Goal: Information Seeking & Learning: Learn about a topic

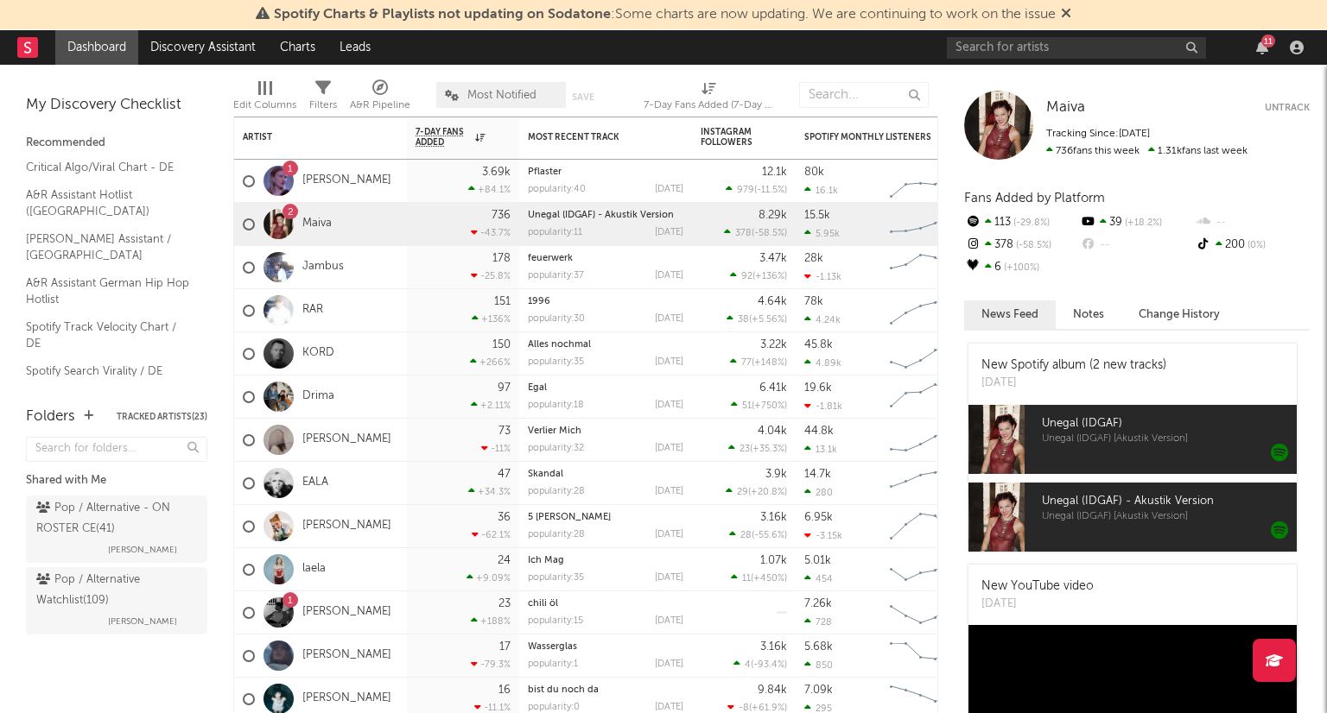
click at [1069, 15] on icon at bounding box center [1066, 13] width 10 height 14
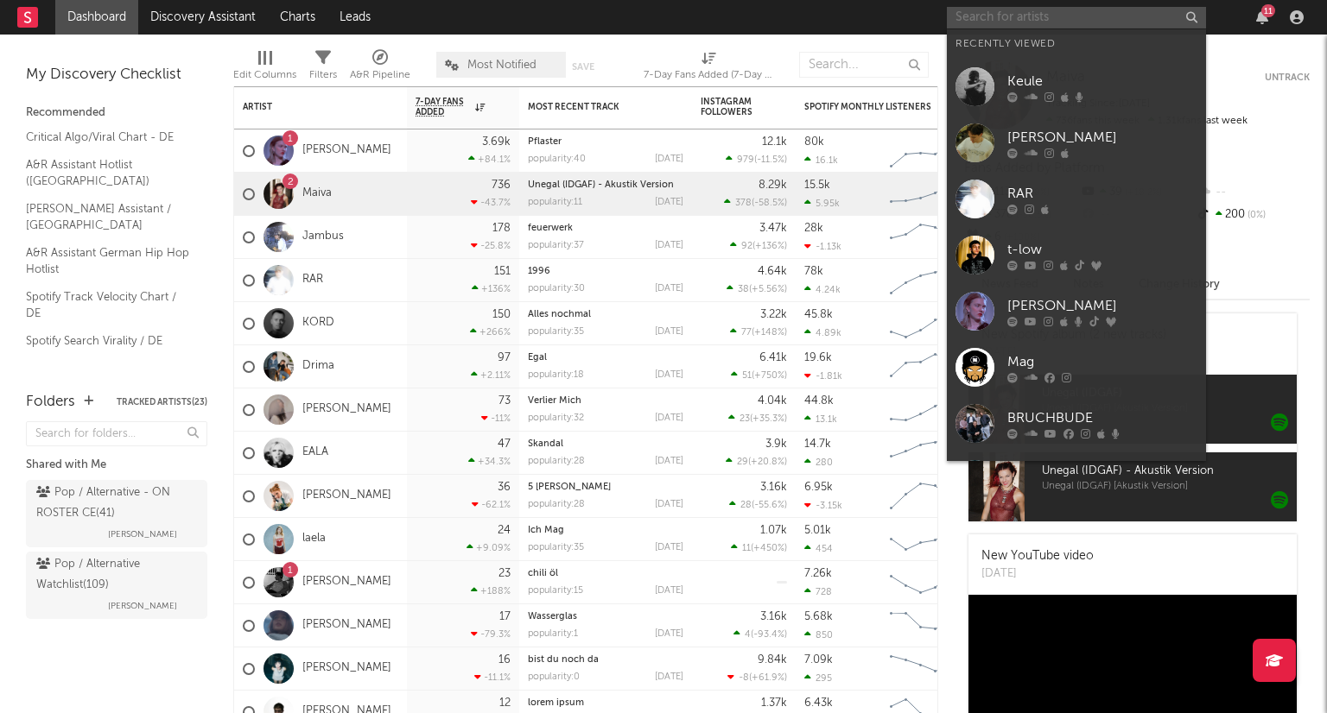
click at [1030, 23] on input "text" at bounding box center [1076, 18] width 259 height 22
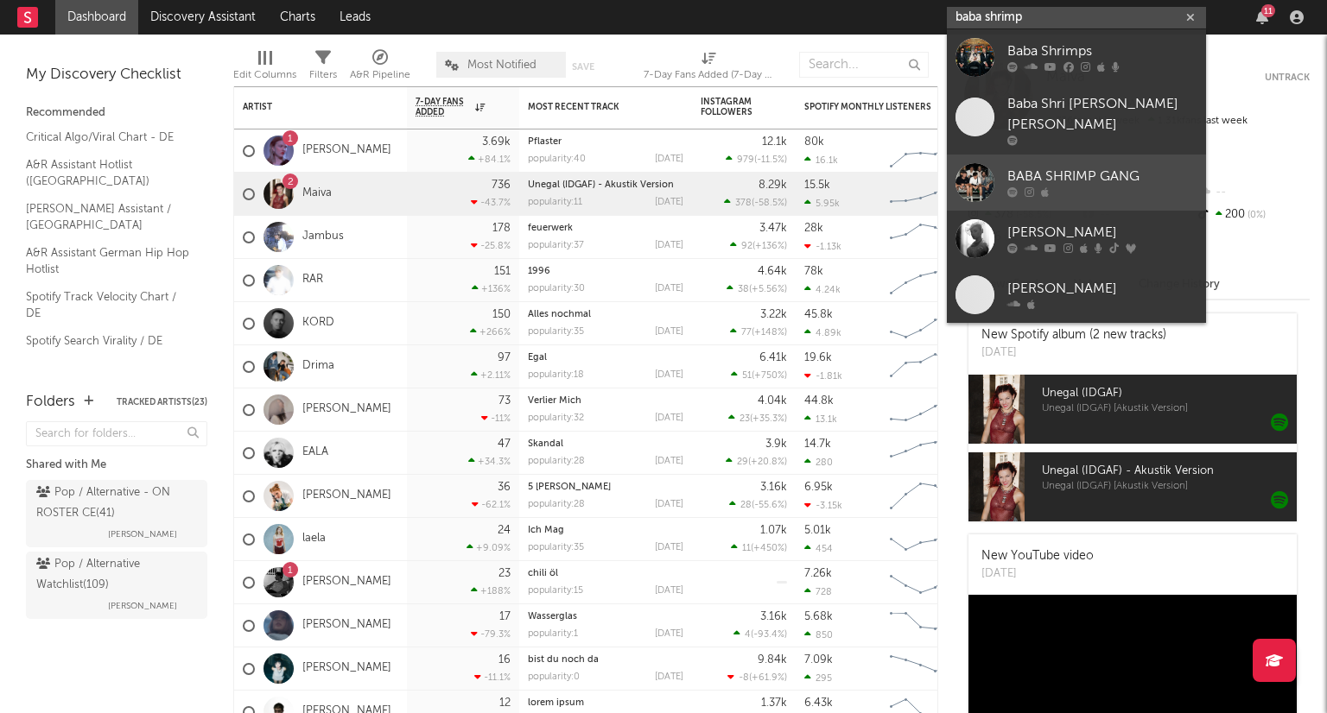
type input "baba shrimp"
click at [1133, 191] on div at bounding box center [1102, 192] width 190 height 10
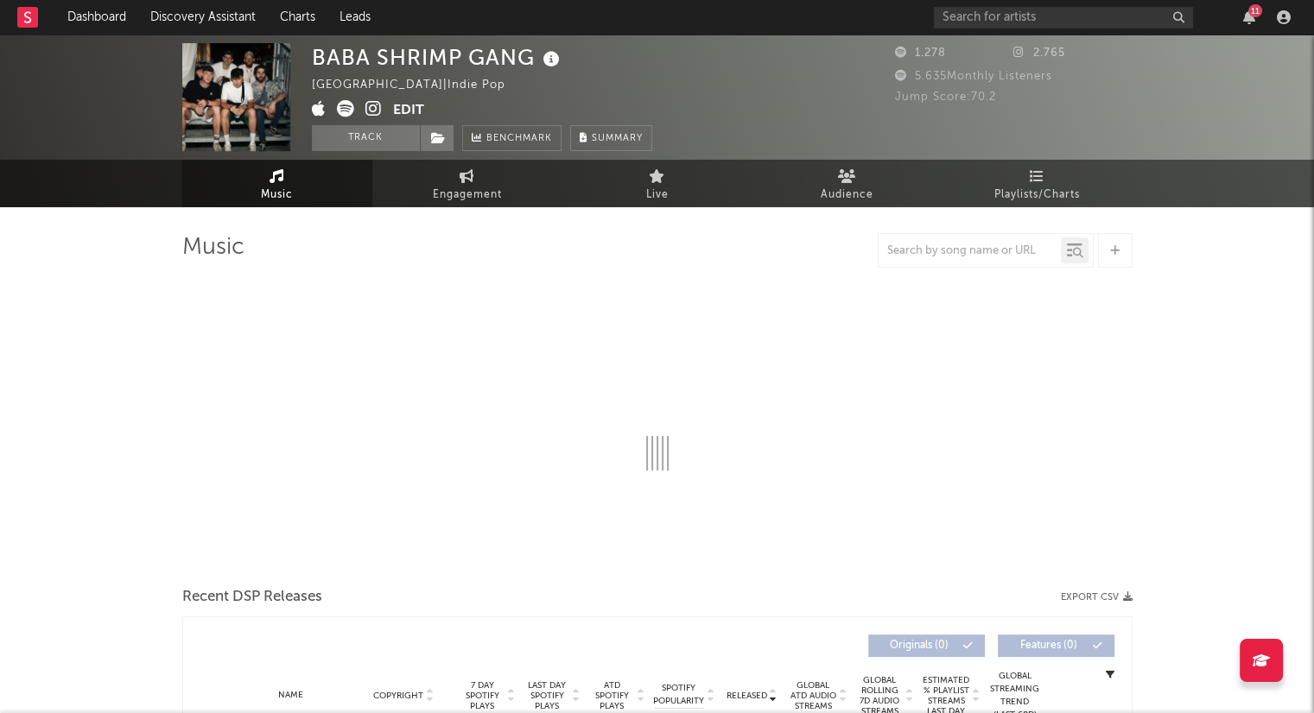
select select "1w"
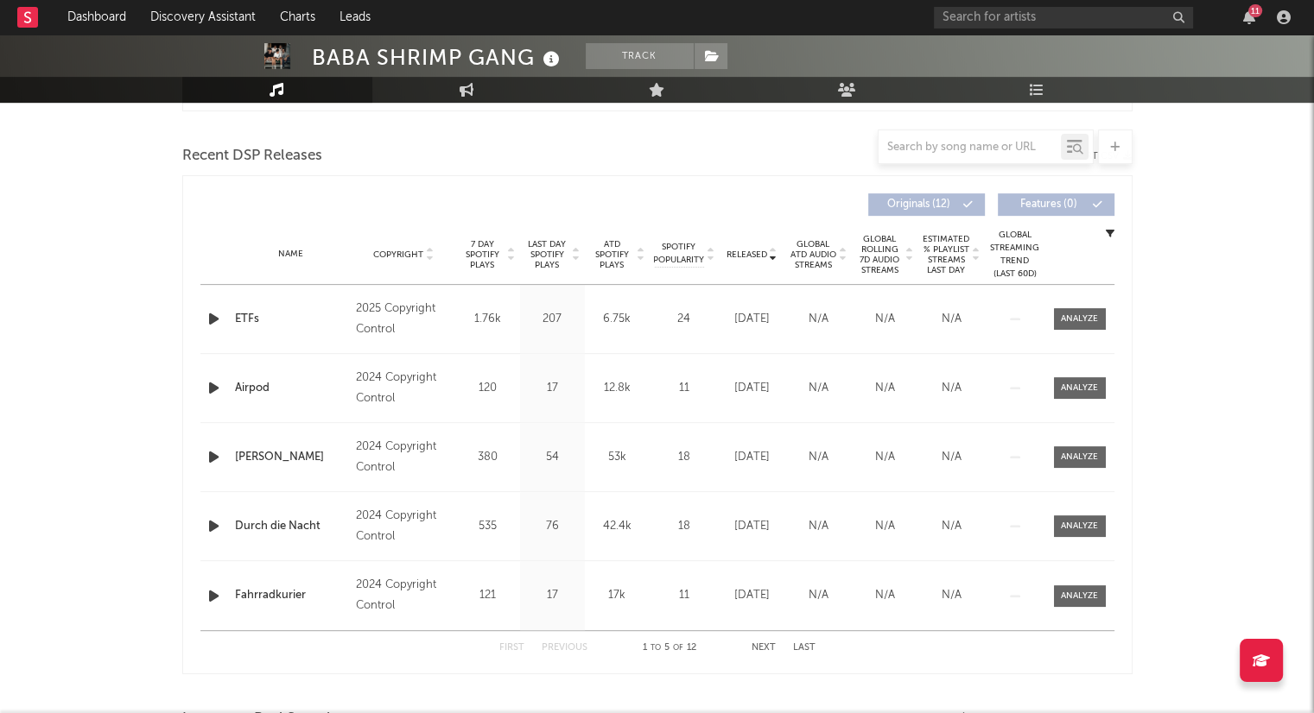
scroll to position [605, 0]
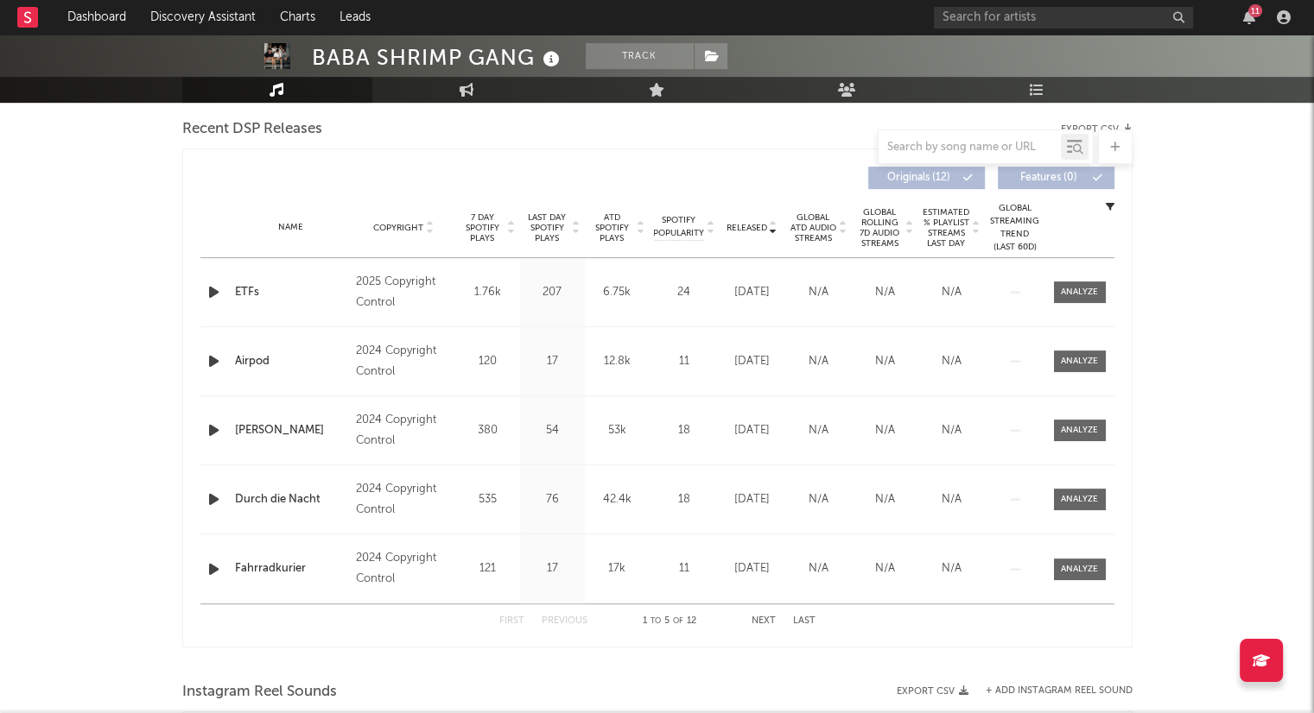
click at [769, 623] on button "Next" at bounding box center [763, 621] width 24 height 9
click at [770, 622] on button "Next" at bounding box center [763, 621] width 24 height 9
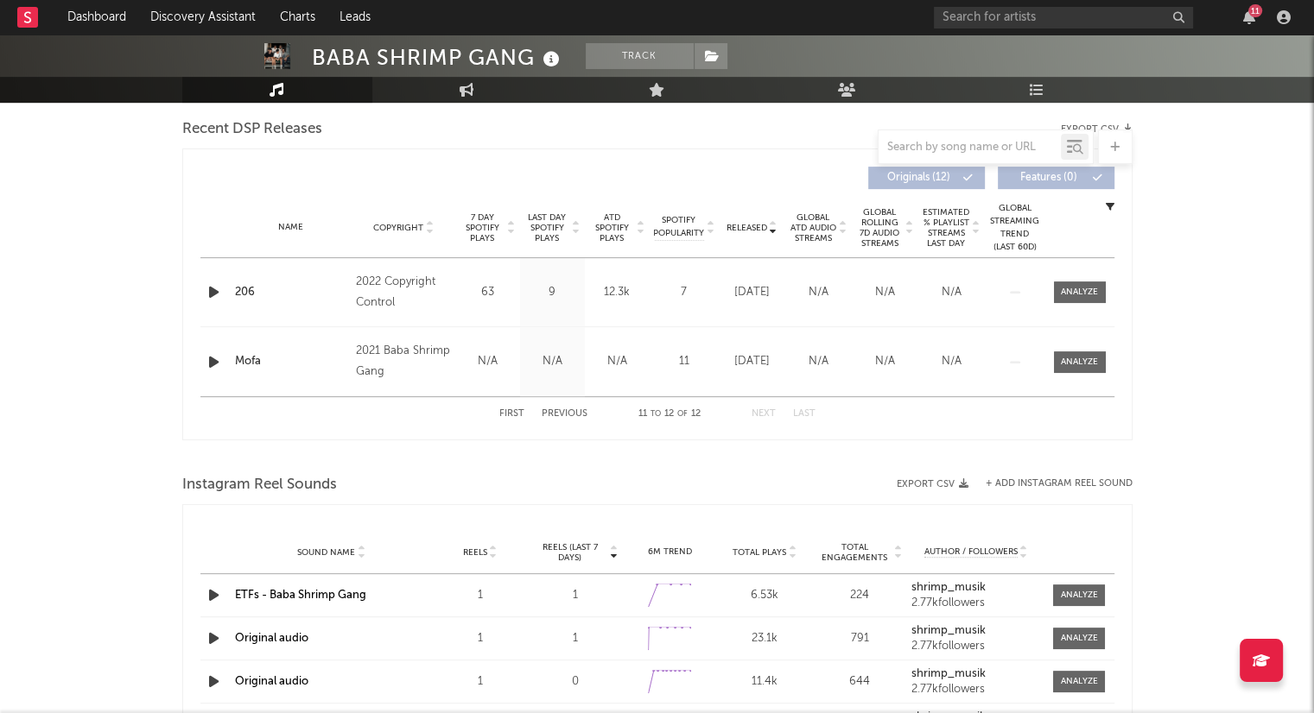
click at [508, 412] on button "First" at bounding box center [511, 413] width 25 height 9
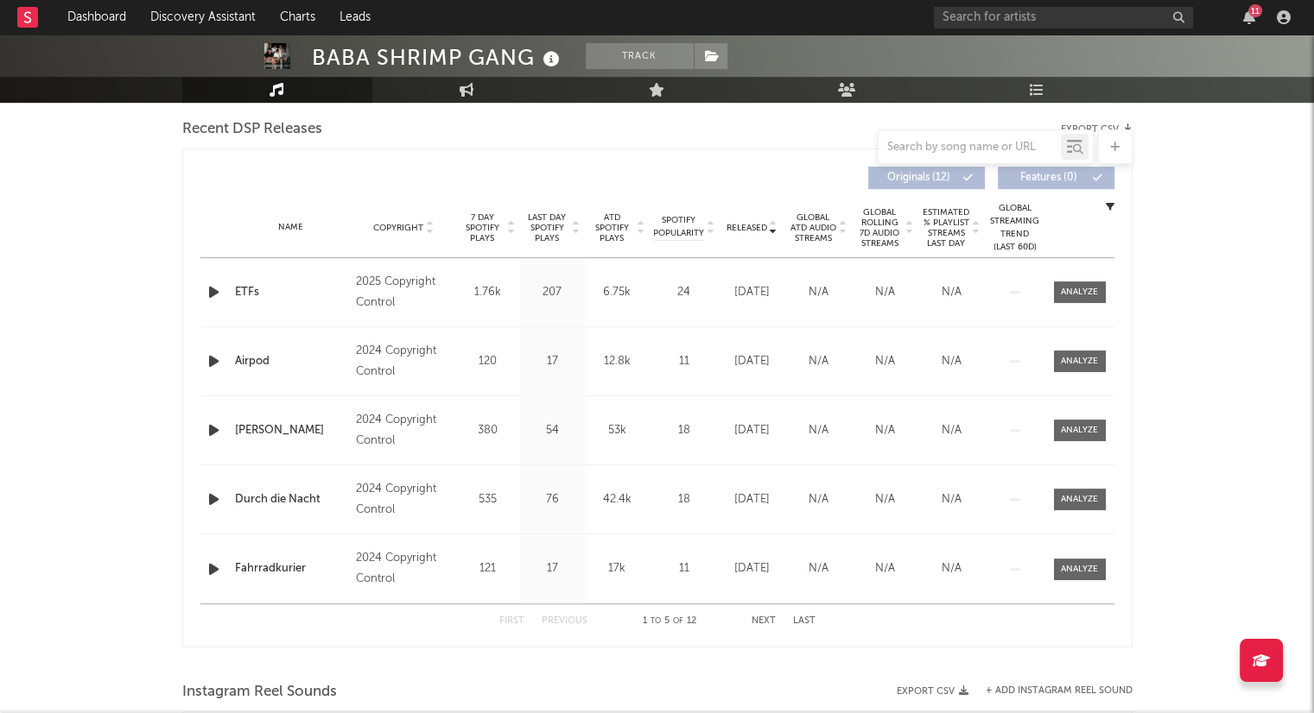
click at [761, 619] on button "Next" at bounding box center [763, 621] width 24 height 9
click at [757, 619] on button "Next" at bounding box center [763, 621] width 24 height 9
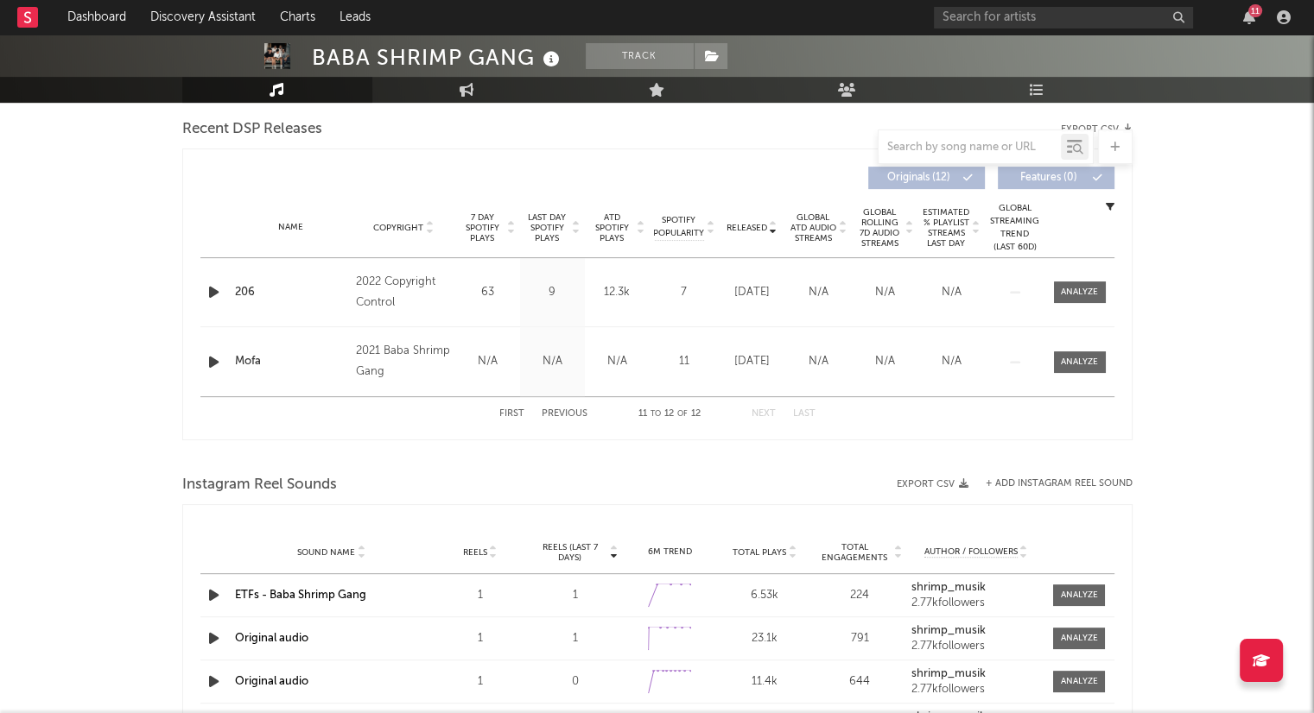
click at [522, 415] on button "First" at bounding box center [511, 413] width 25 height 9
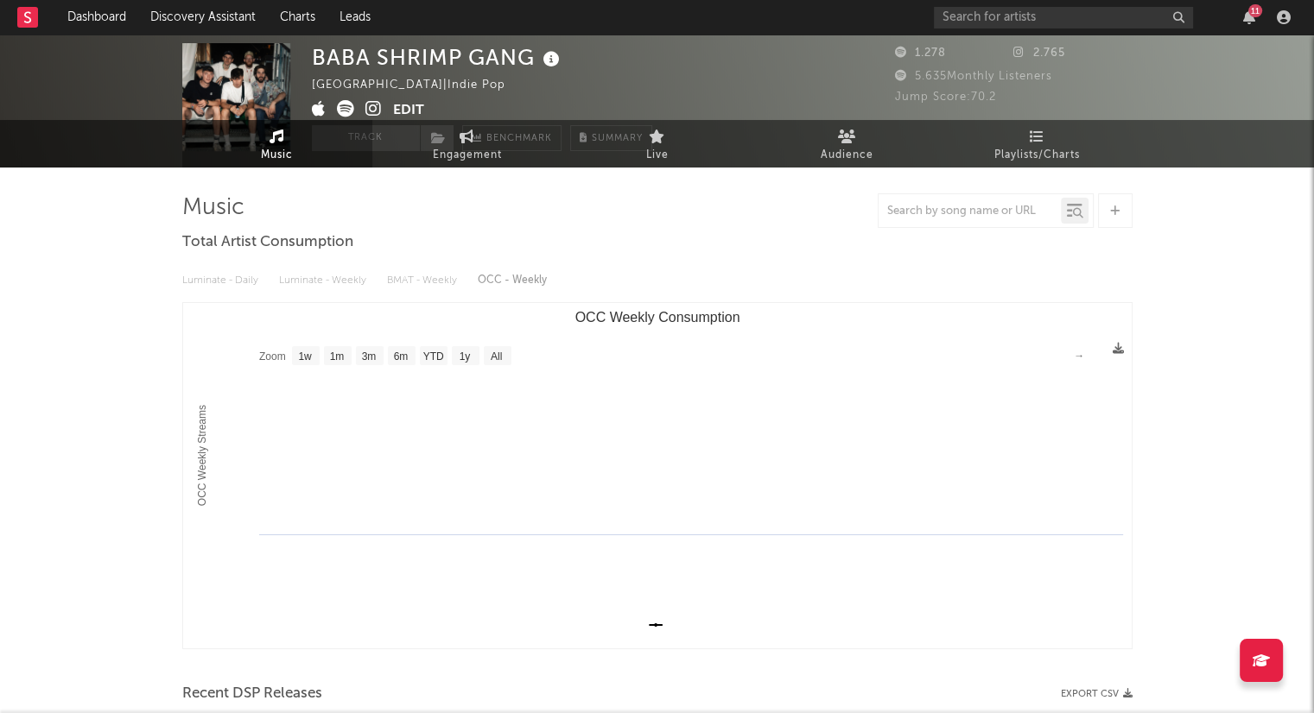
scroll to position [0, 0]
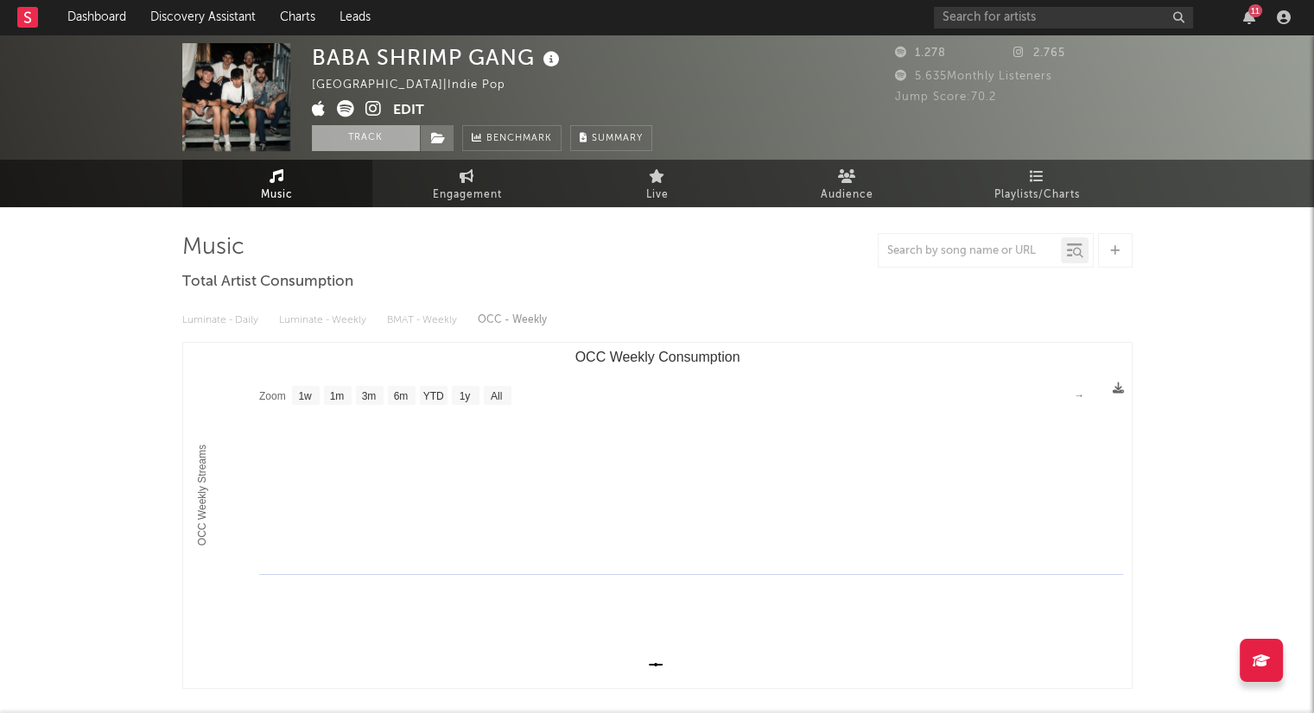
drag, startPoint x: 364, startPoint y: 139, endPoint x: 373, endPoint y: 142, distance: 10.1
click at [364, 139] on button "Track" at bounding box center [366, 138] width 108 height 26
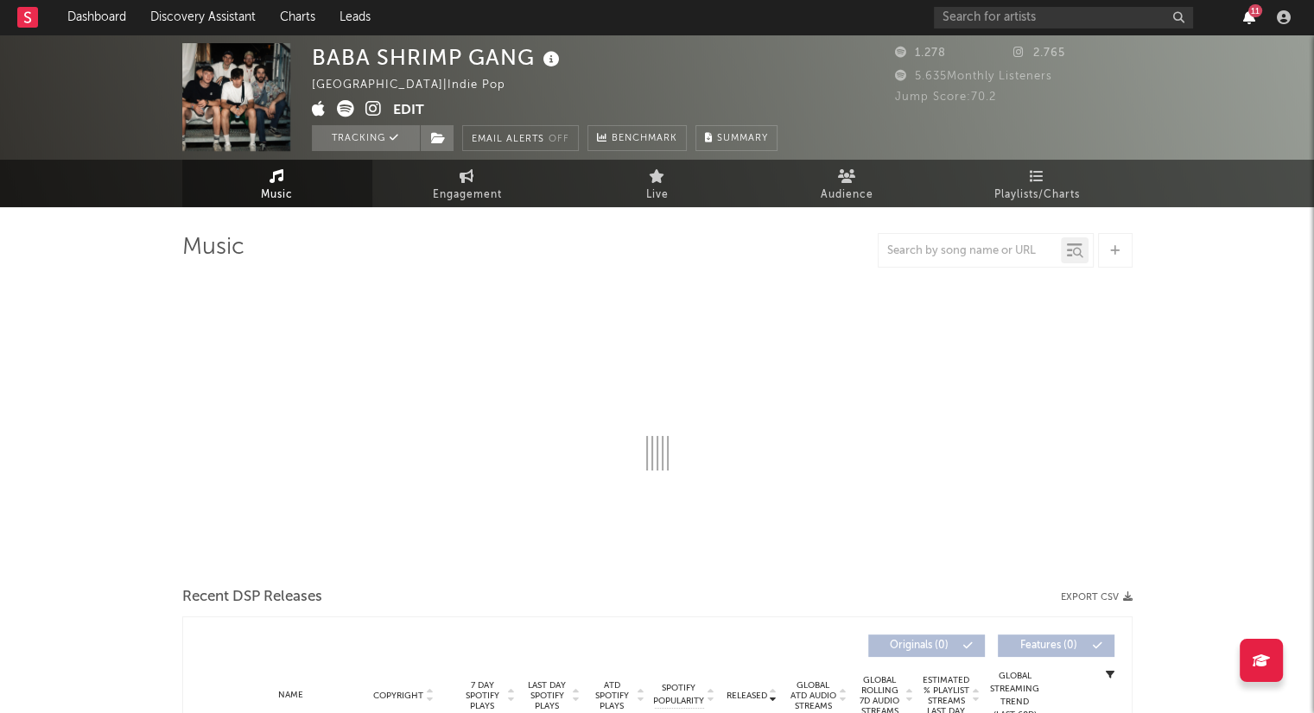
select select "1w"
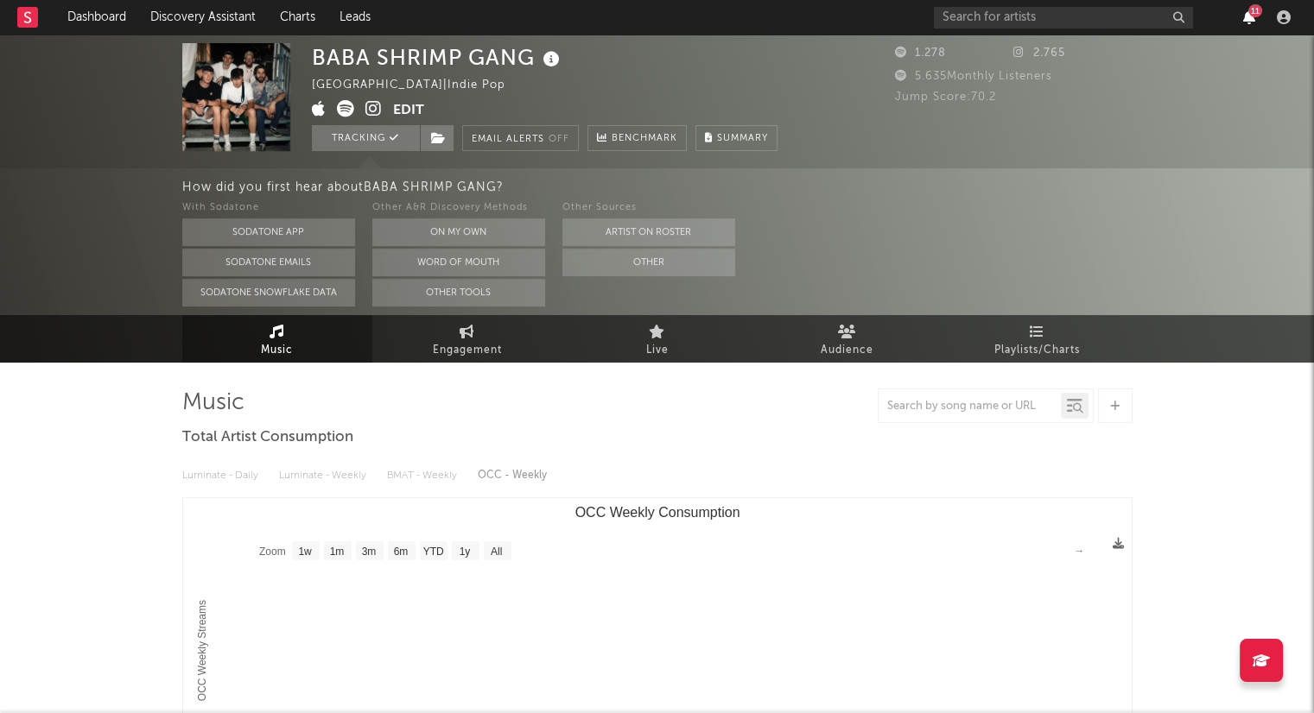
click at [1245, 14] on icon "button" at bounding box center [1249, 17] width 12 height 14
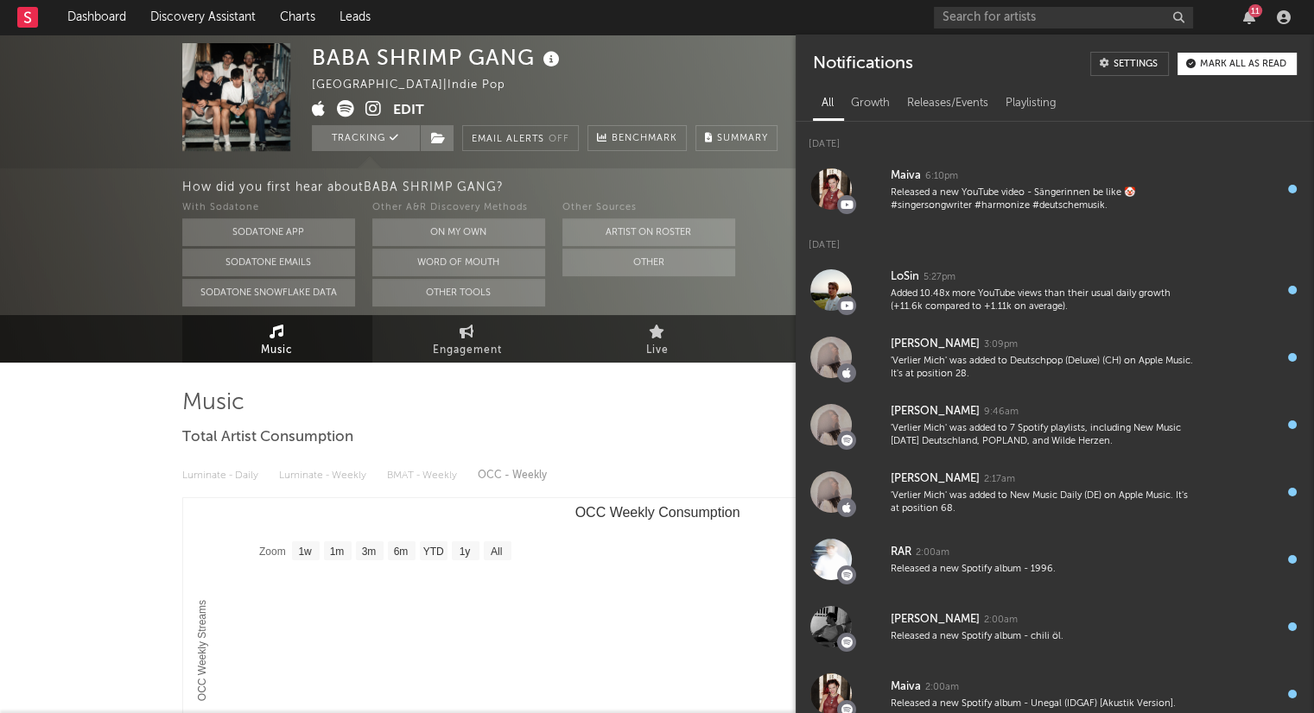
click at [722, 390] on div at bounding box center [657, 406] width 950 height 35
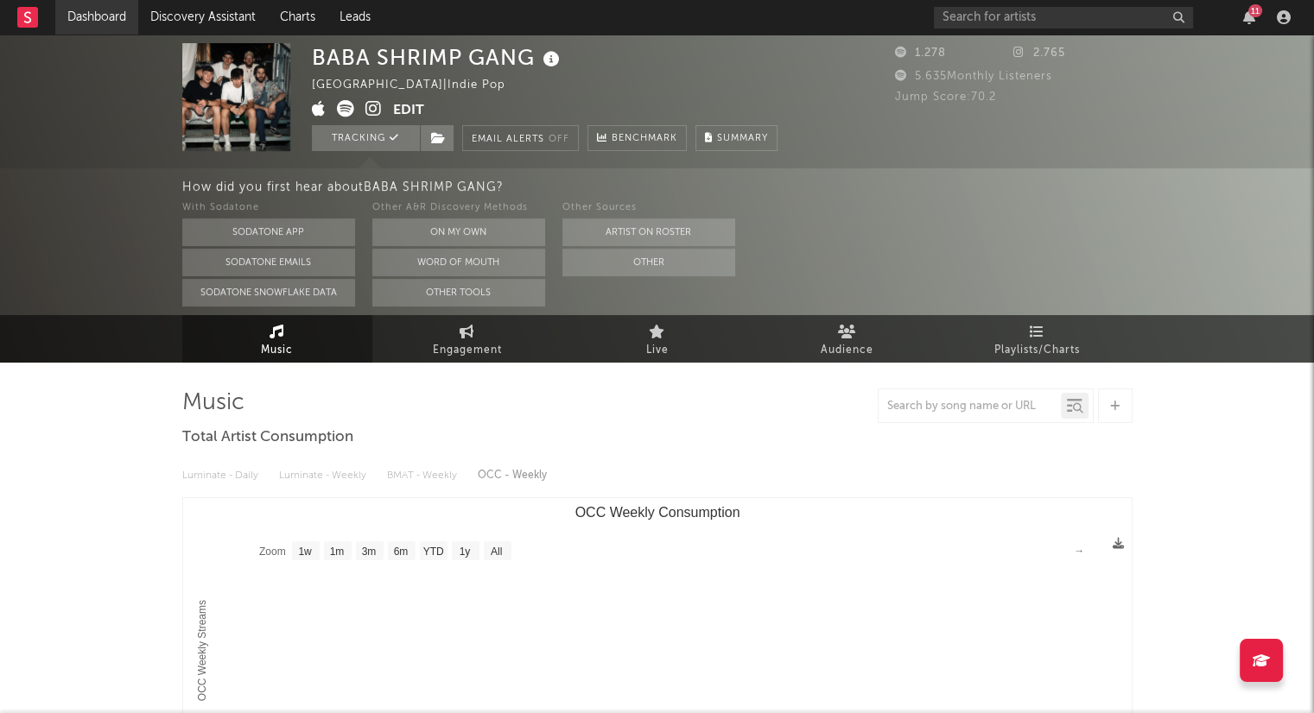
click at [112, 22] on link "Dashboard" at bounding box center [96, 17] width 83 height 35
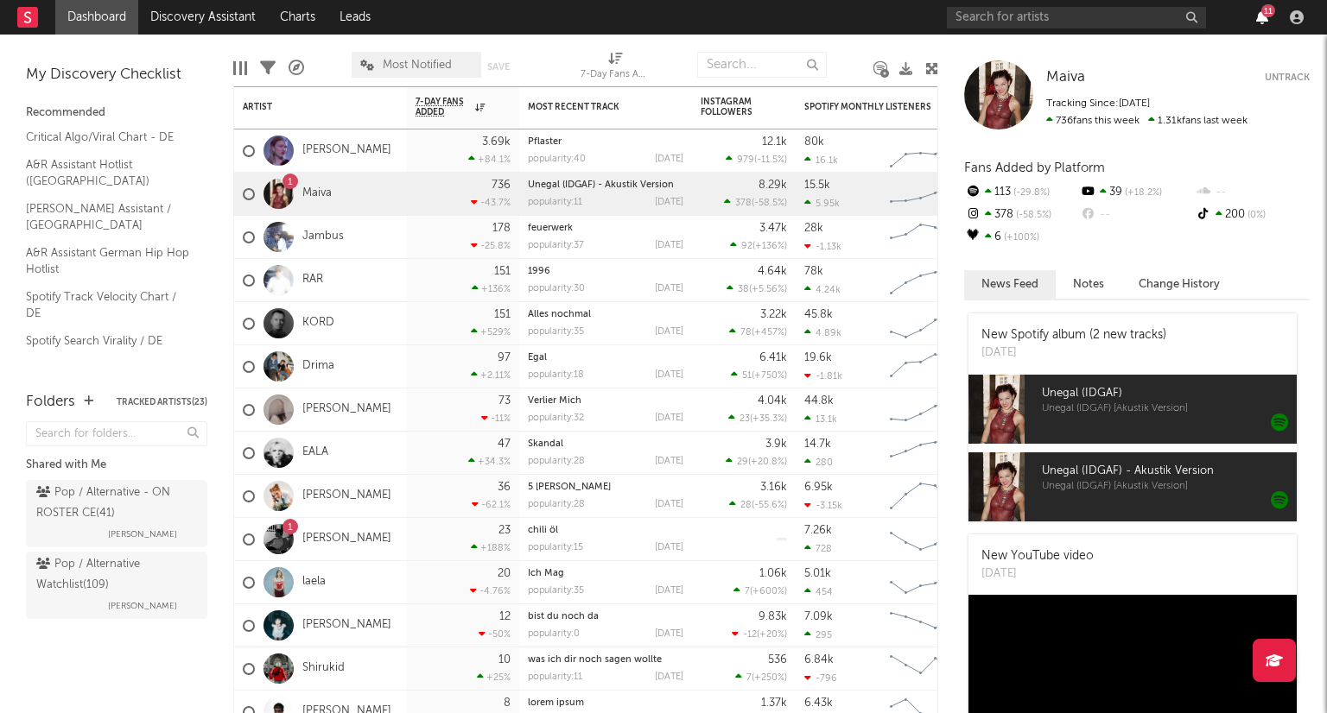
click at [1257, 18] on icon "button" at bounding box center [1262, 17] width 12 height 14
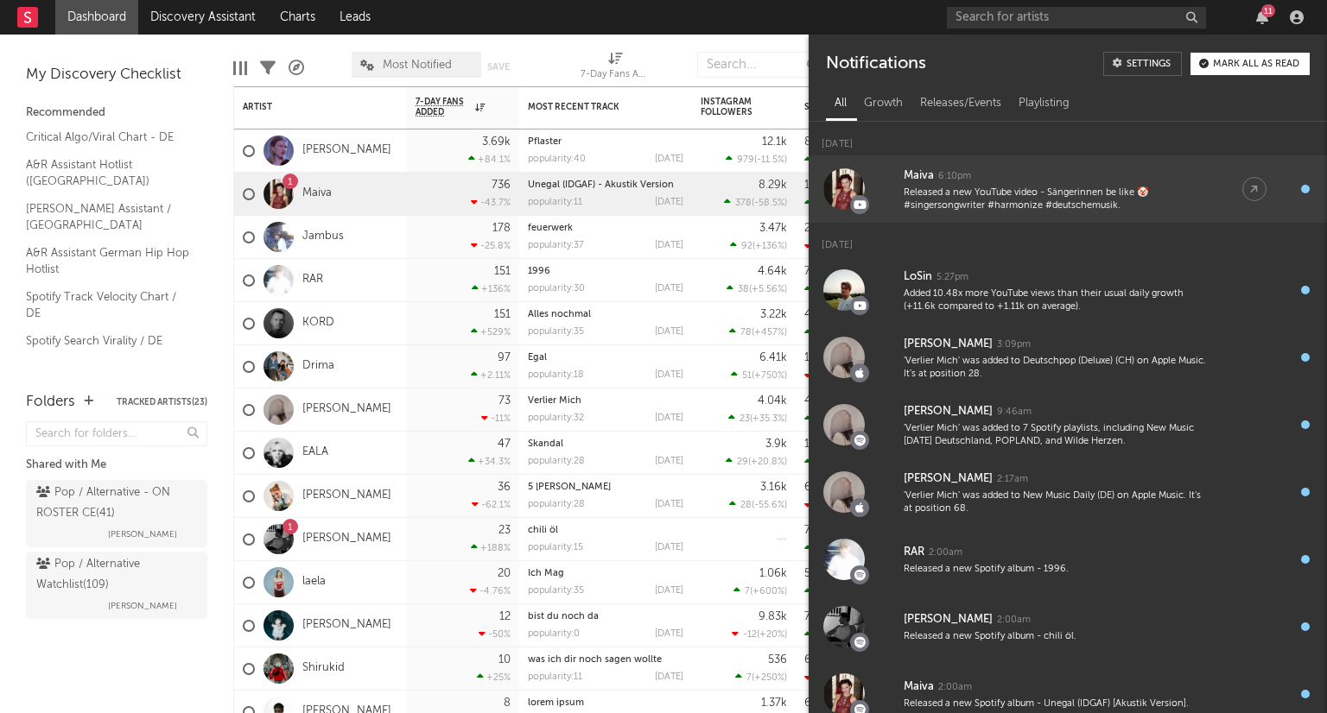
click at [1199, 200] on div "Released a new YouTube video - Sängerinnen be like 🤡 #singersongwriter #harmoni…" at bounding box center [1055, 200] width 304 height 27
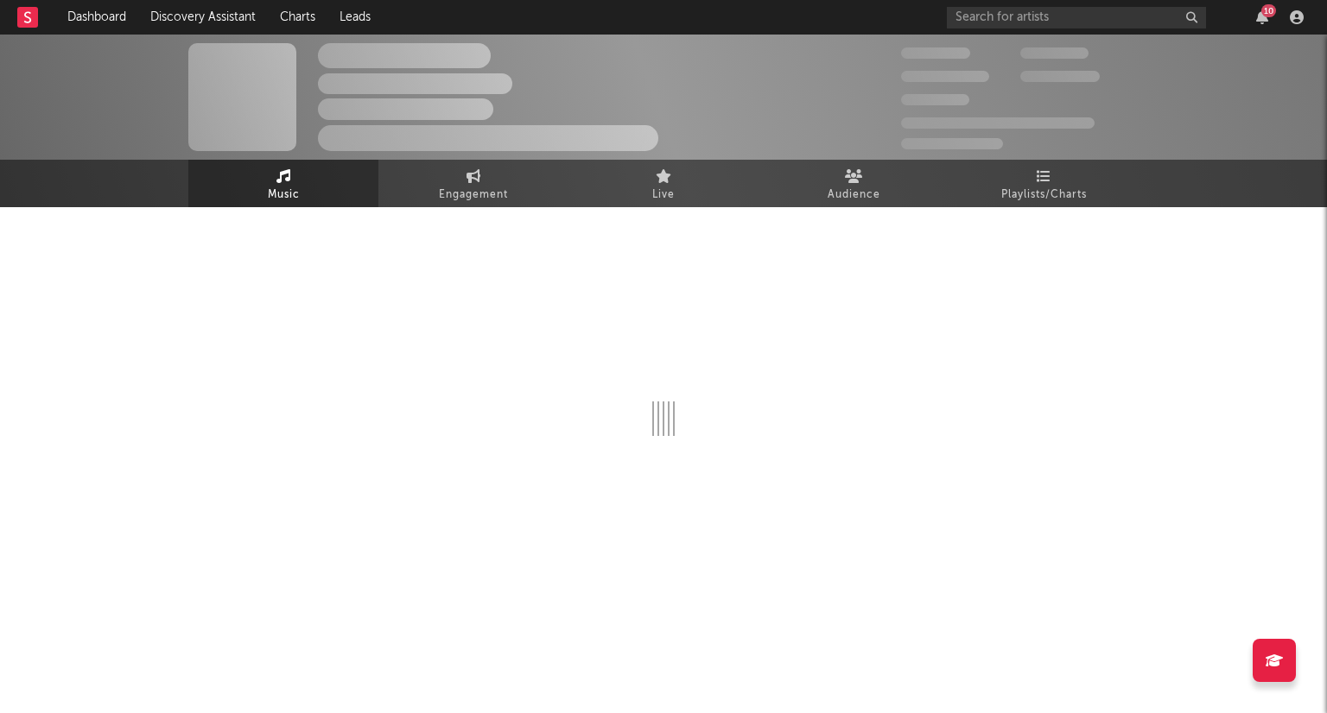
select select "6m"
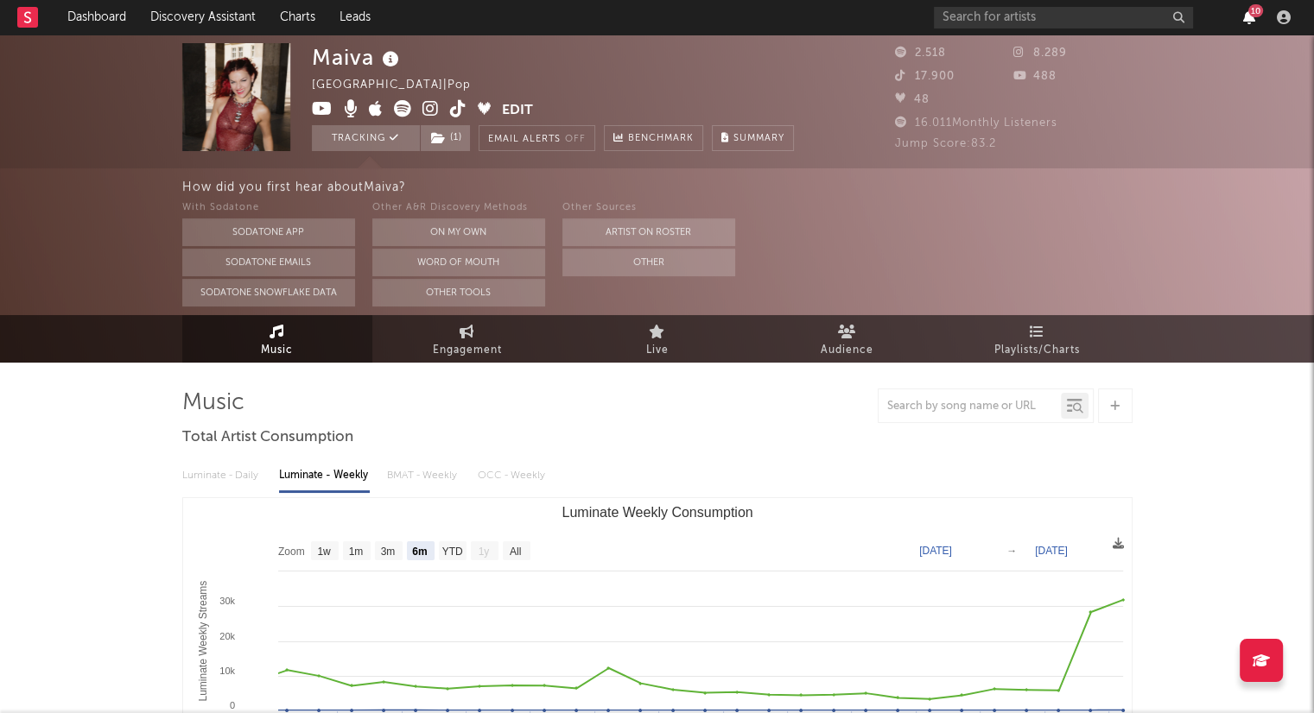
click at [1246, 16] on icon "button" at bounding box center [1249, 17] width 12 height 14
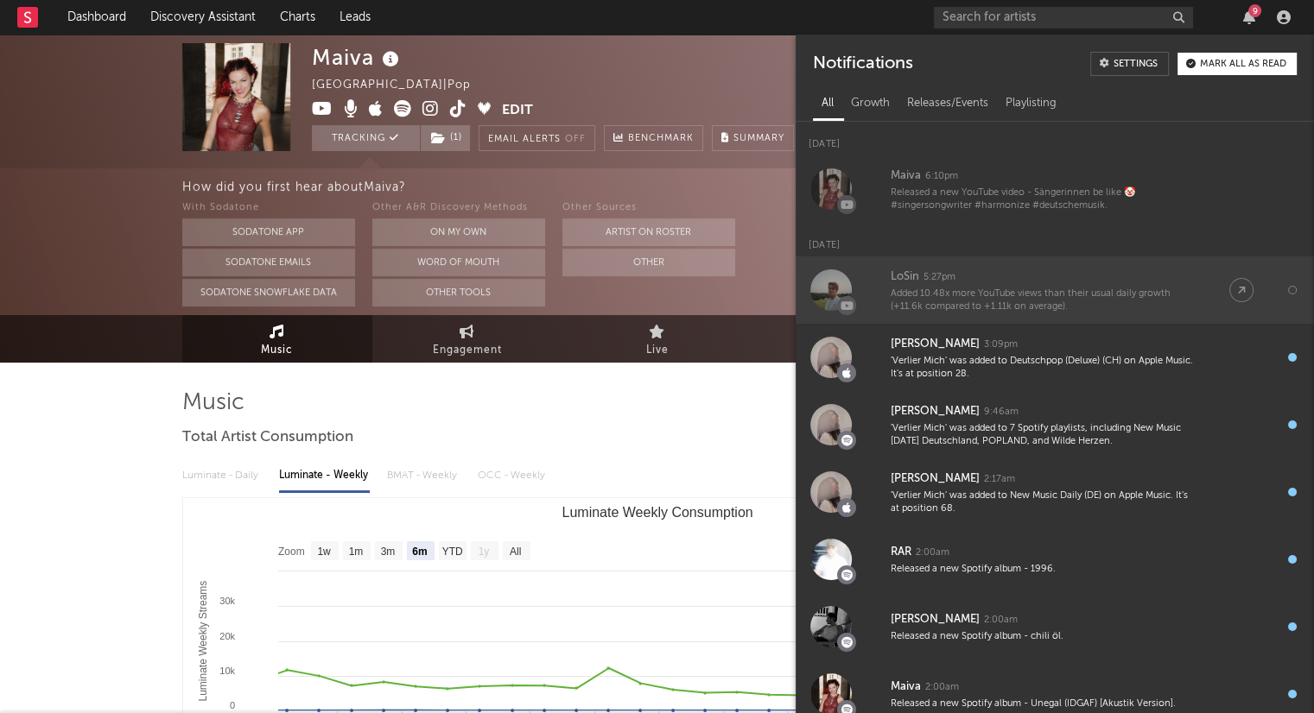
click at [1195, 275] on link "LoSin 5:27pm Added 10.48x more YouTube views than their usual daily growth (+11…" at bounding box center [1054, 289] width 518 height 67
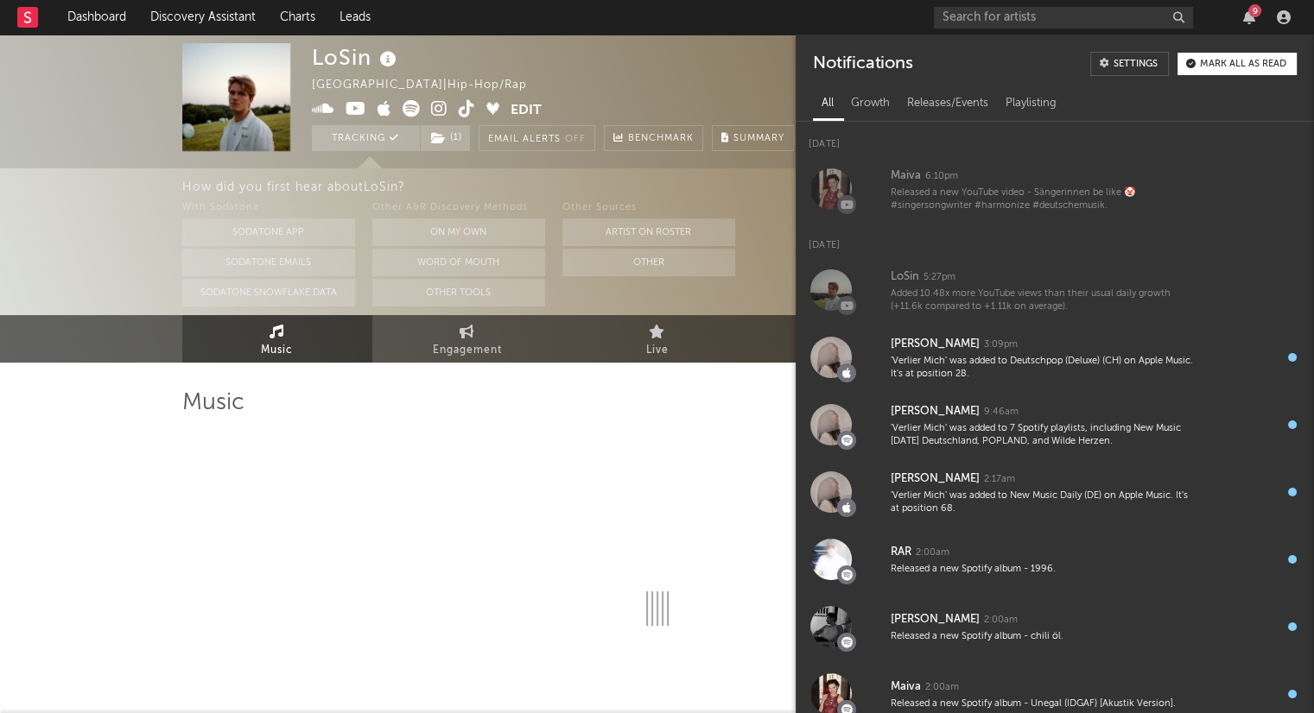
select select "6m"
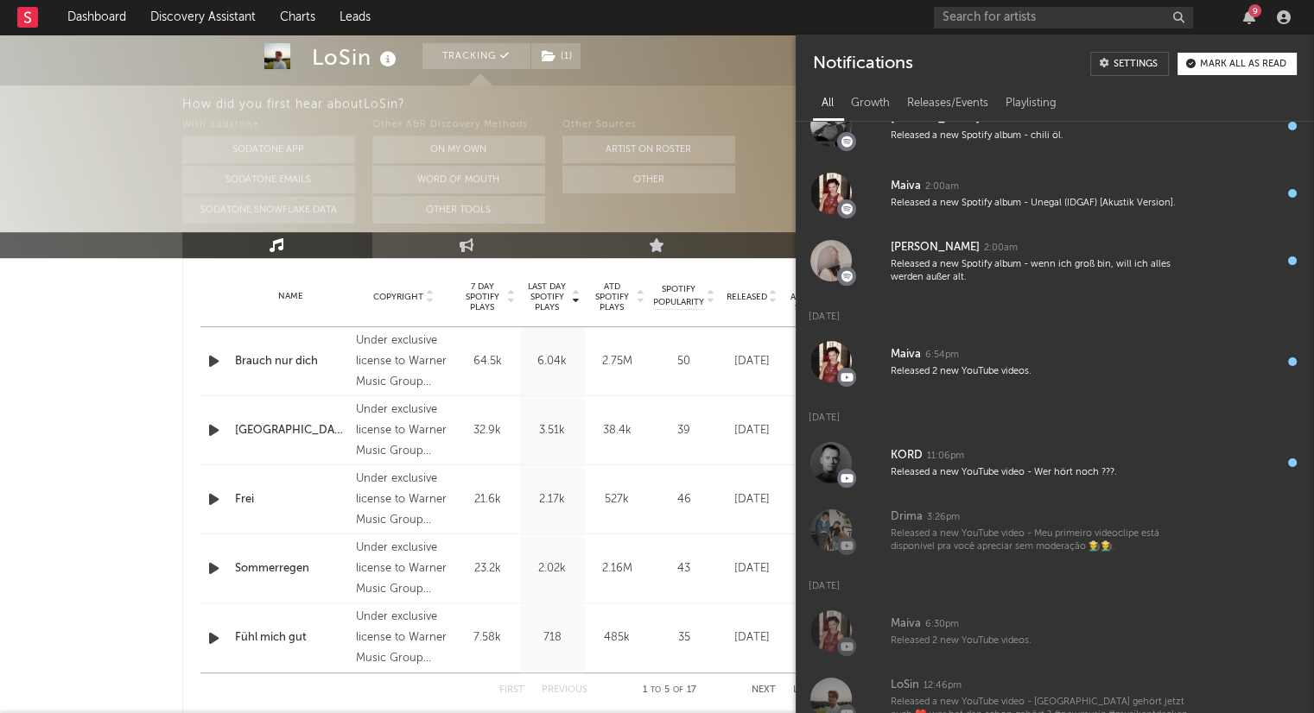
scroll to position [605, 0]
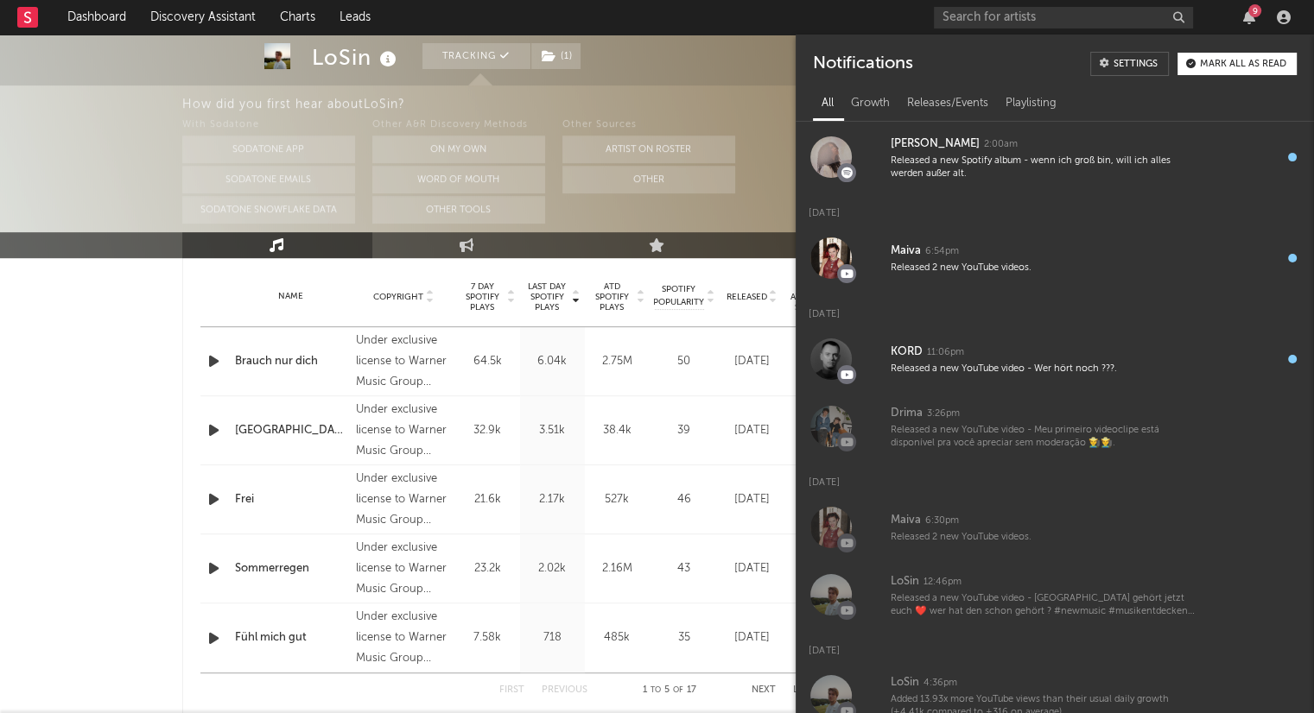
click at [1225, 59] on button "Mark all as read" at bounding box center [1236, 64] width 119 height 22
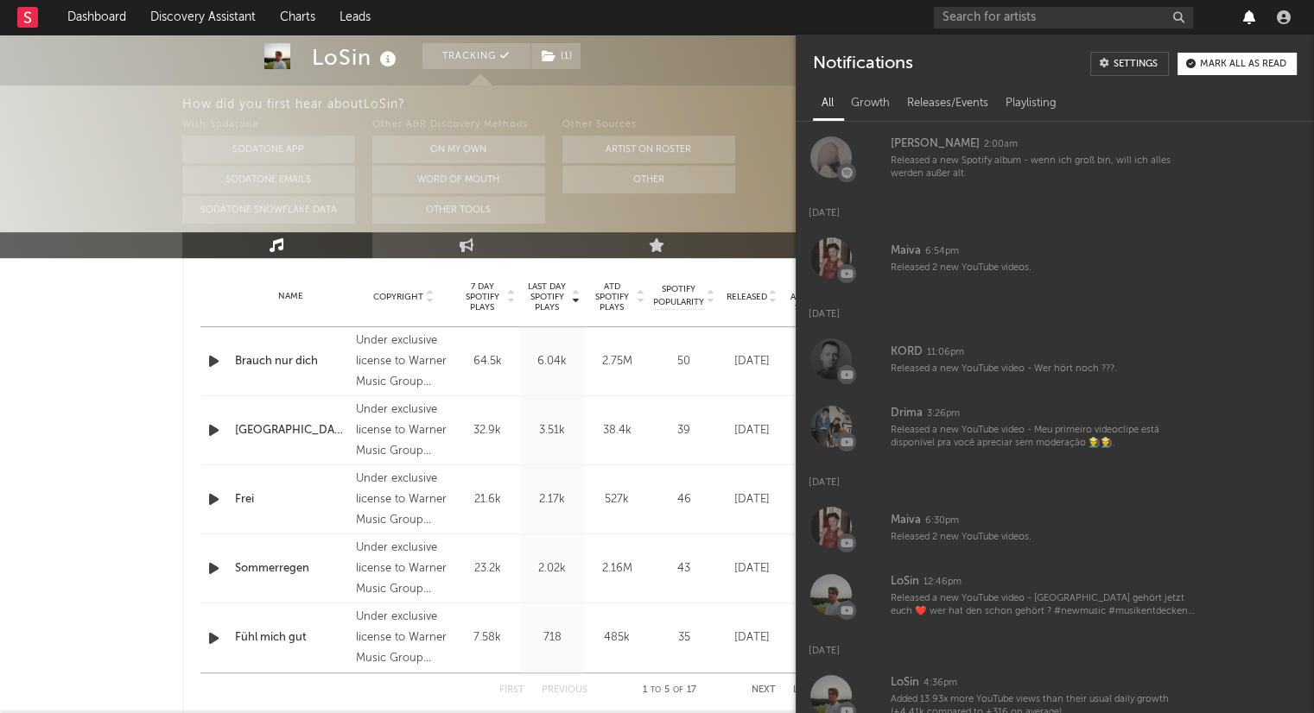
click at [1248, 18] on icon "button" at bounding box center [1249, 17] width 12 height 14
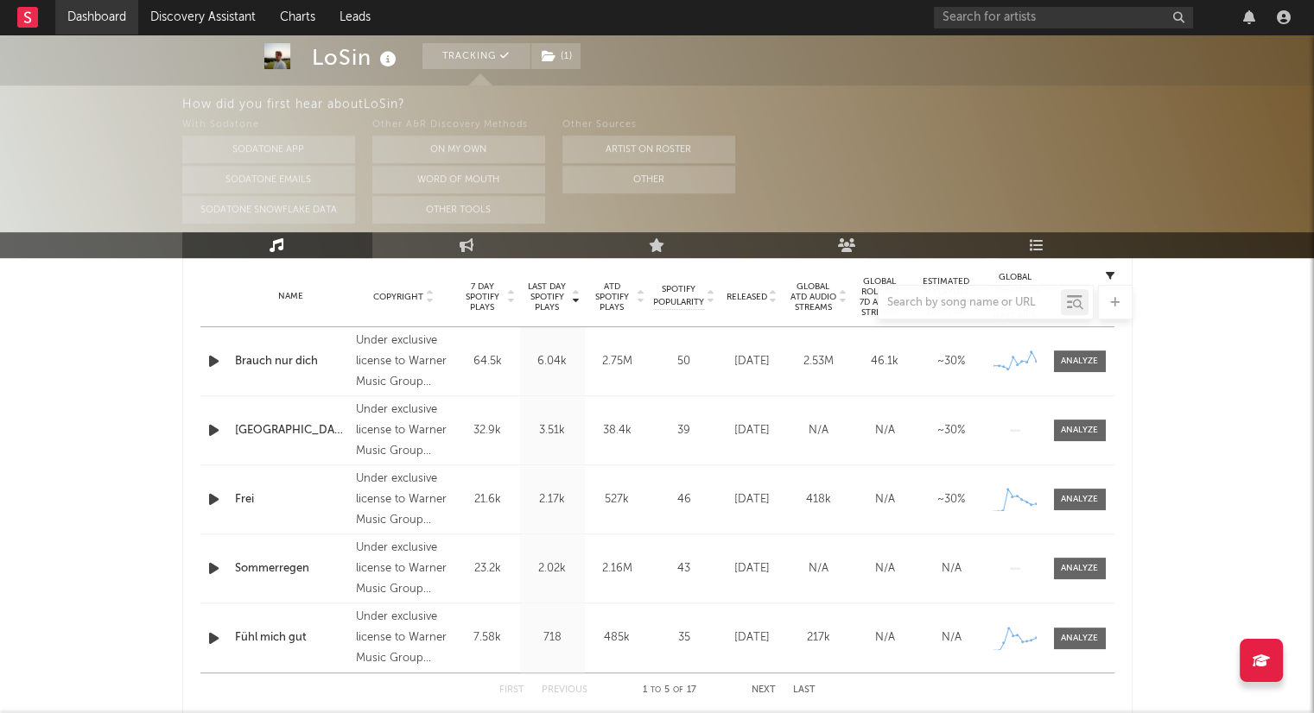
click at [117, 27] on link "Dashboard" at bounding box center [96, 17] width 83 height 35
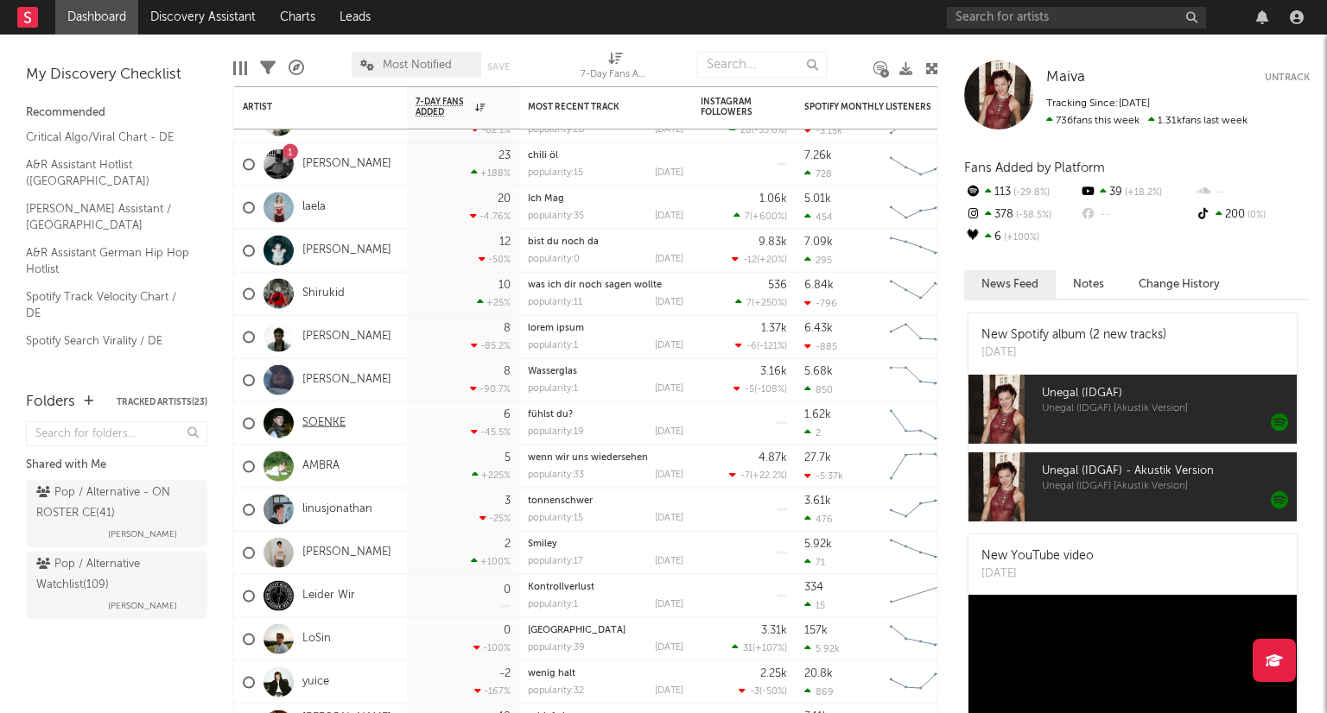
click at [332, 422] on link "SOENKE" at bounding box center [323, 423] width 43 height 15
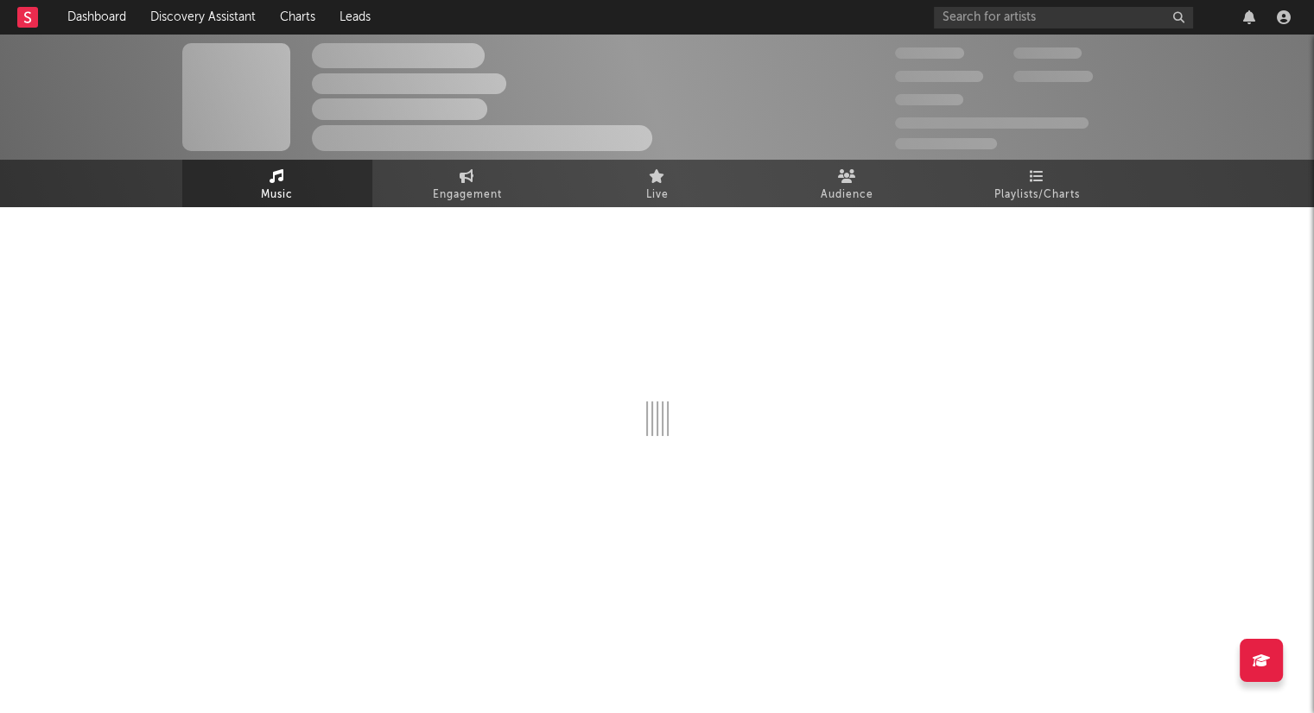
select select "1w"
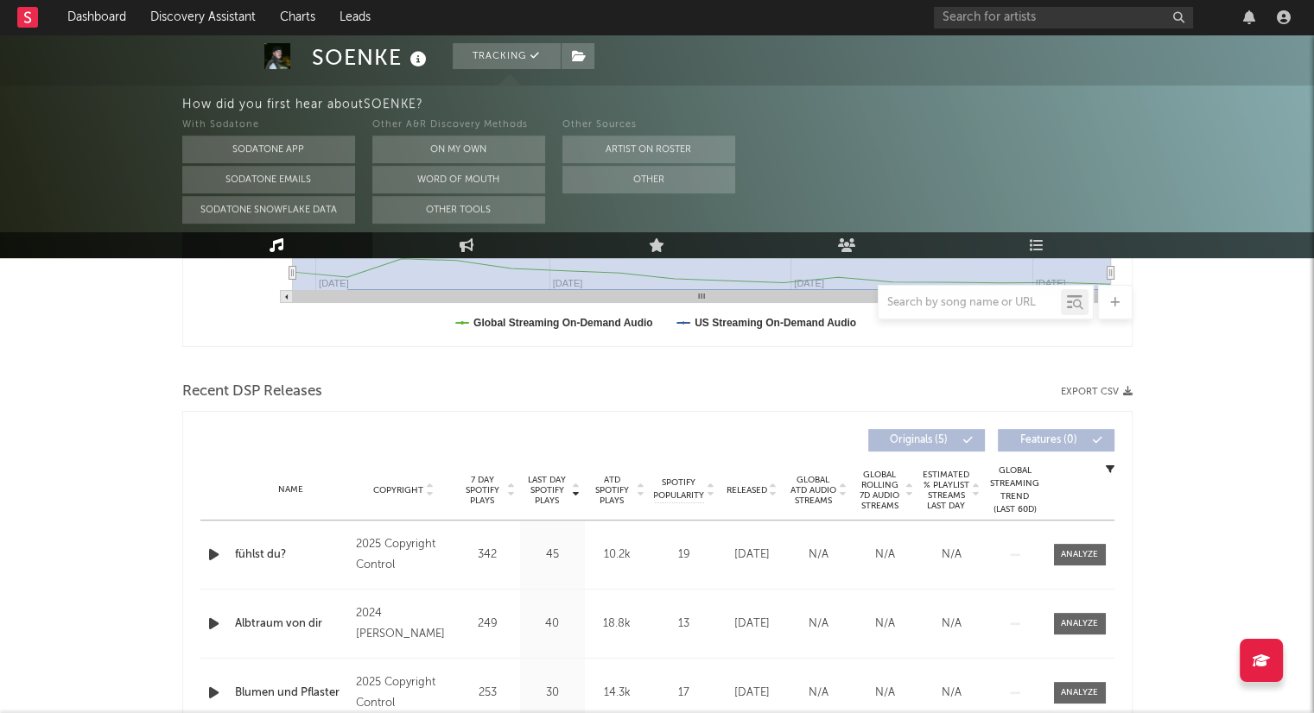
scroll to position [518, 0]
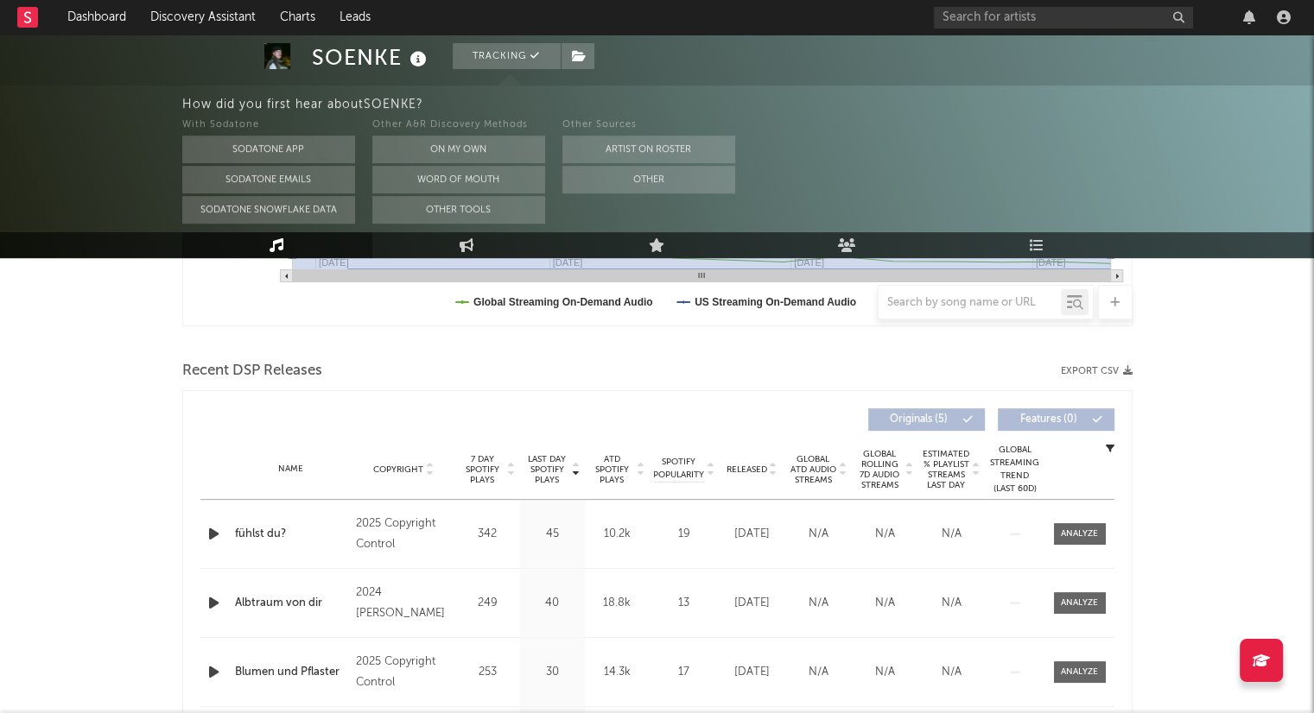
click at [213, 534] on icon "button" at bounding box center [214, 534] width 18 height 22
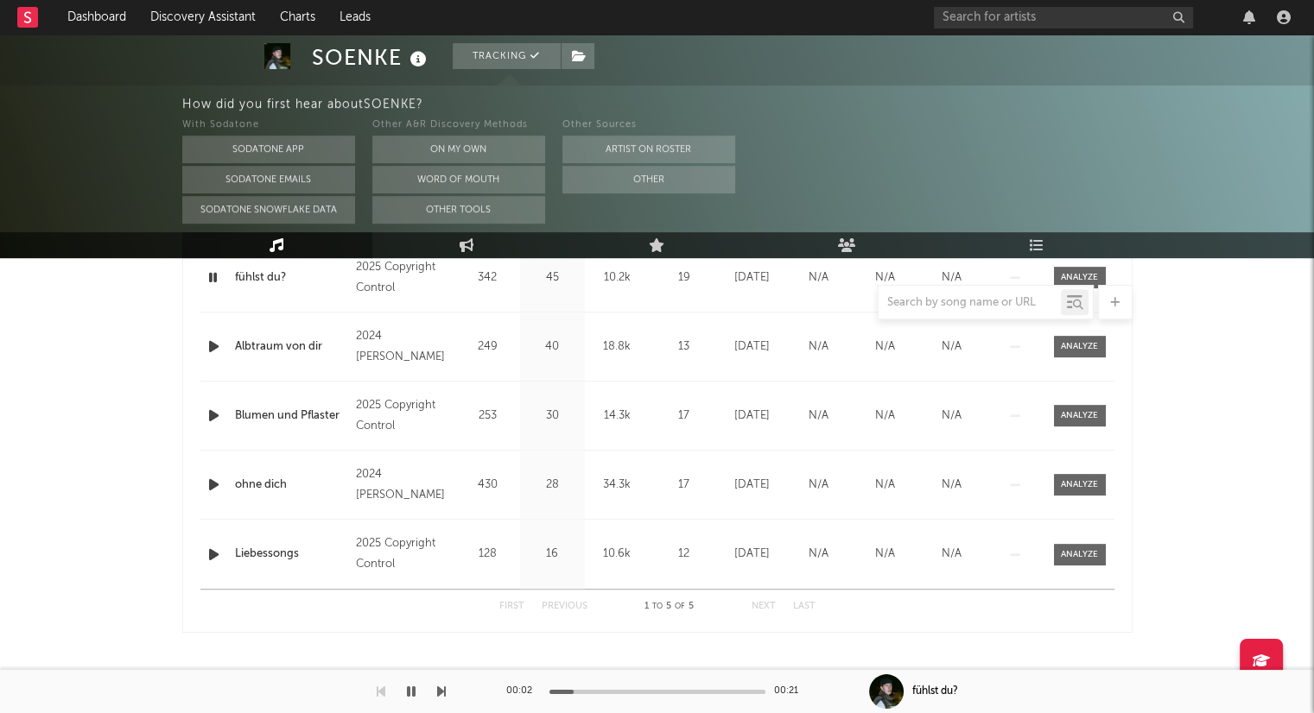
scroll to position [776, 0]
click at [76, 16] on link "Dashboard" at bounding box center [96, 17] width 83 height 35
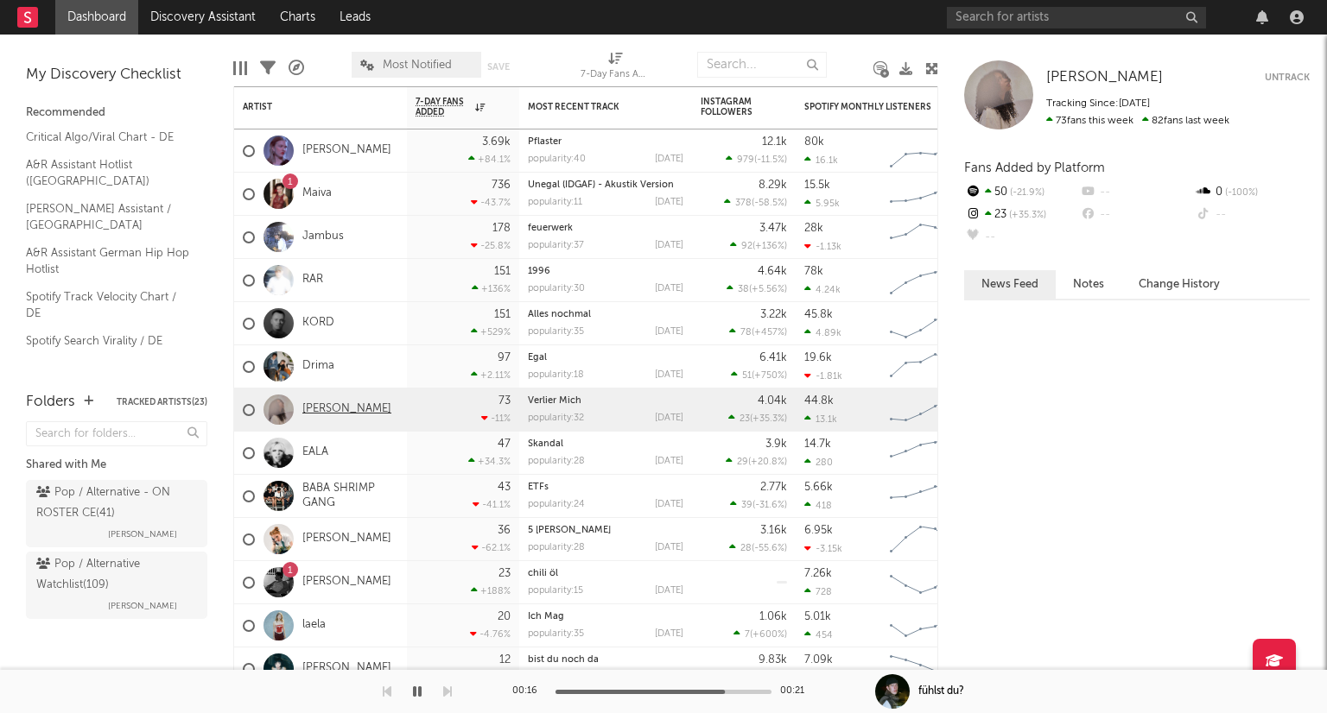
click at [317, 415] on link "[PERSON_NAME]" at bounding box center [346, 409] width 89 height 15
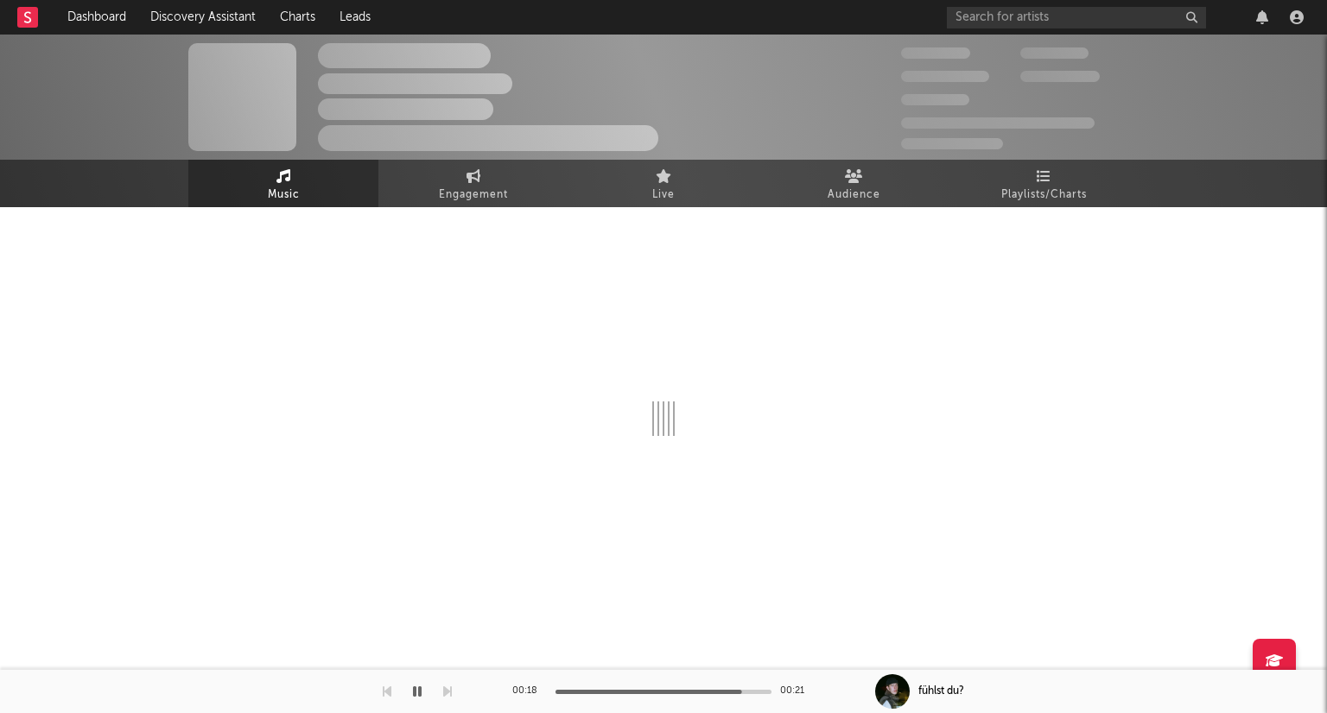
select select "1w"
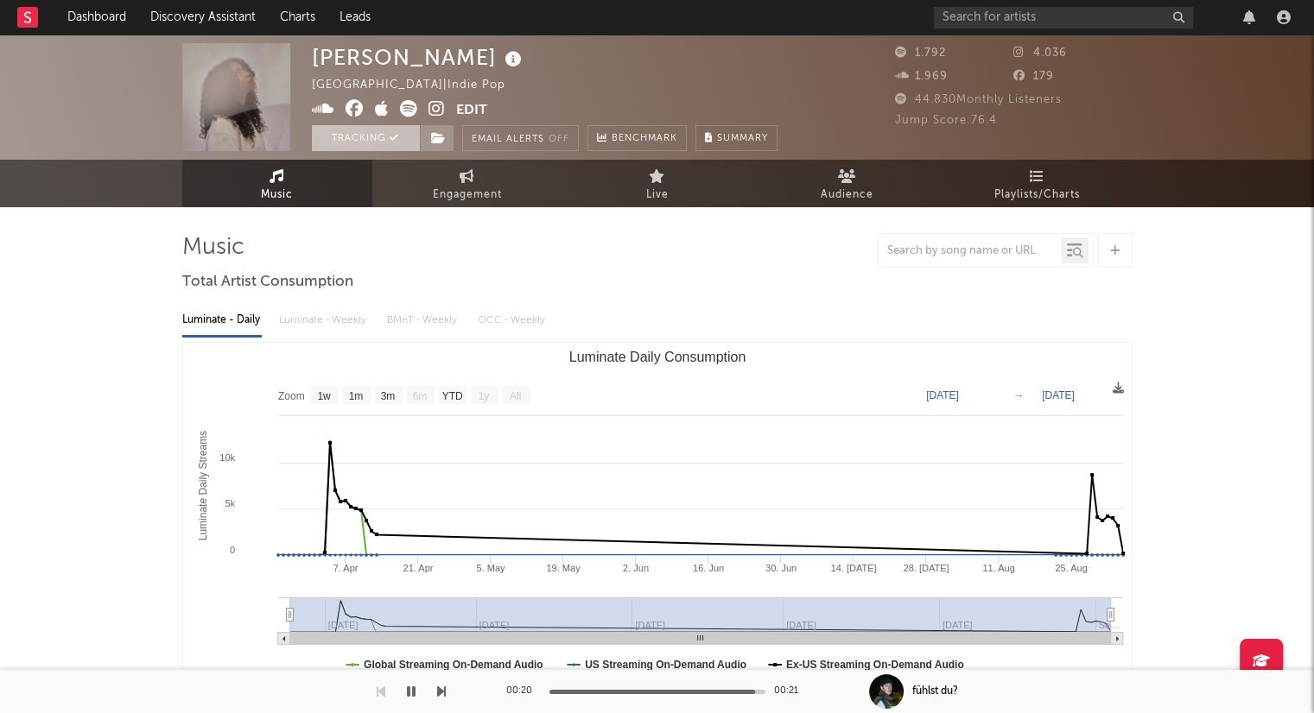
click at [377, 143] on button "Tracking" at bounding box center [366, 138] width 108 height 26
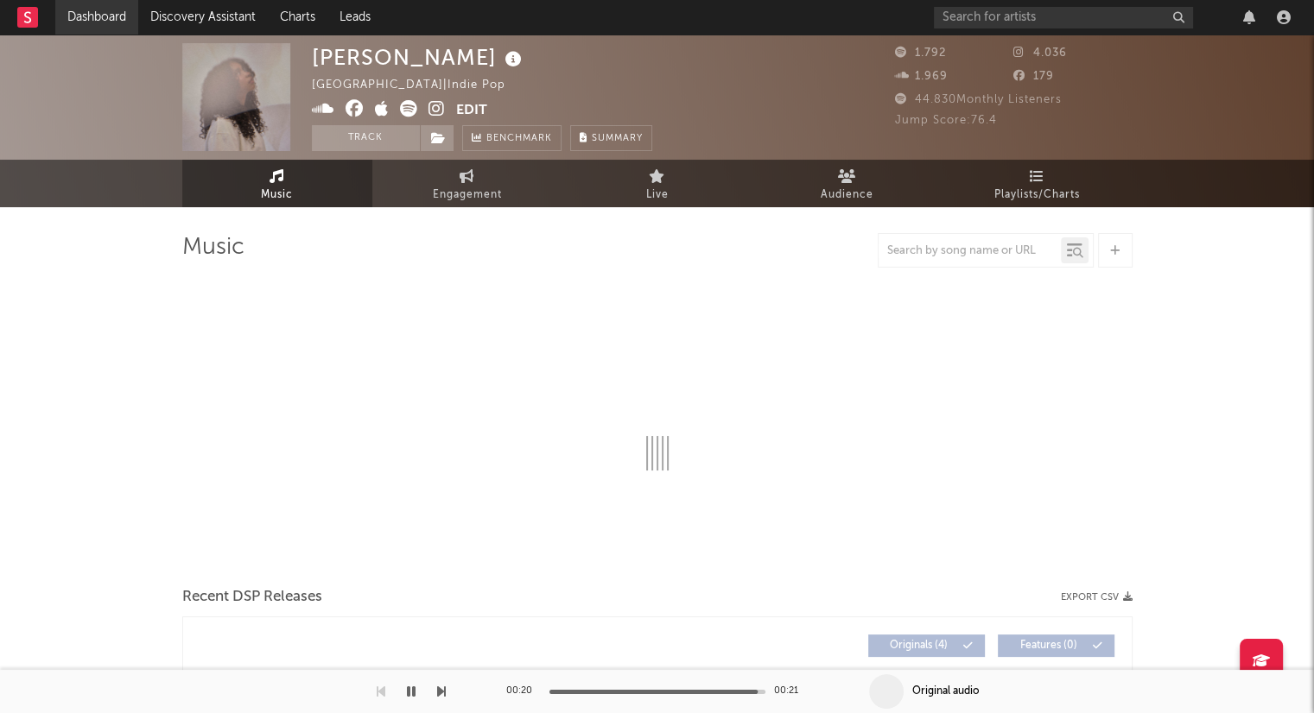
select select "1w"
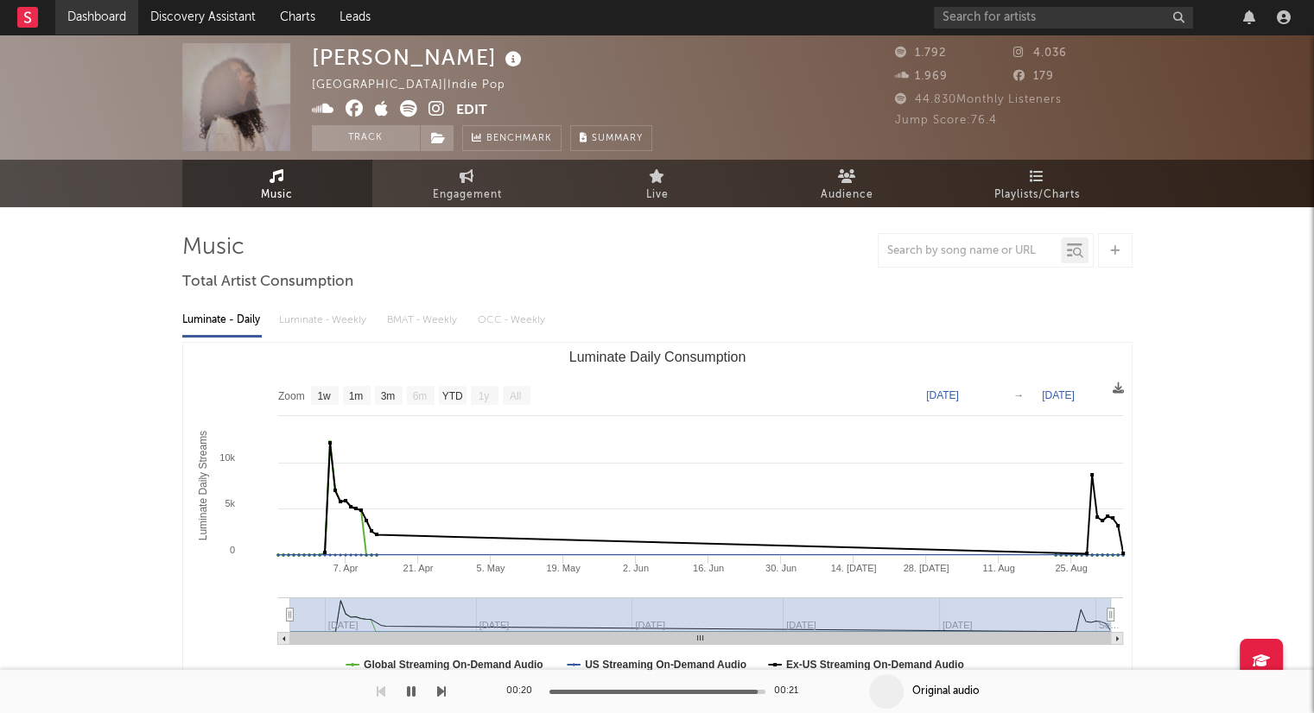
click at [115, 18] on link "Dashboard" at bounding box center [96, 17] width 83 height 35
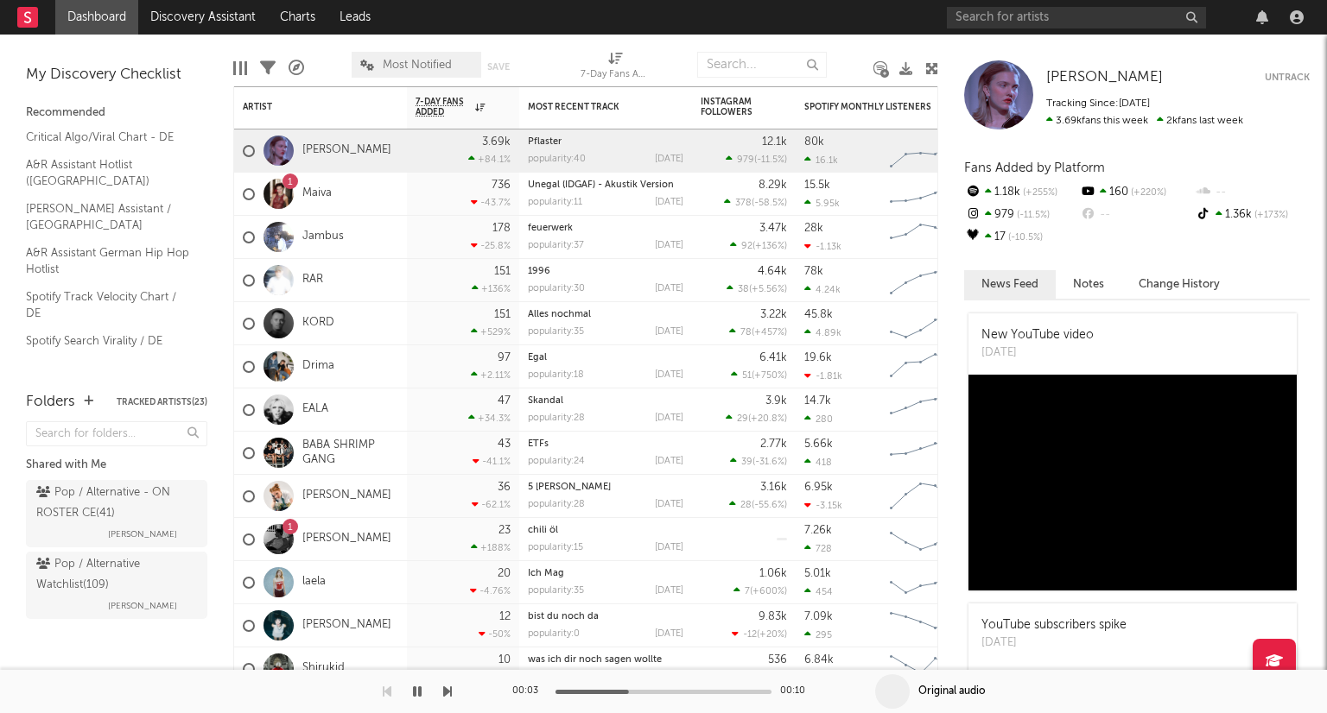
click at [415, 694] on icon "button" at bounding box center [417, 692] width 9 height 14
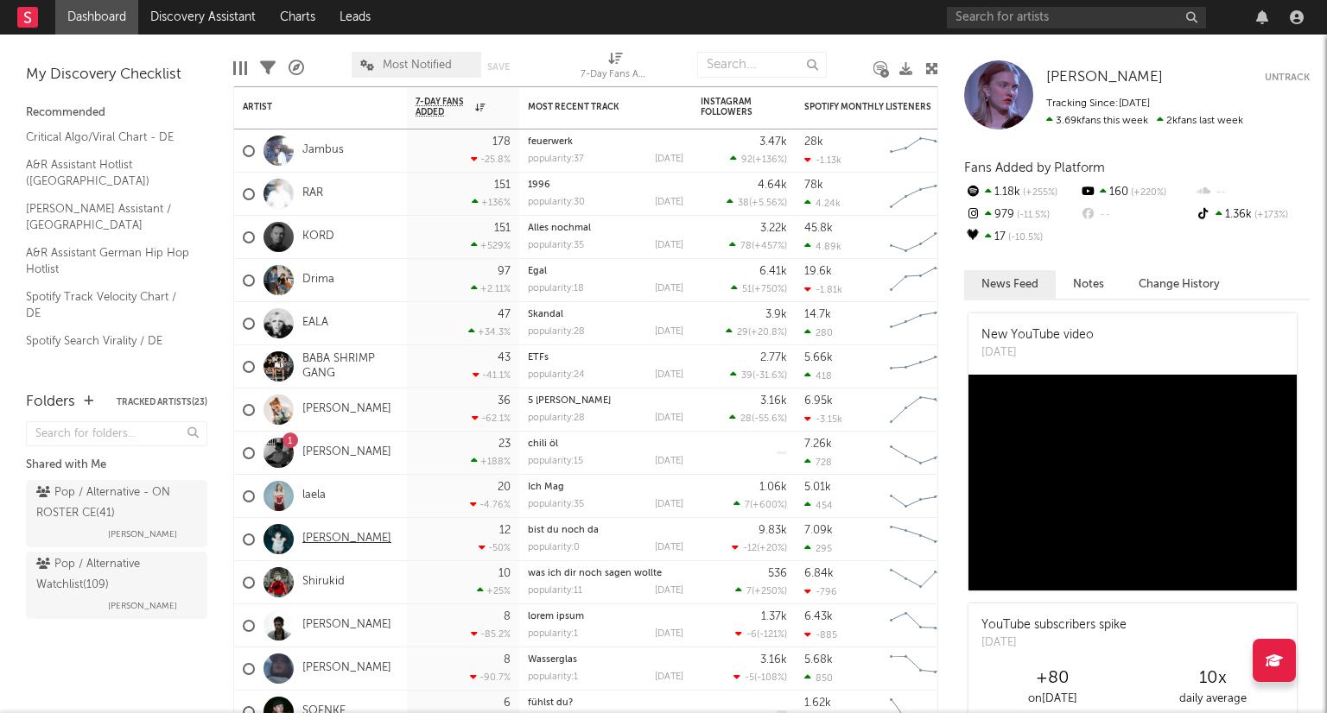
click at [336, 540] on link "[PERSON_NAME]" at bounding box center [346, 539] width 89 height 15
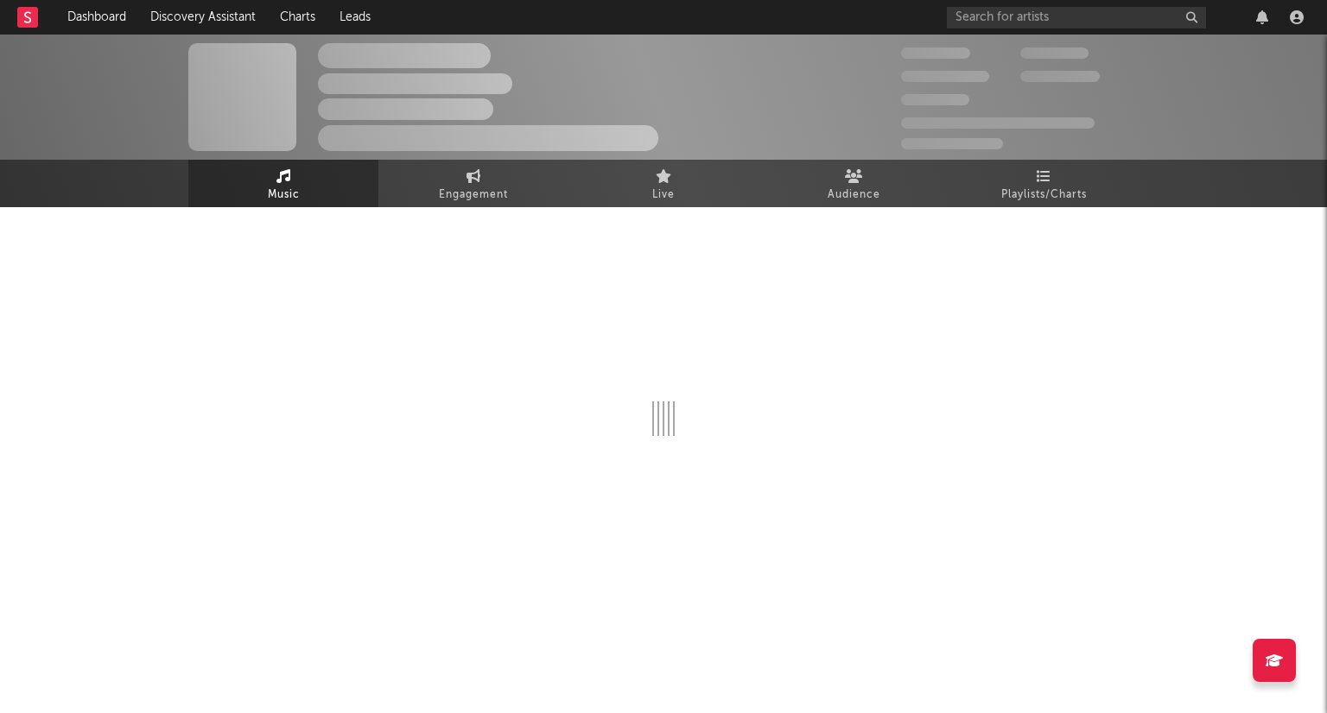
select select "6m"
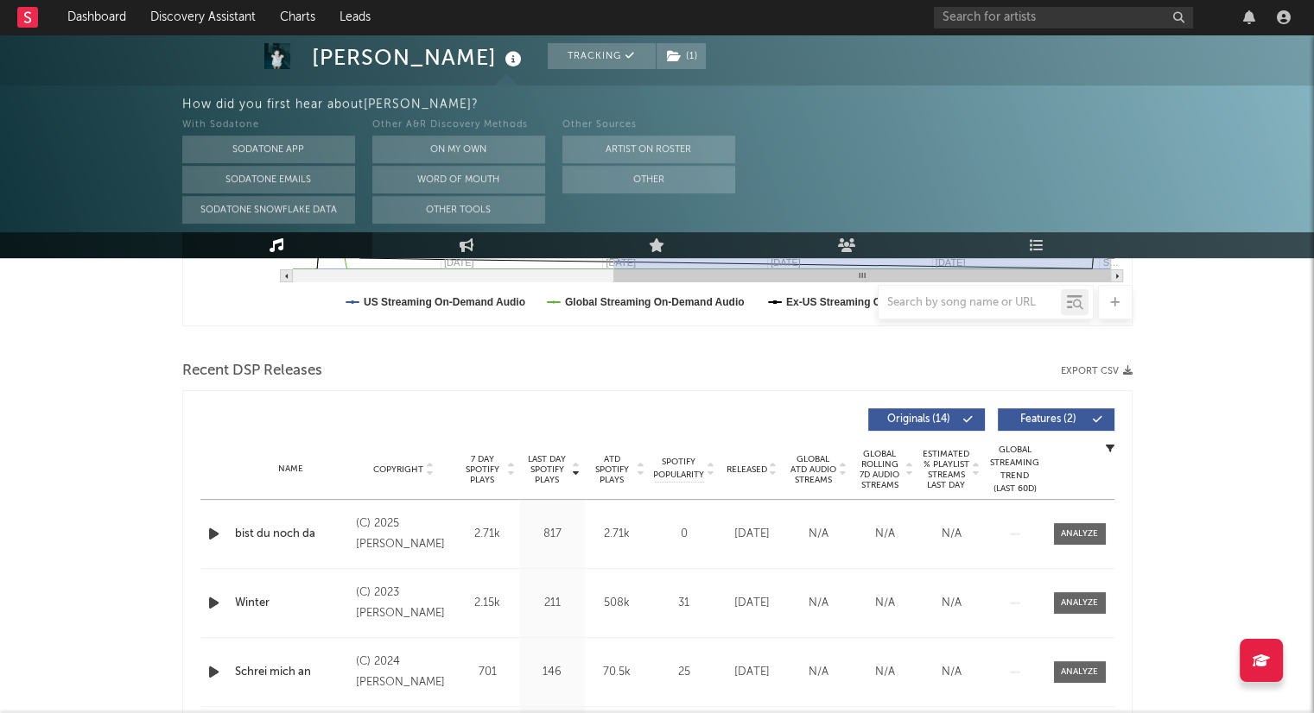
scroll to position [605, 0]
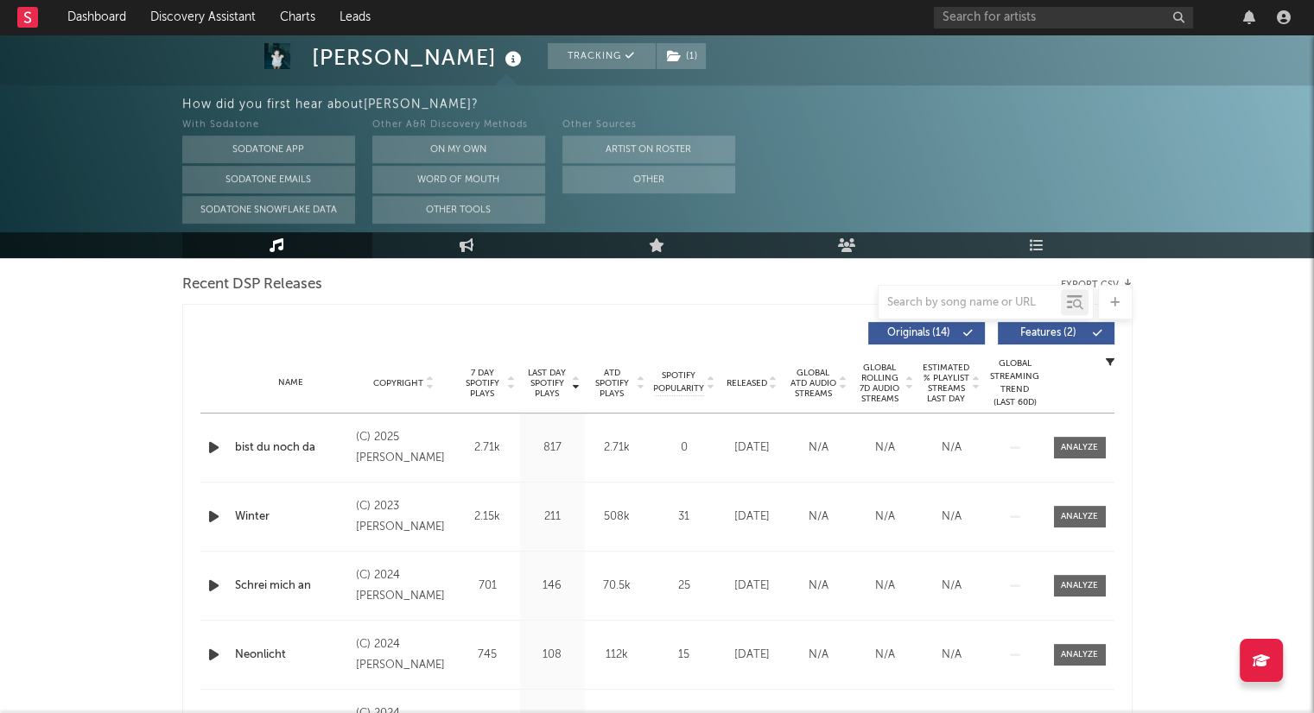
click at [771, 388] on icon at bounding box center [773, 386] width 9 height 7
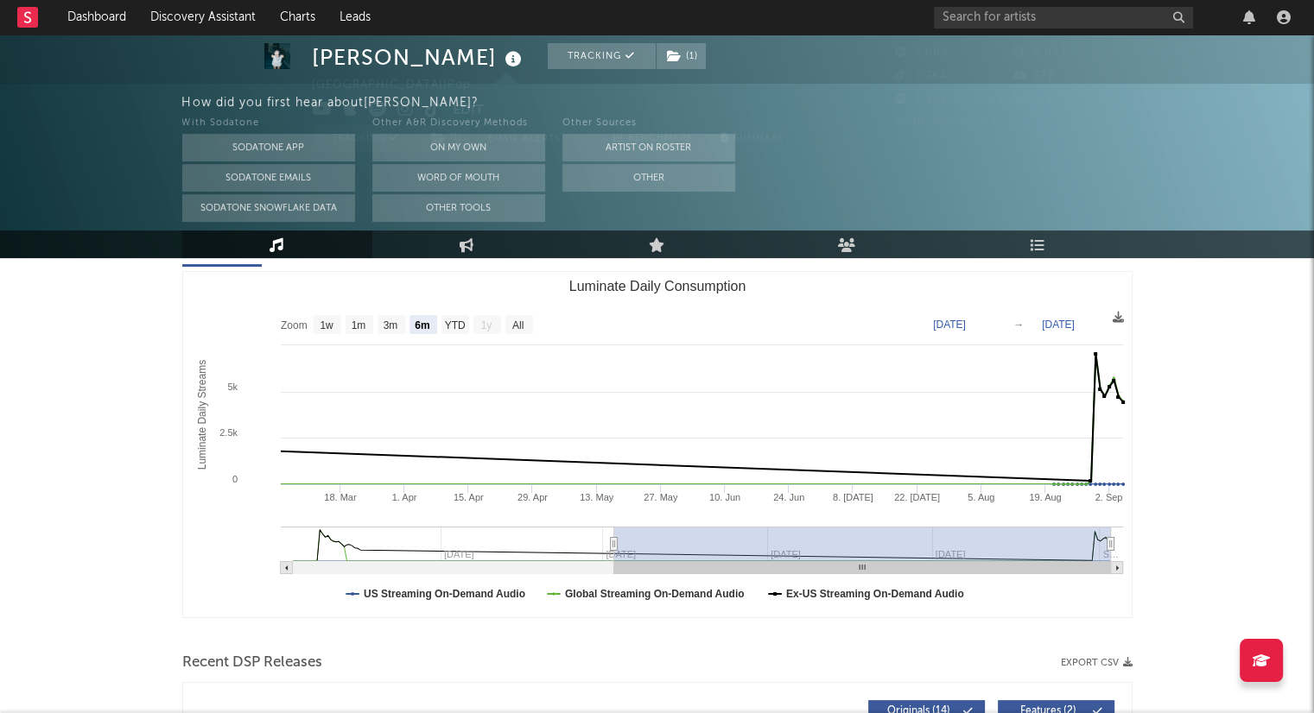
scroll to position [0, 0]
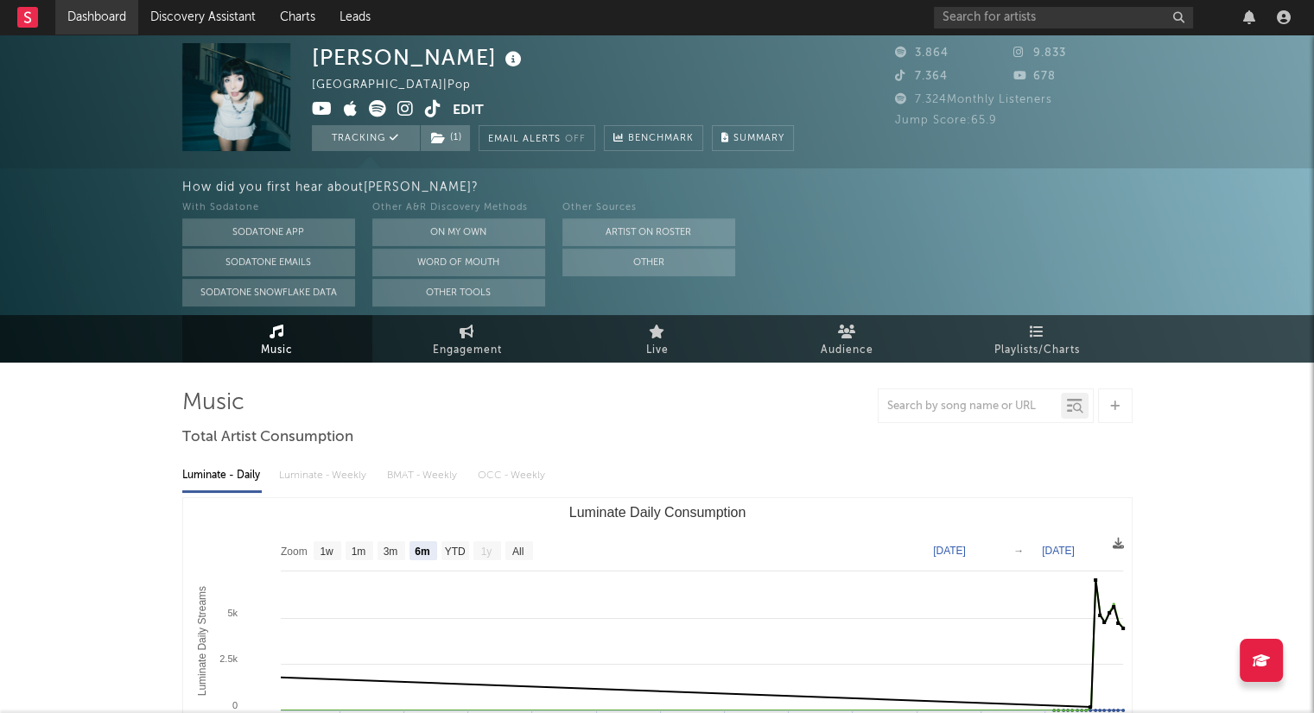
click at [93, 22] on link "Dashboard" at bounding box center [96, 17] width 83 height 35
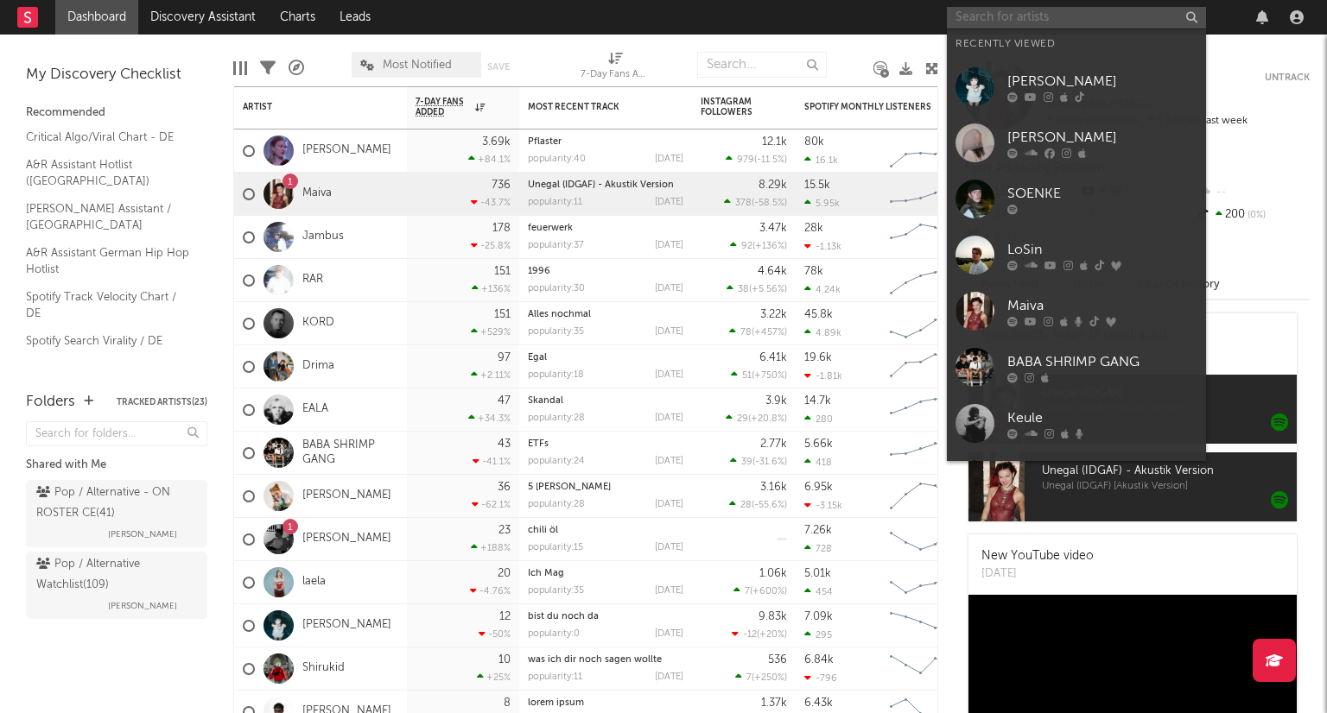
click at [984, 21] on input "text" at bounding box center [1076, 18] width 259 height 22
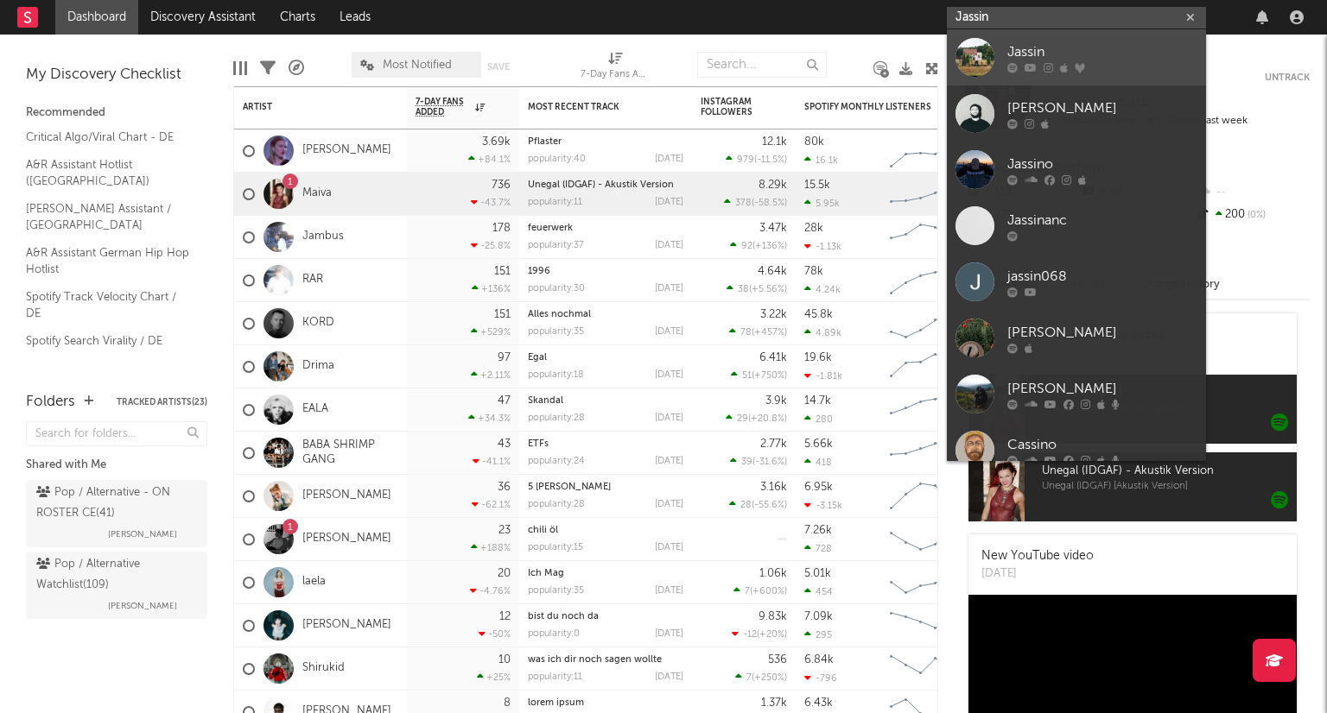
type input "Jassin"
click at [1010, 50] on div "Jassin" at bounding box center [1102, 51] width 190 height 21
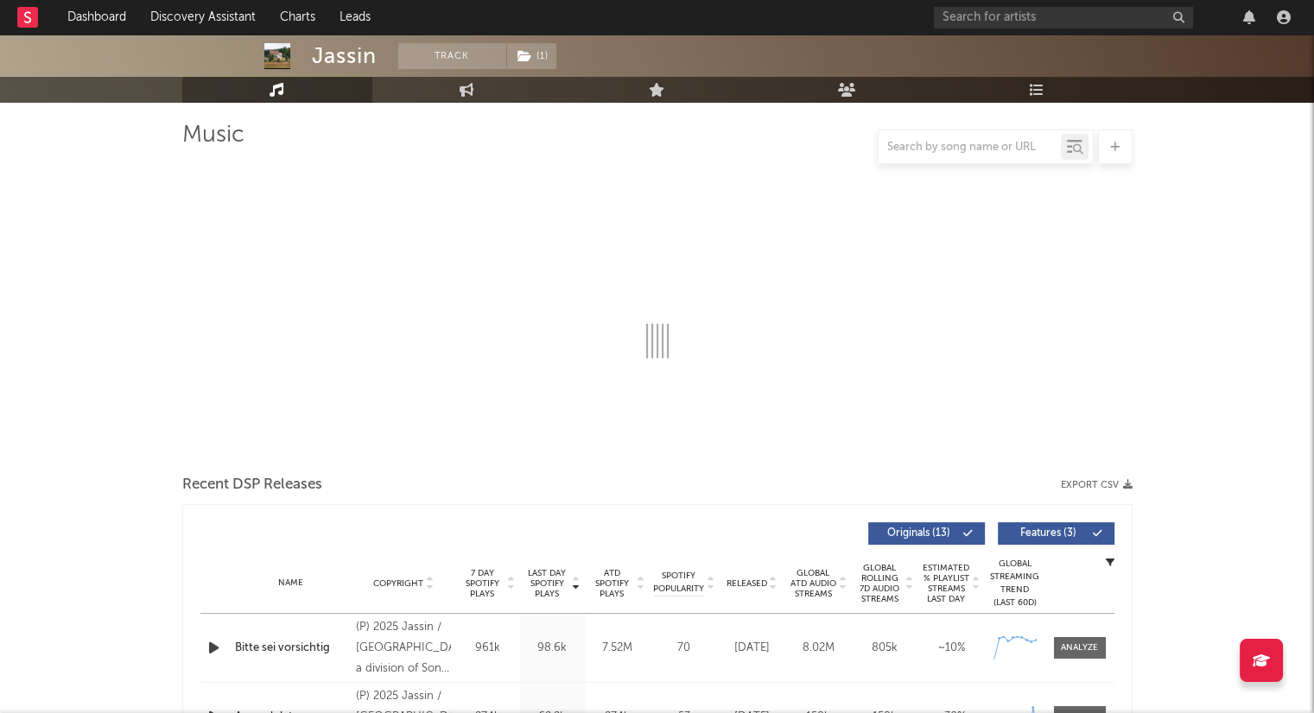
scroll to position [345, 0]
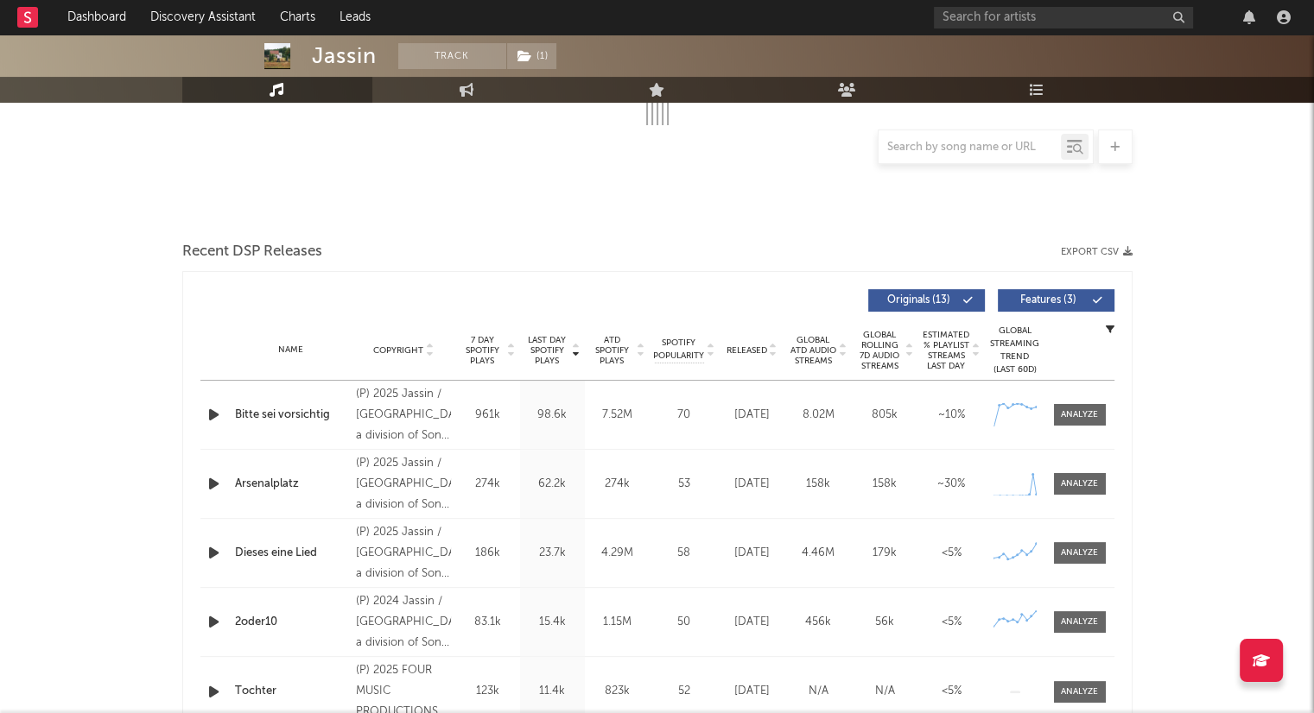
select select "6m"
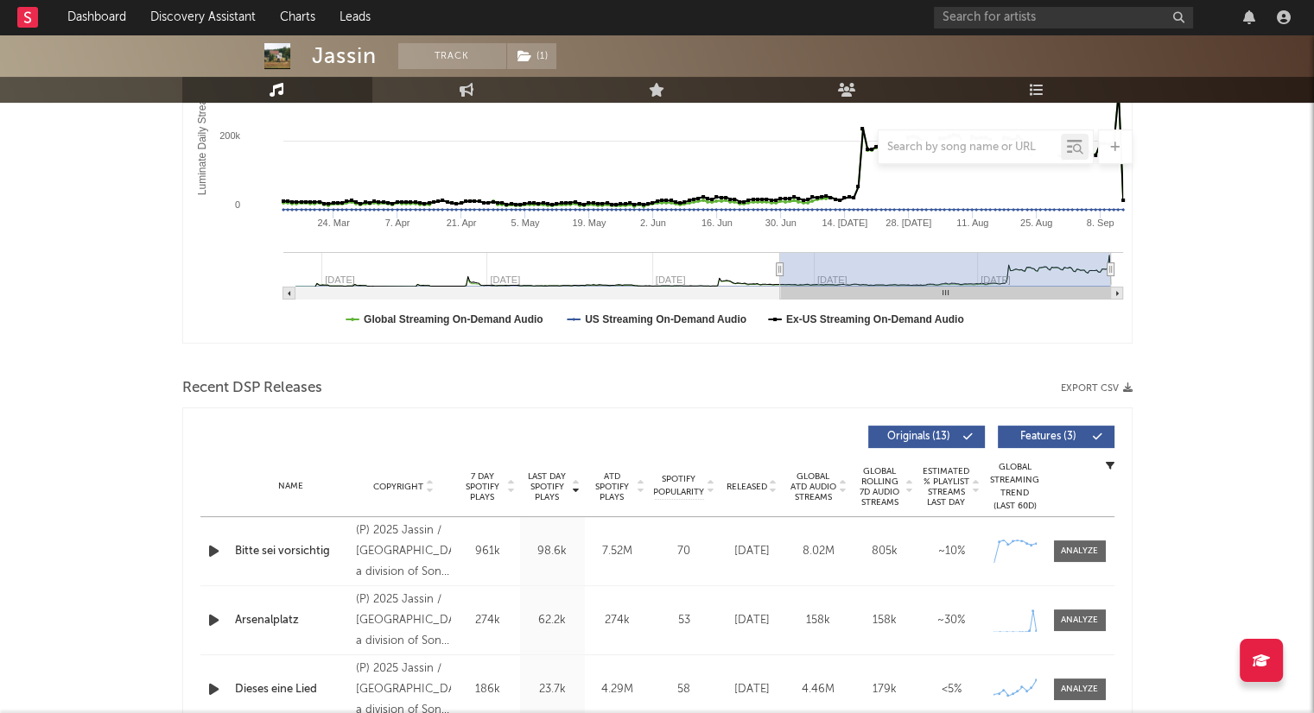
scroll to position [481, 0]
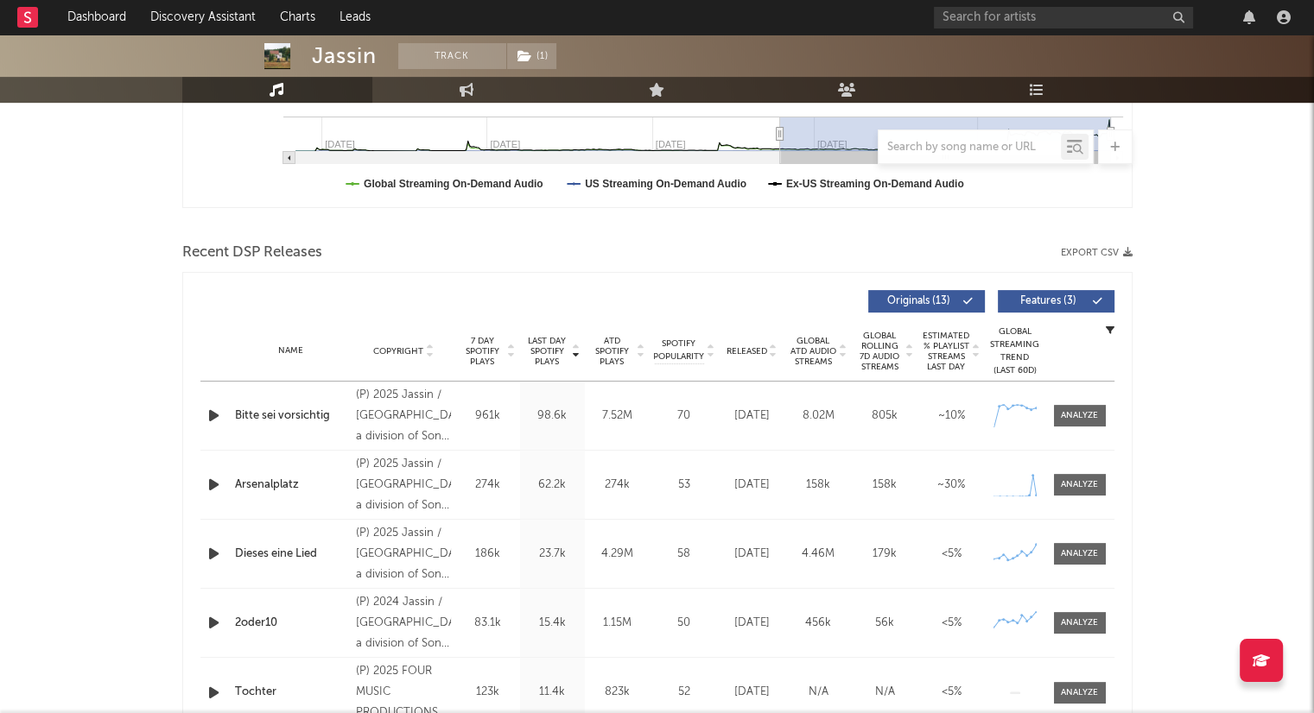
select select "6m"
click at [772, 354] on icon at bounding box center [773, 354] width 9 height 7
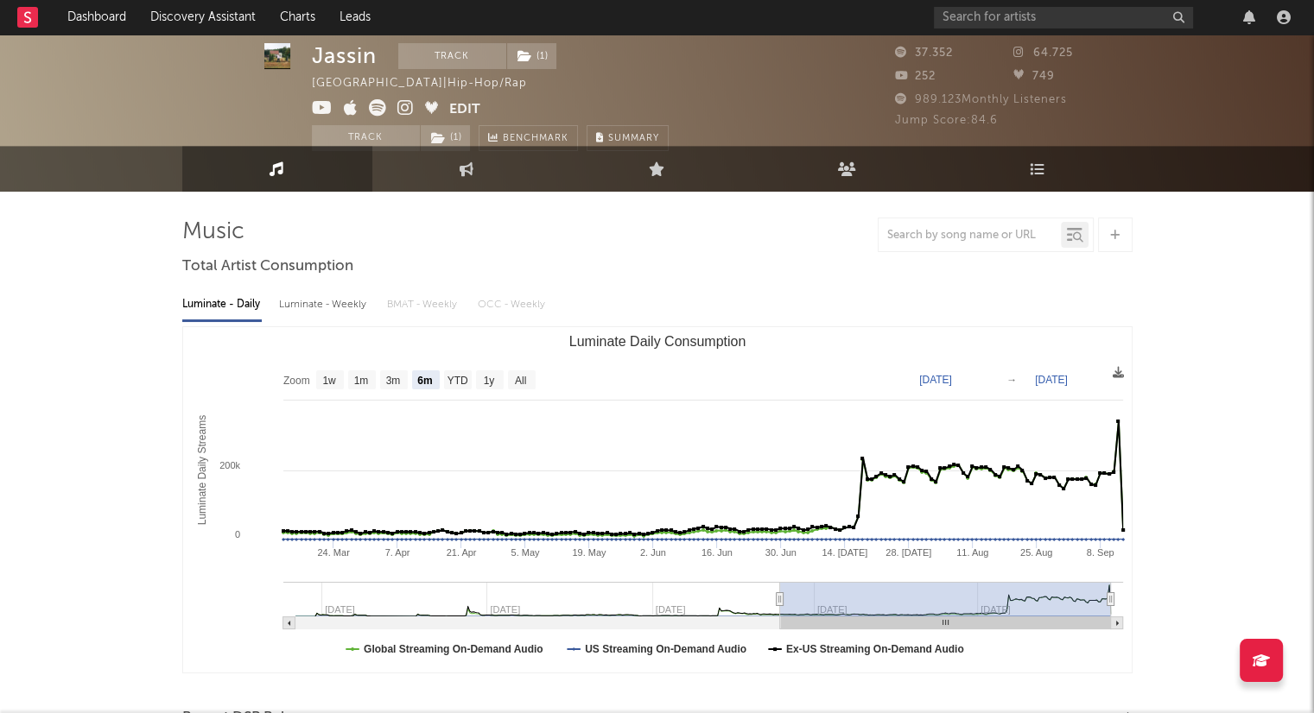
scroll to position [0, 0]
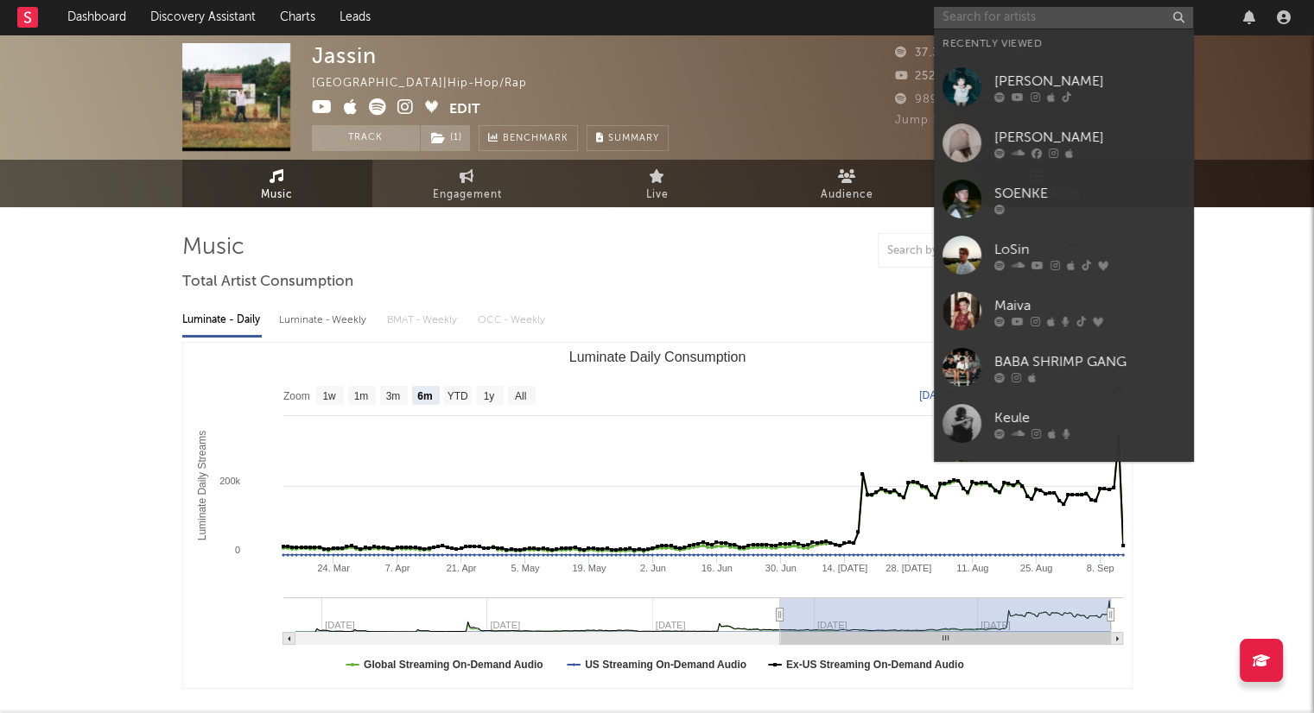
click at [1018, 25] on input "text" at bounding box center [1063, 18] width 259 height 22
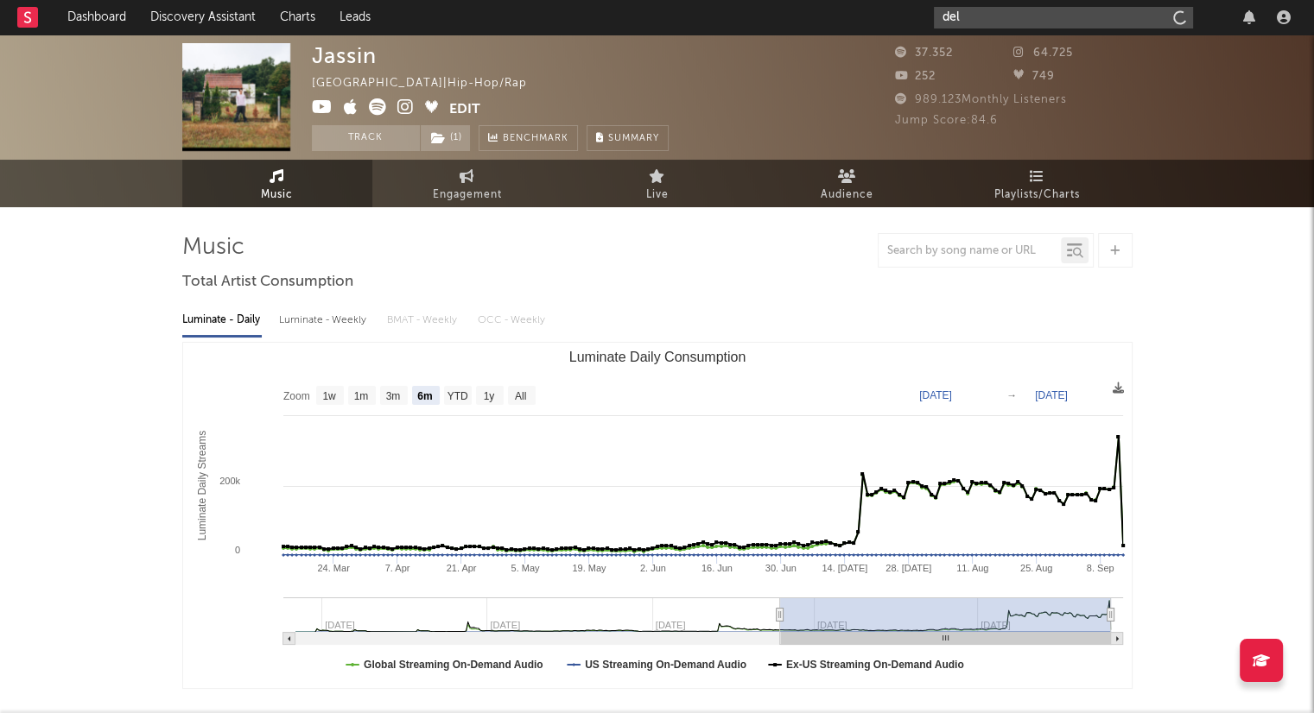
type input "dela"
click at [1180, 13] on icon "button" at bounding box center [1177, 17] width 9 height 11
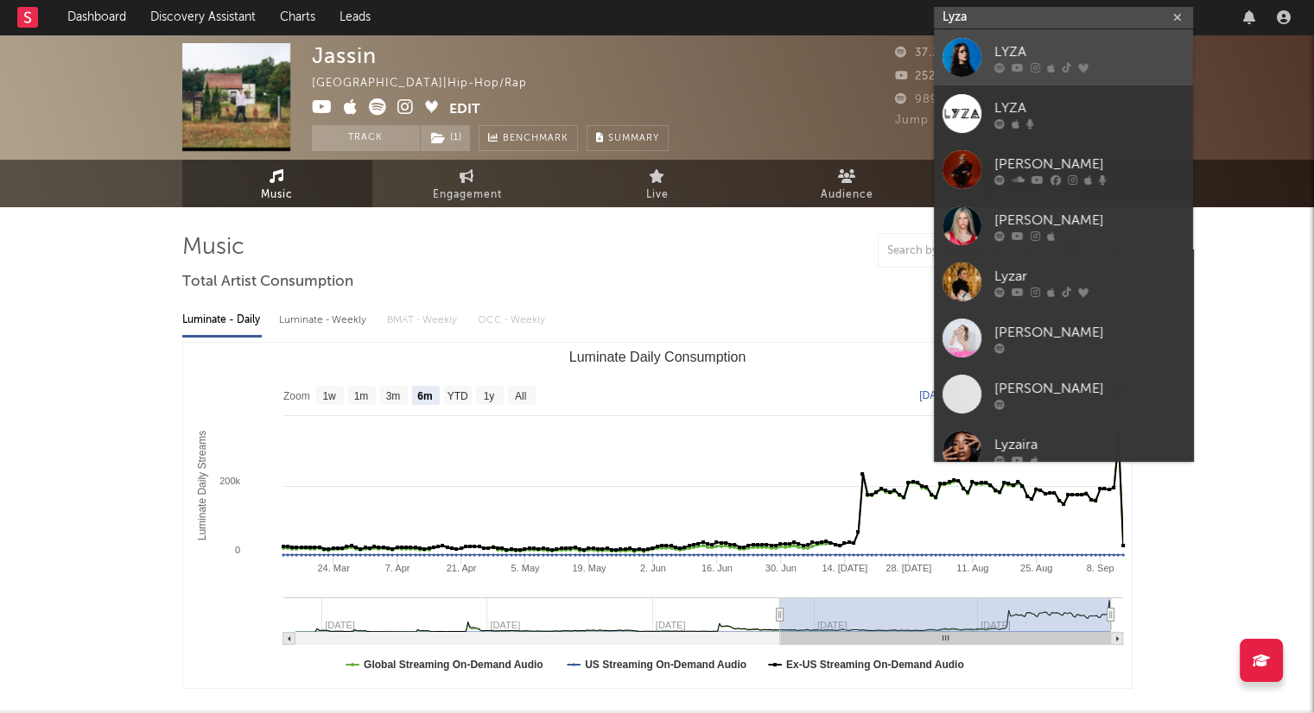
type input "Lyza"
click at [1083, 36] on link "LYZA" at bounding box center [1063, 57] width 259 height 56
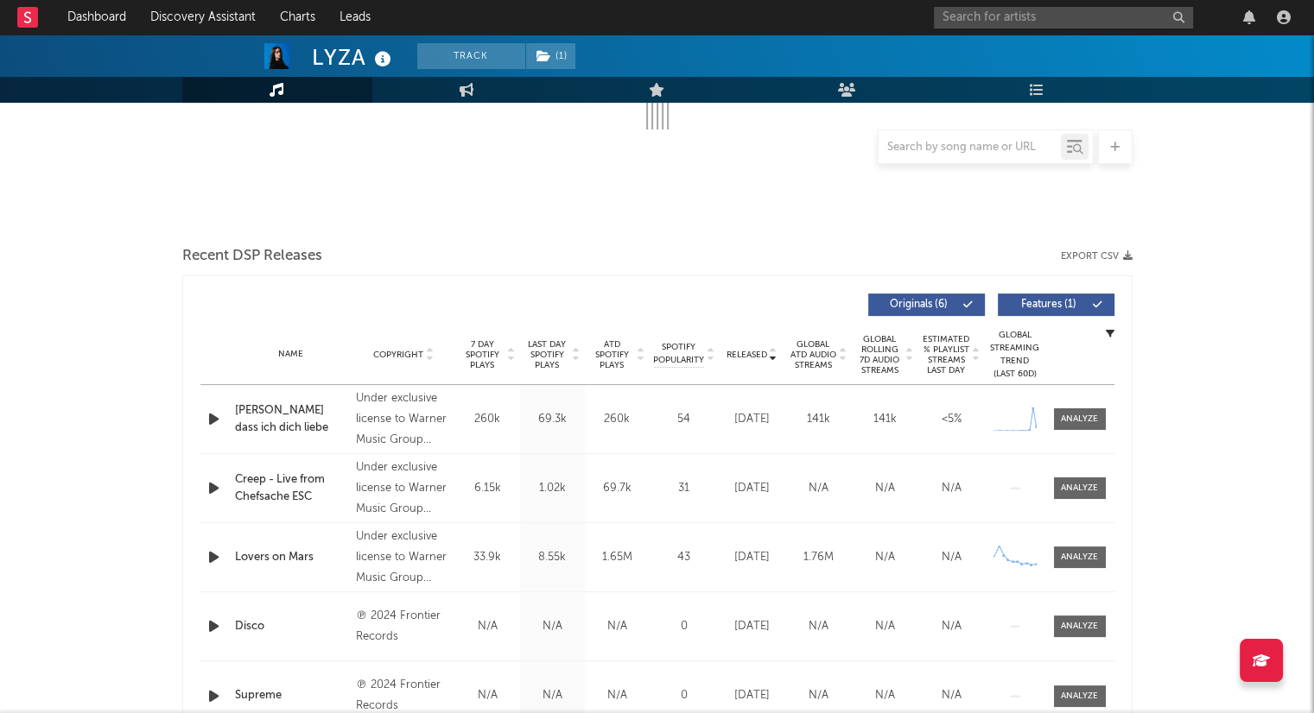
scroll to position [345, 0]
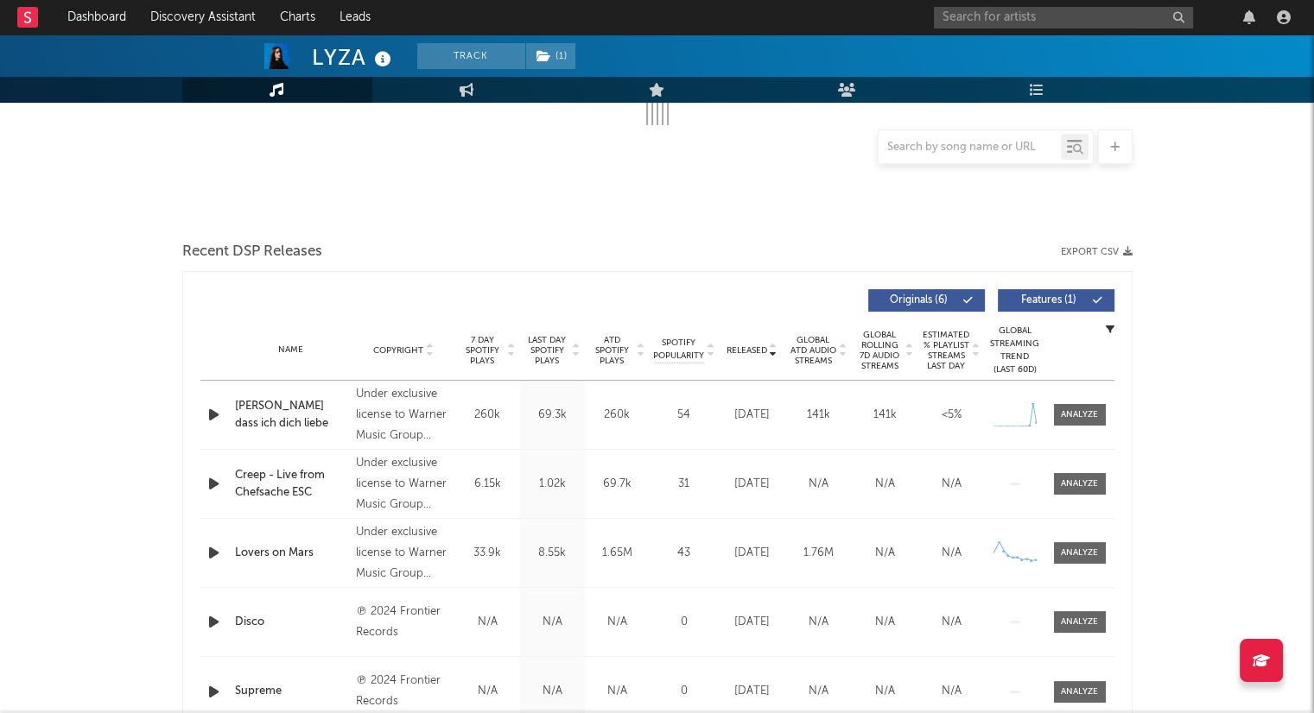
select select "6m"
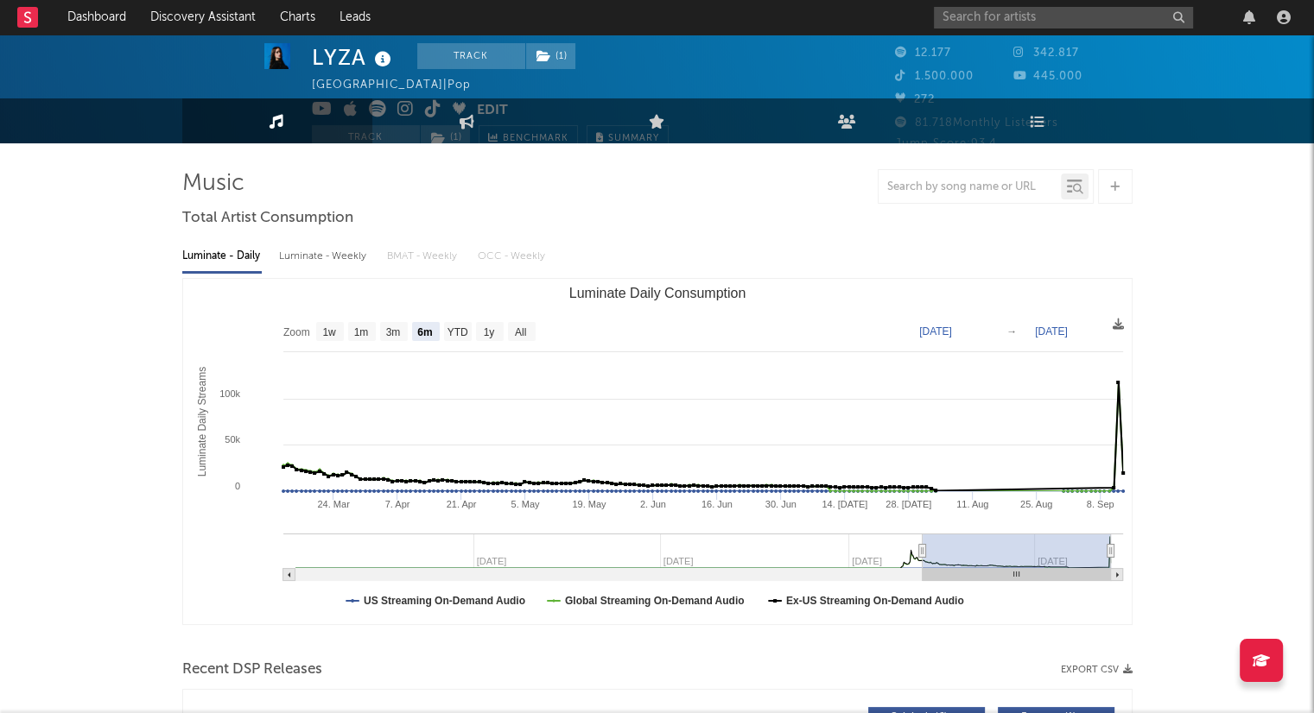
scroll to position [0, 0]
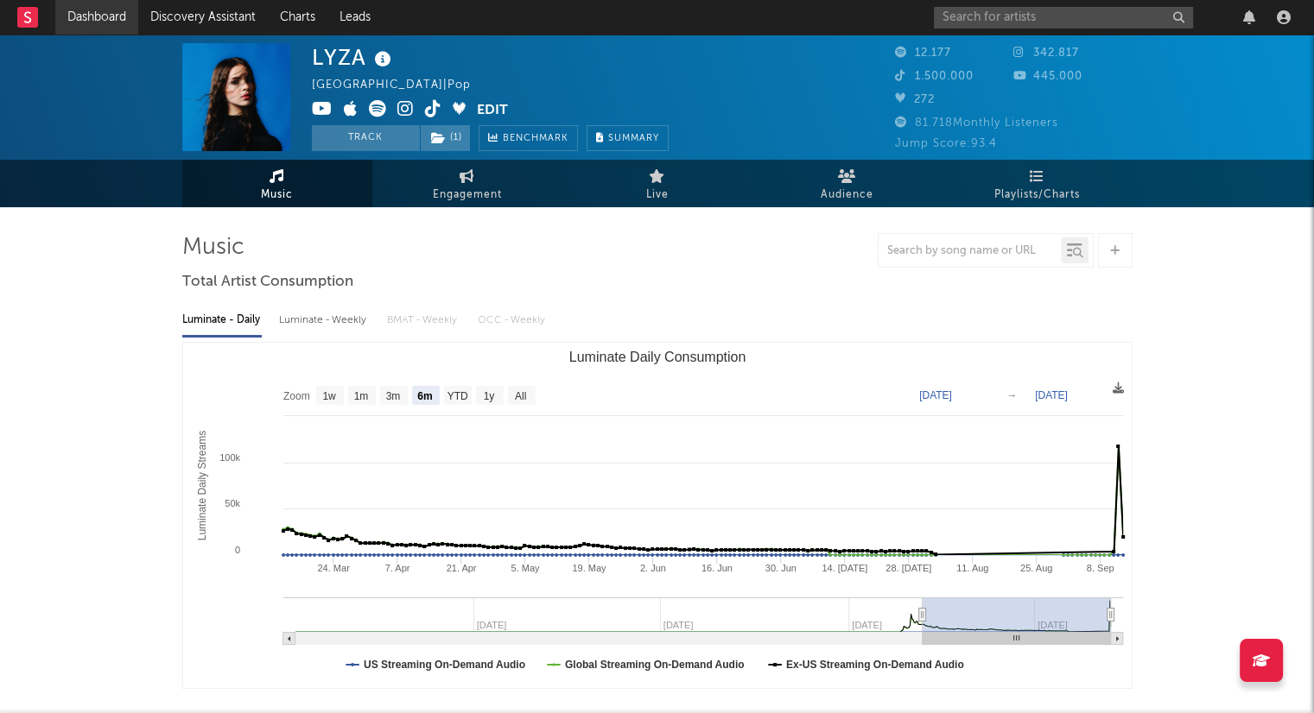
click at [119, 18] on link "Dashboard" at bounding box center [96, 17] width 83 height 35
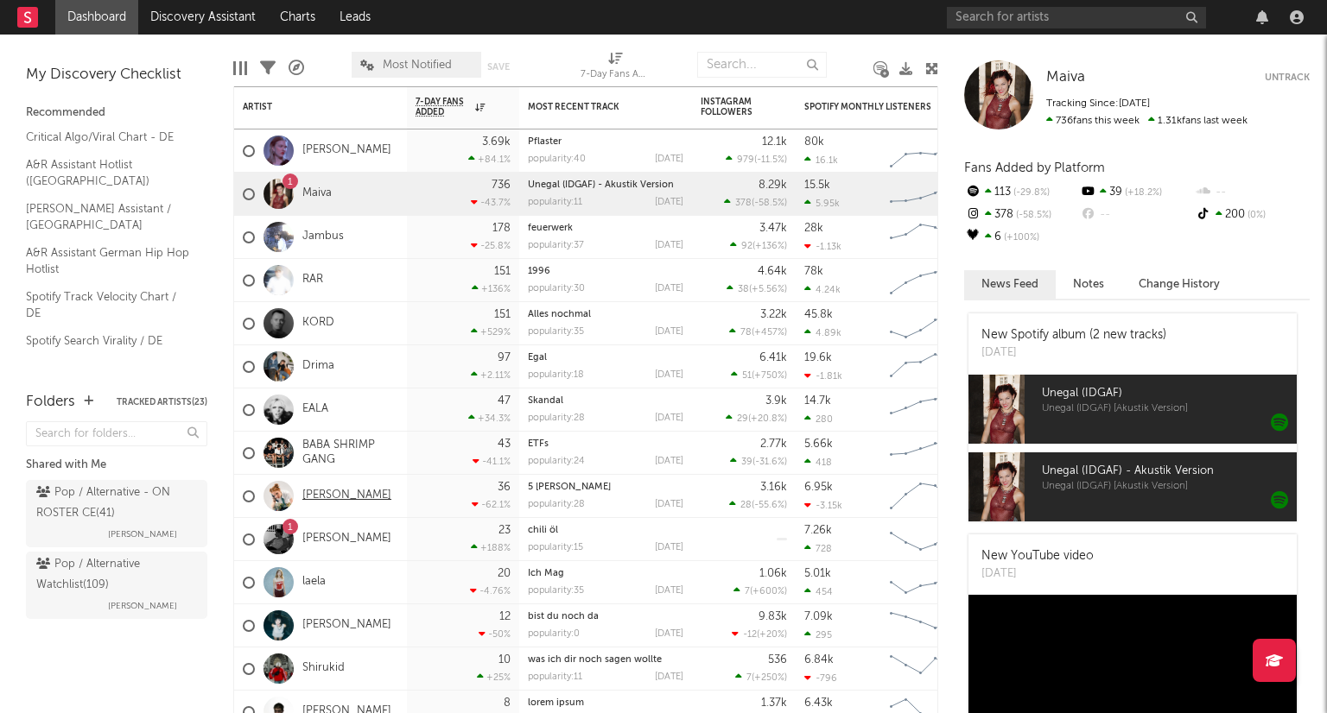
click at [321, 500] on link "[PERSON_NAME]" at bounding box center [346, 496] width 89 height 15
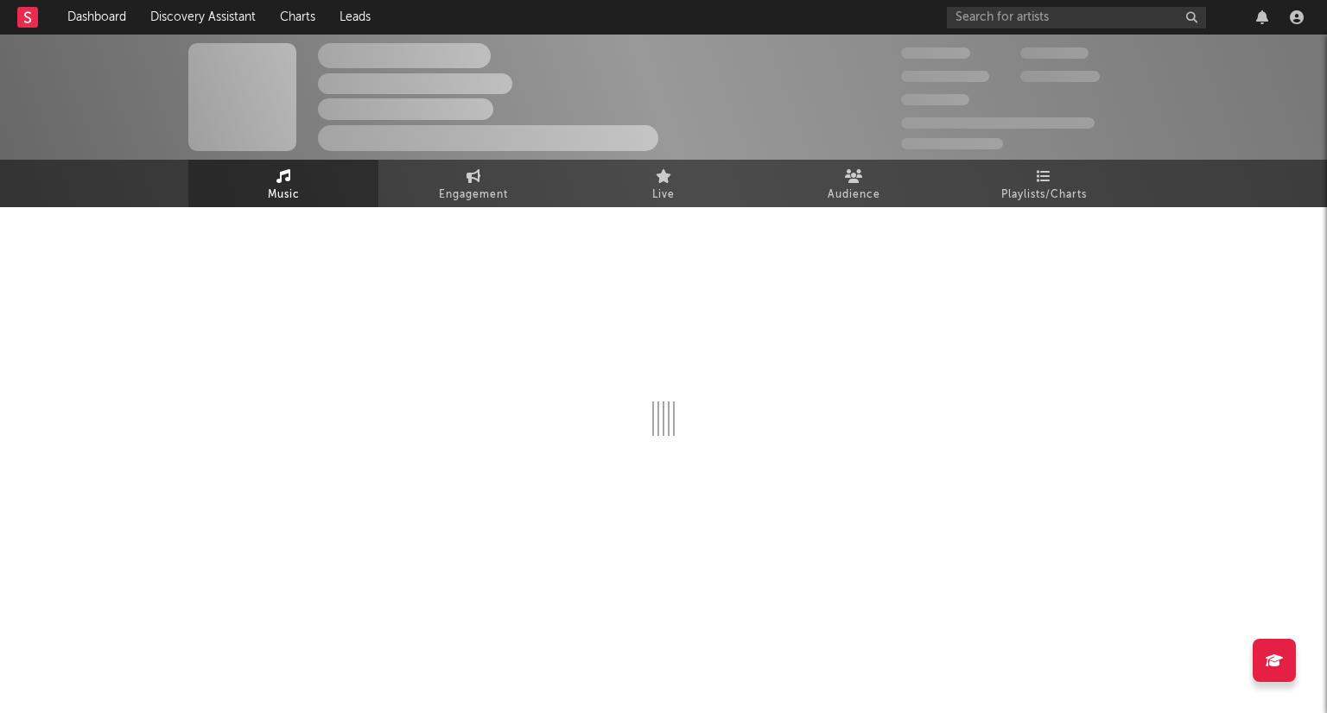
select select "1w"
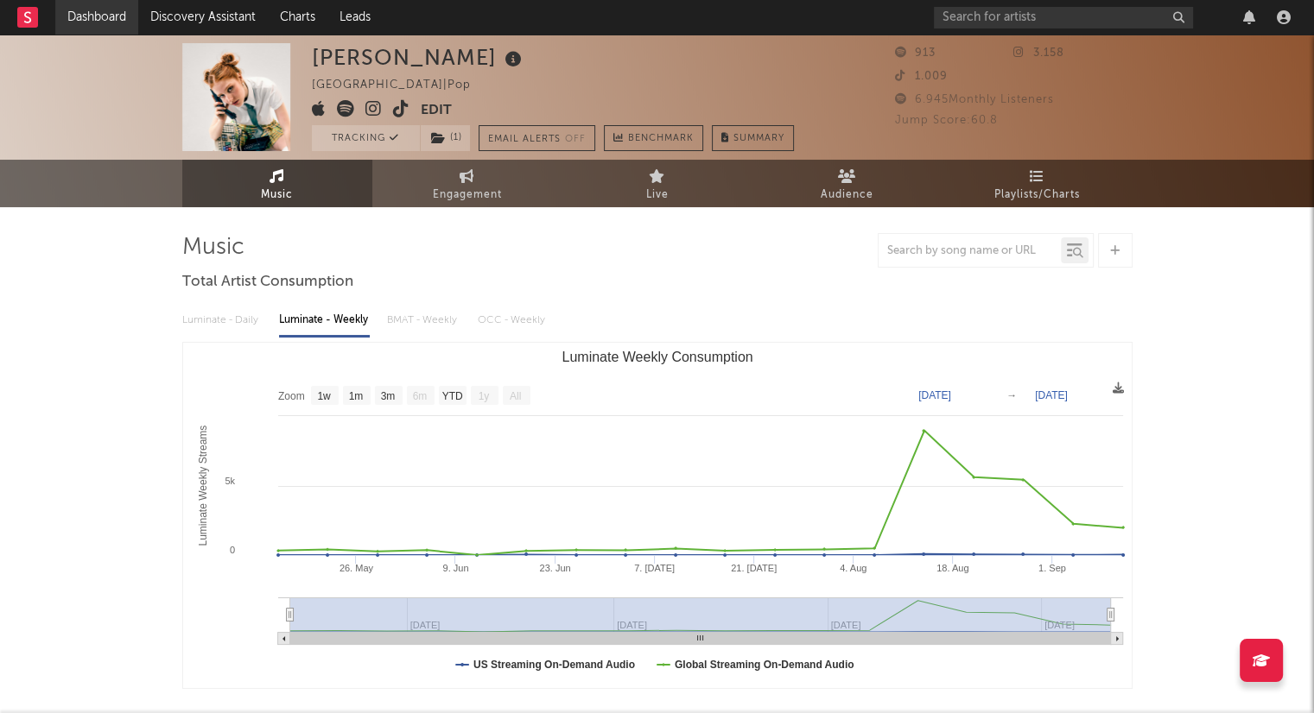
click at [120, 21] on link "Dashboard" at bounding box center [96, 17] width 83 height 35
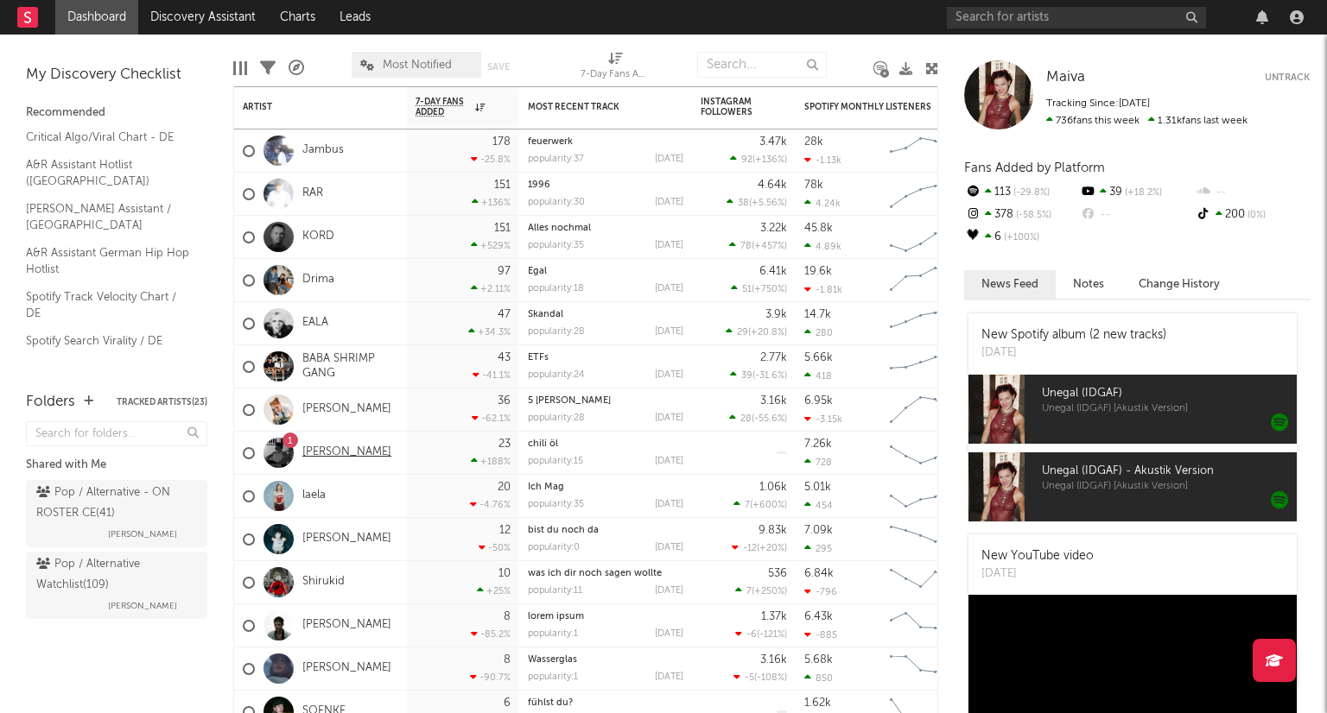
click at [341, 457] on link "[PERSON_NAME]" at bounding box center [346, 453] width 89 height 15
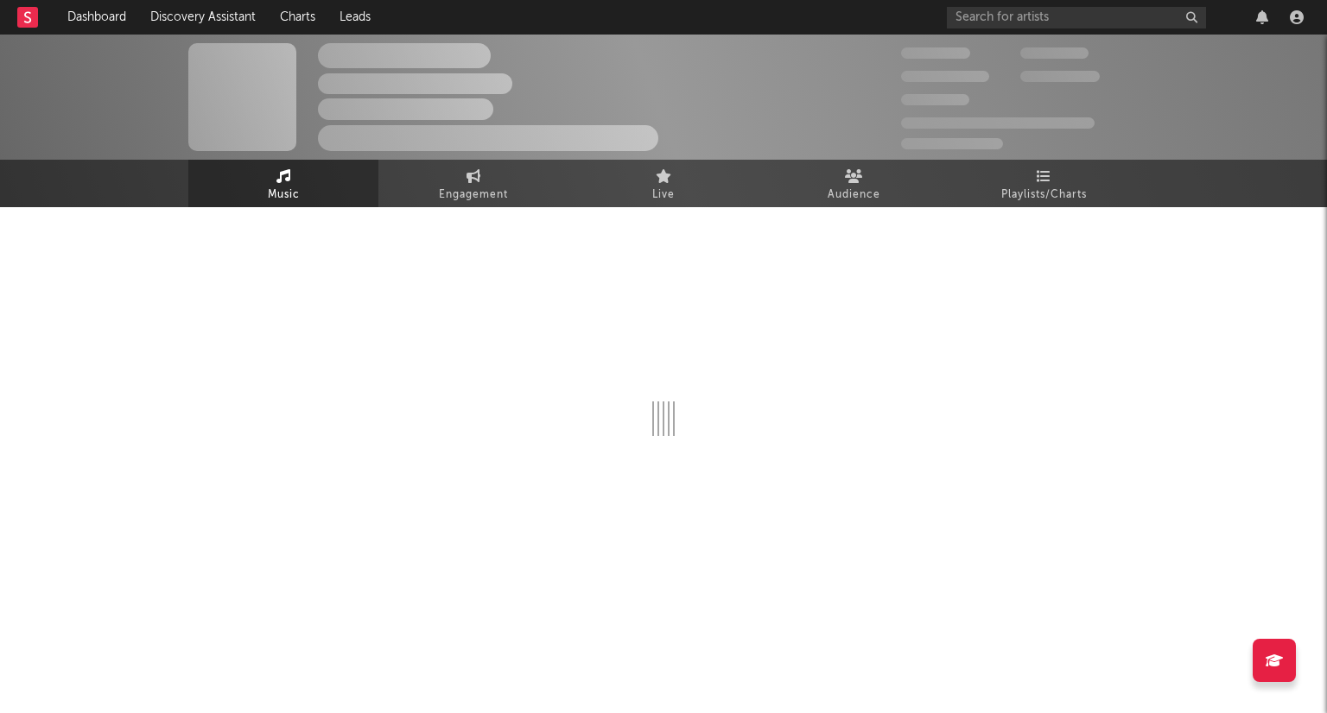
select select "1w"
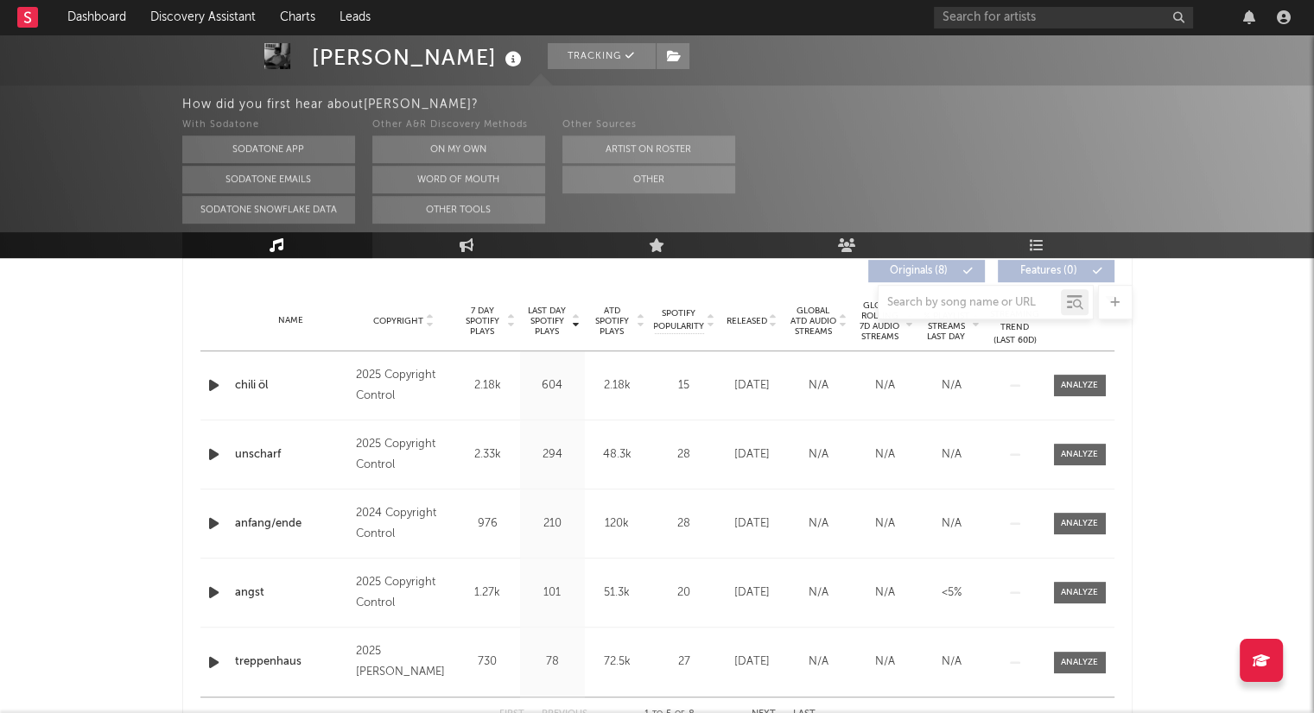
scroll to position [691, 0]
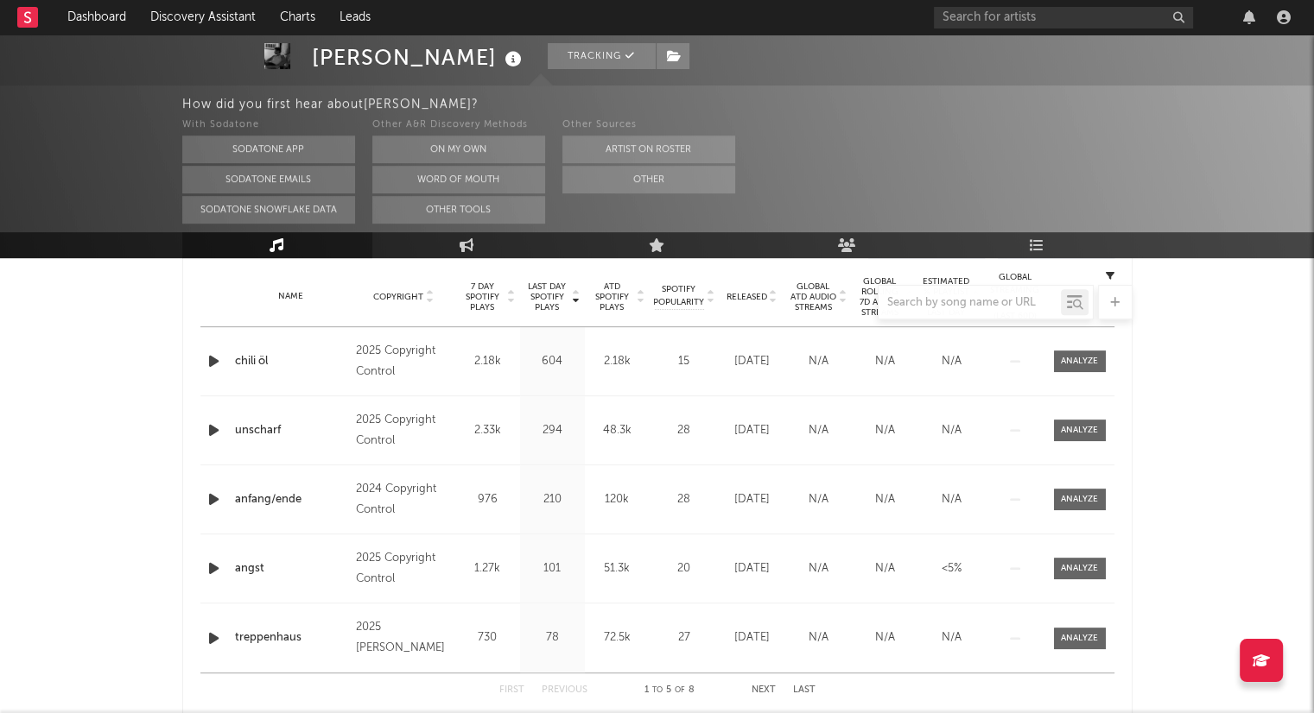
click at [216, 502] on icon "button" at bounding box center [214, 500] width 18 height 22
click at [211, 360] on icon "button" at bounding box center [214, 362] width 18 height 22
click at [606, 695] on div "00:01 00:16" at bounding box center [657, 691] width 302 height 43
click at [606, 691] on div at bounding box center [657, 692] width 216 height 4
click at [413, 696] on icon "button" at bounding box center [411, 692] width 9 height 14
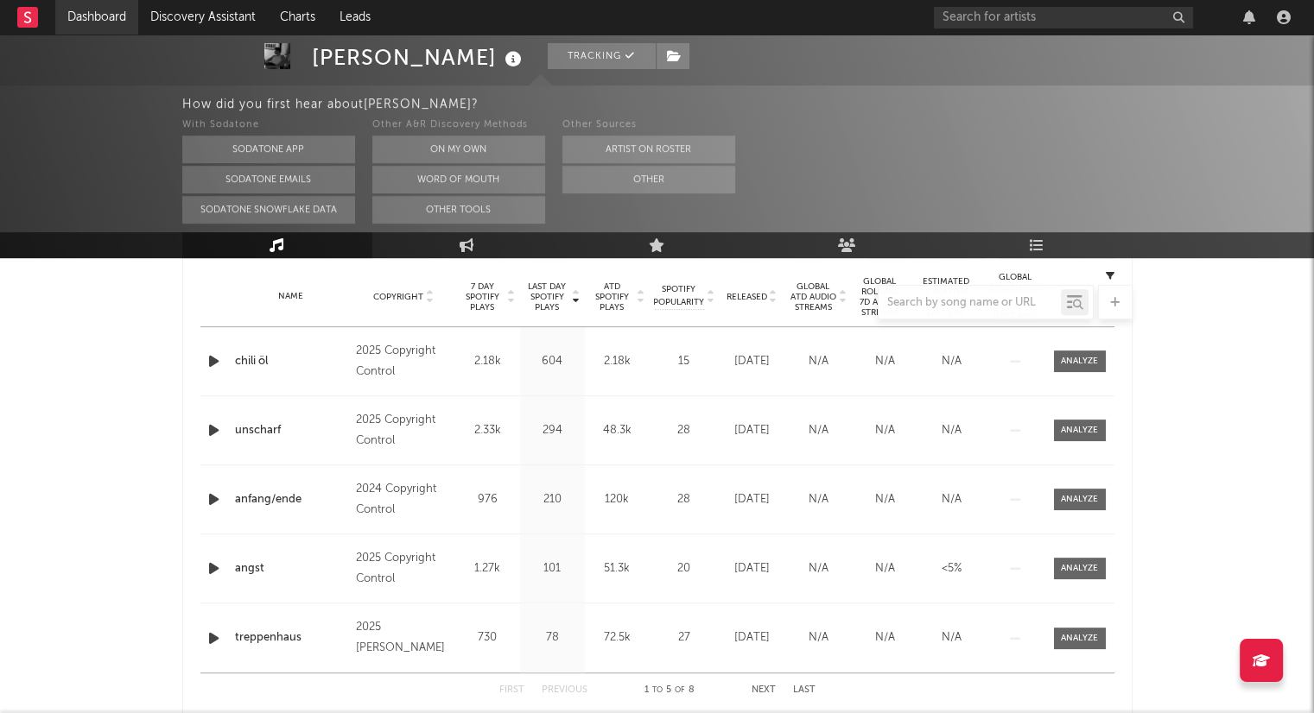
click at [88, 13] on link "Dashboard" at bounding box center [96, 17] width 83 height 35
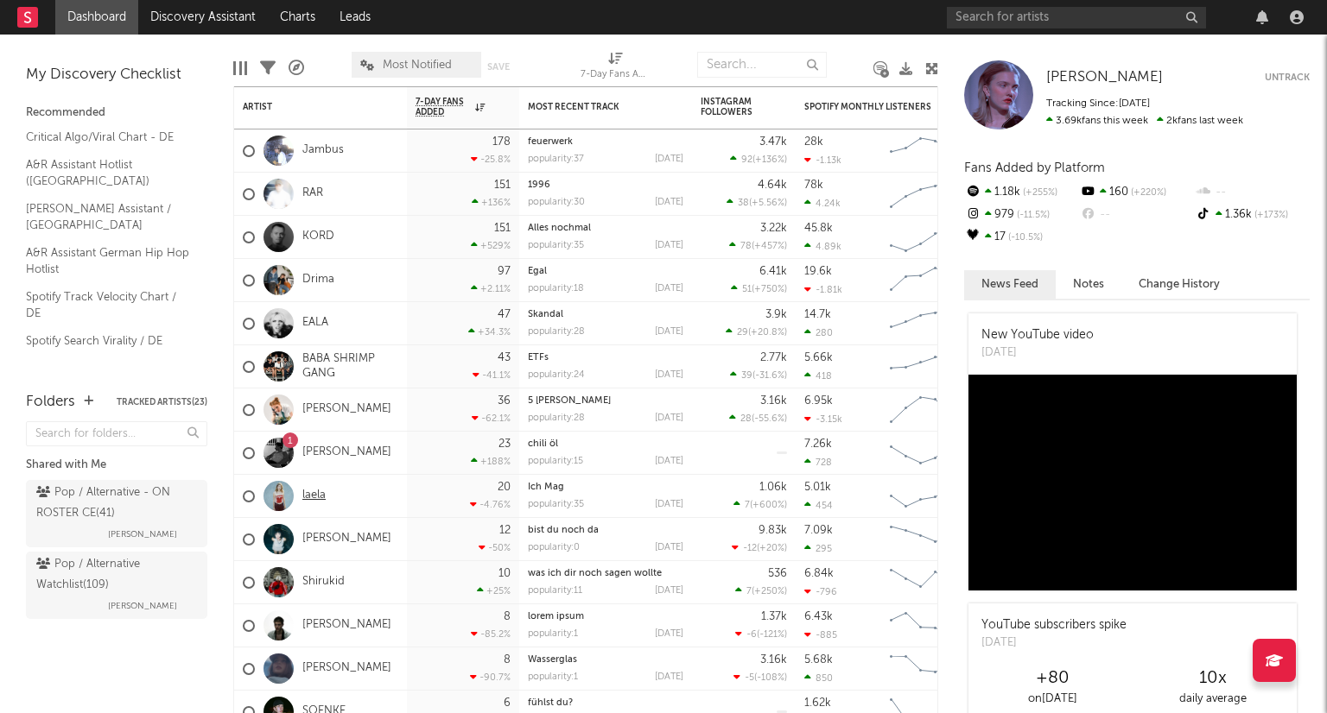
click at [321, 500] on link "laela" at bounding box center [313, 496] width 23 height 15
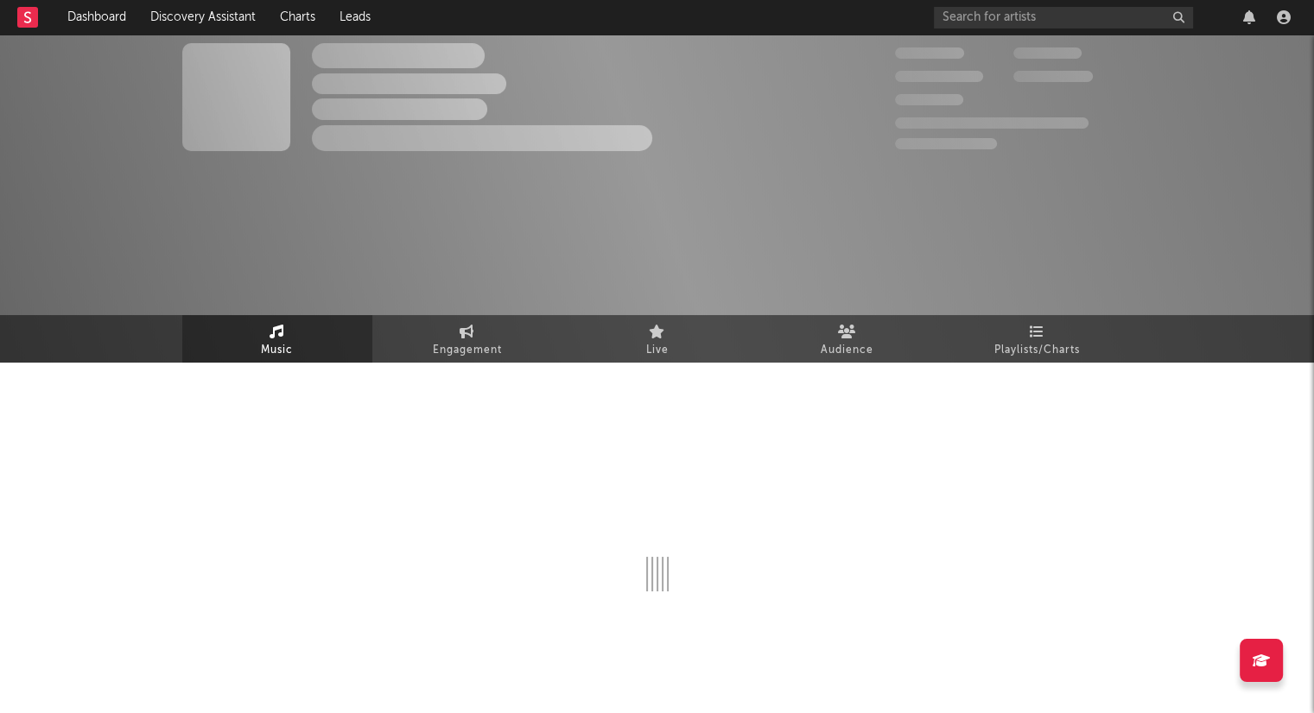
select select "6m"
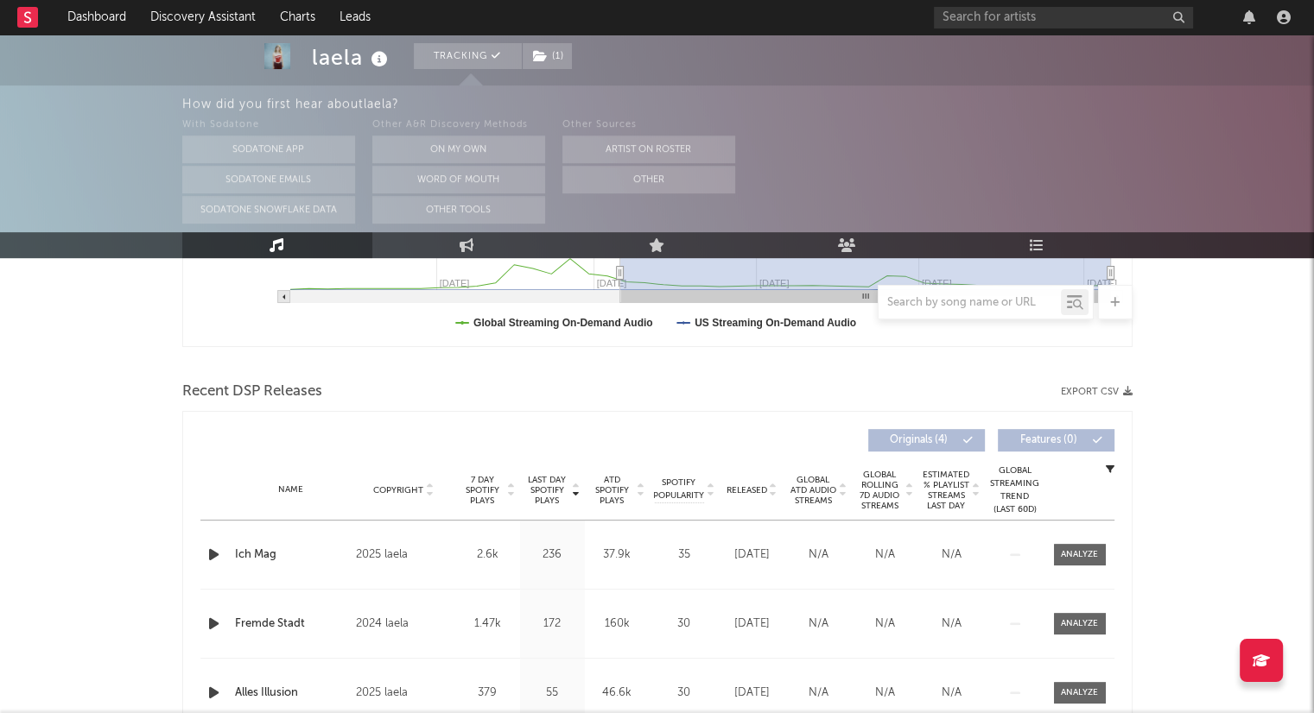
scroll to position [605, 0]
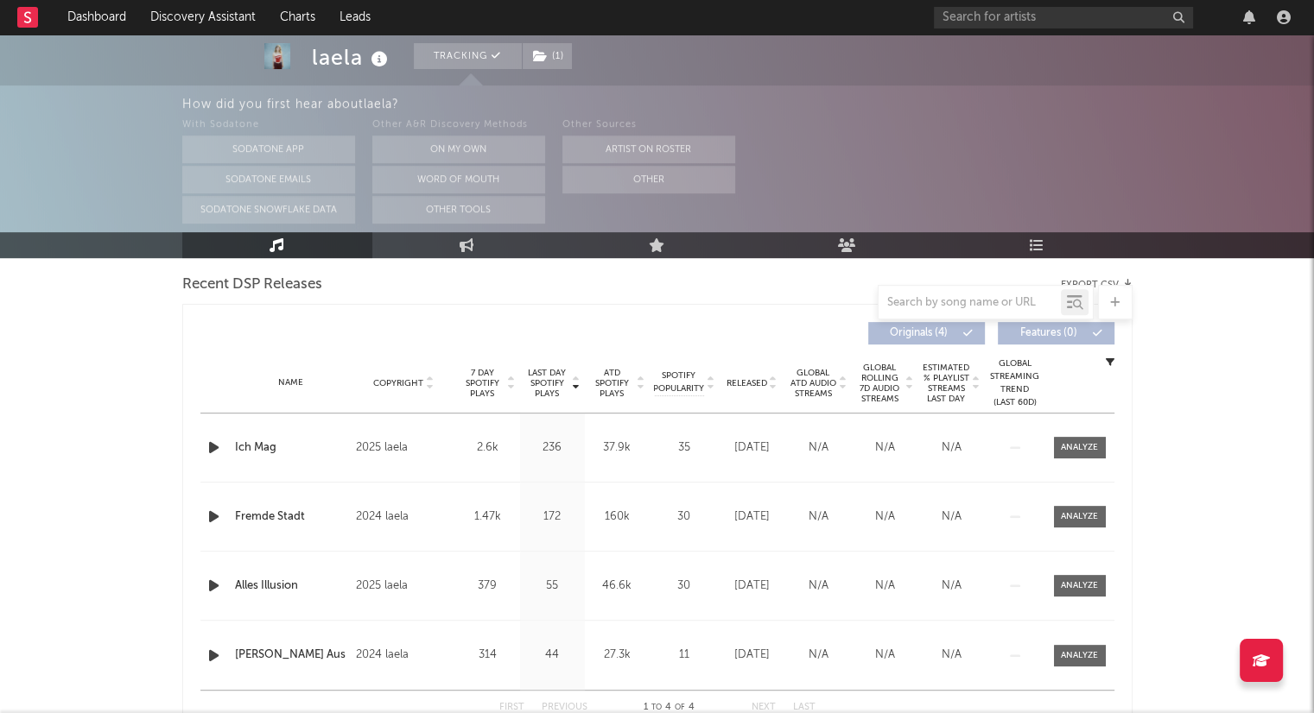
click at [770, 388] on icon at bounding box center [773, 386] width 9 height 7
click at [214, 448] on icon "button" at bounding box center [214, 448] width 18 height 22
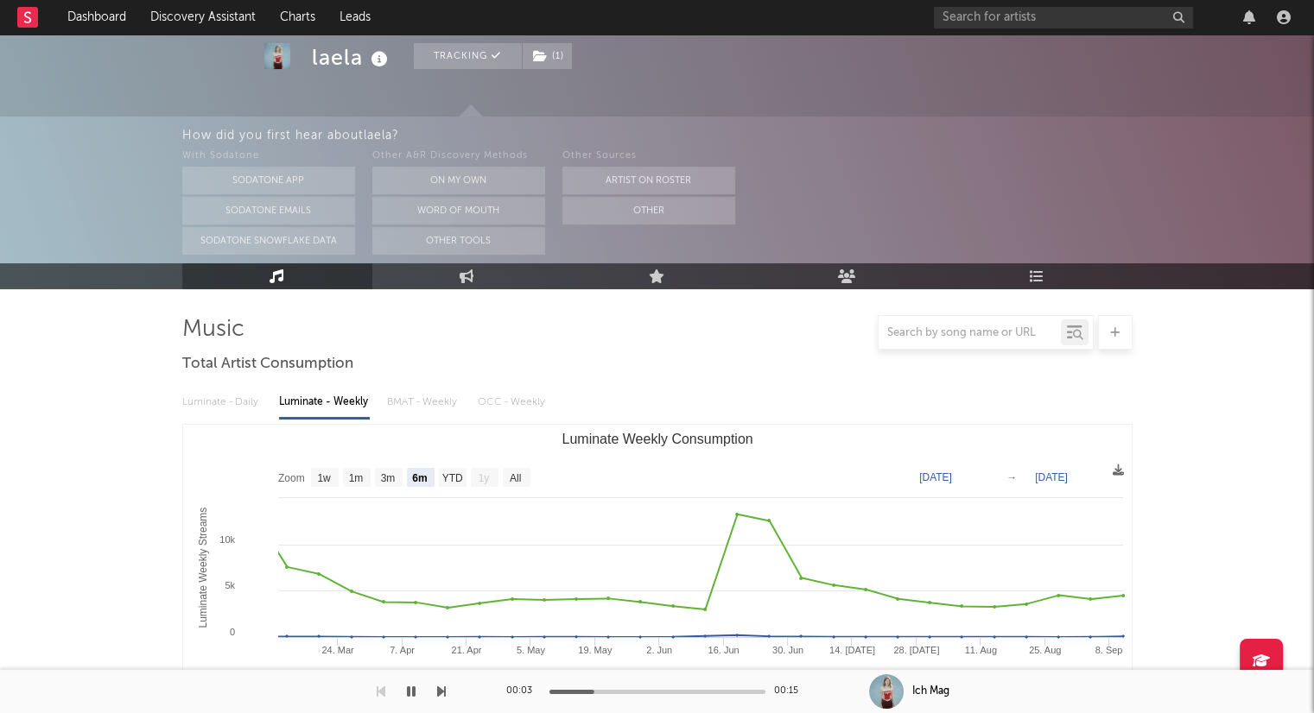
scroll to position [0, 0]
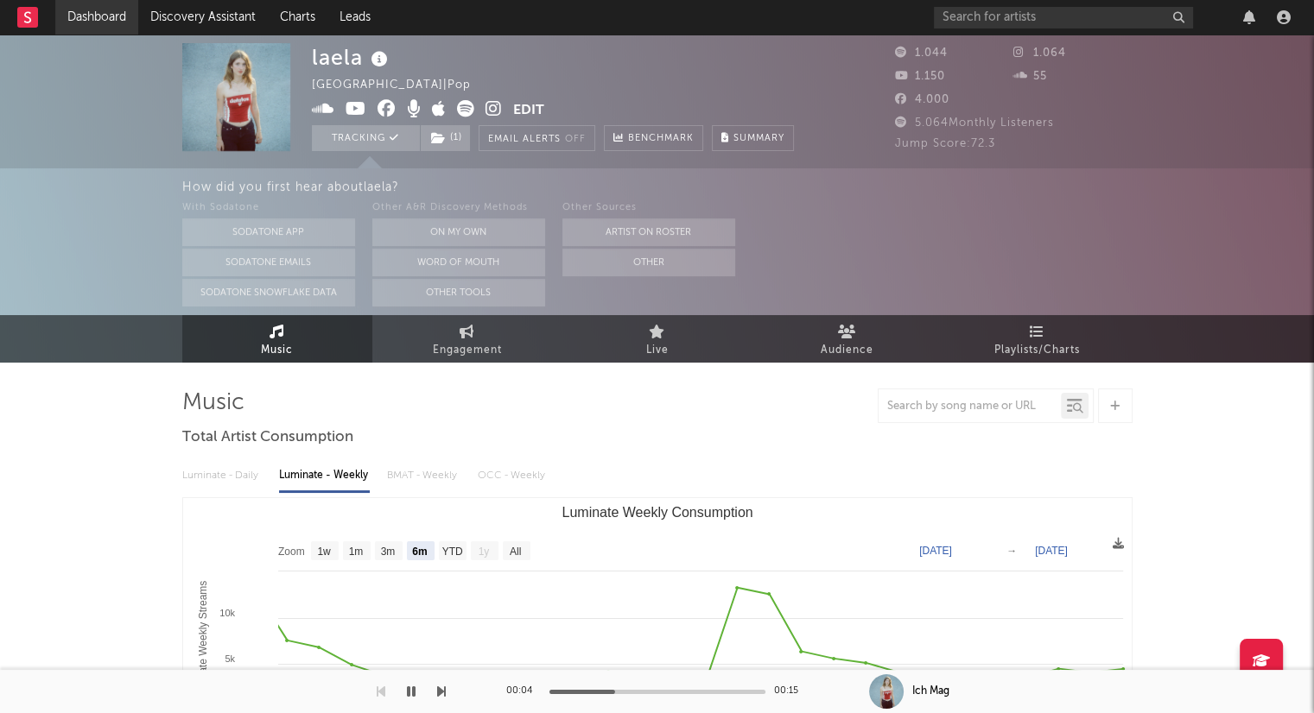
click at [90, 15] on link "Dashboard" at bounding box center [96, 17] width 83 height 35
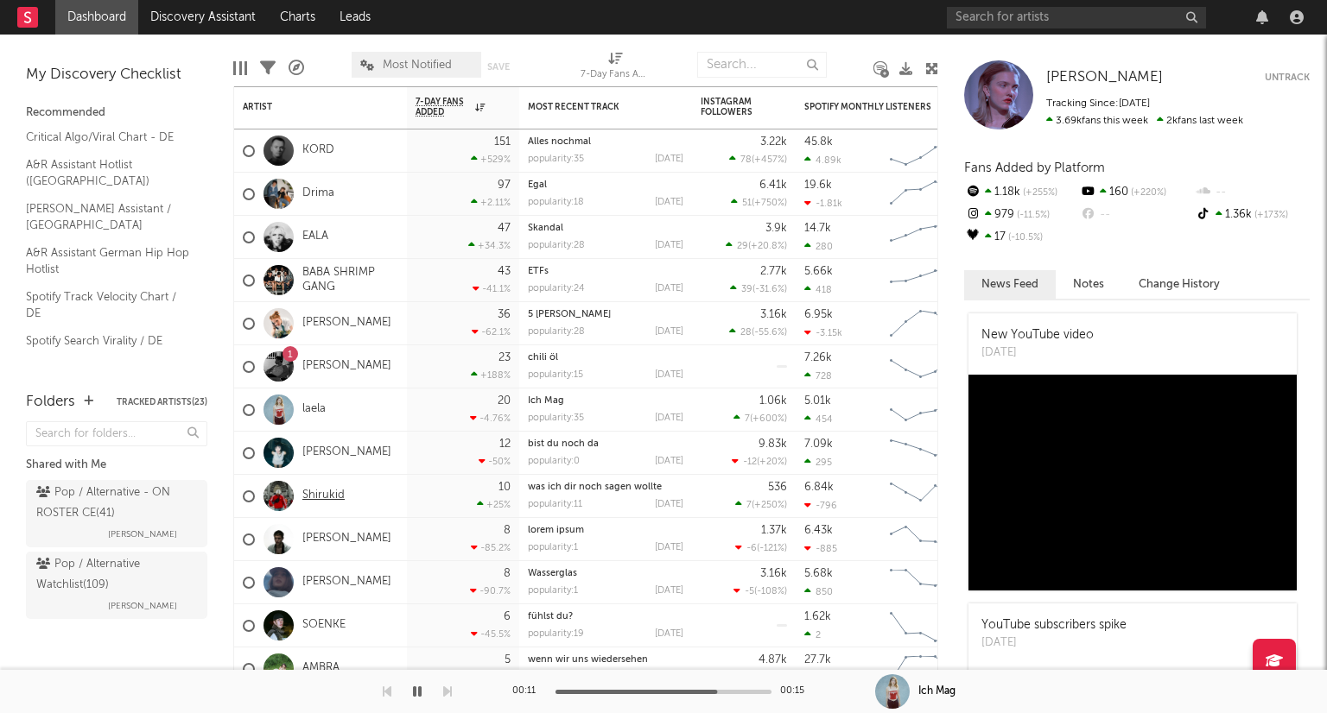
click at [335, 497] on link "Shirukid" at bounding box center [323, 496] width 42 height 15
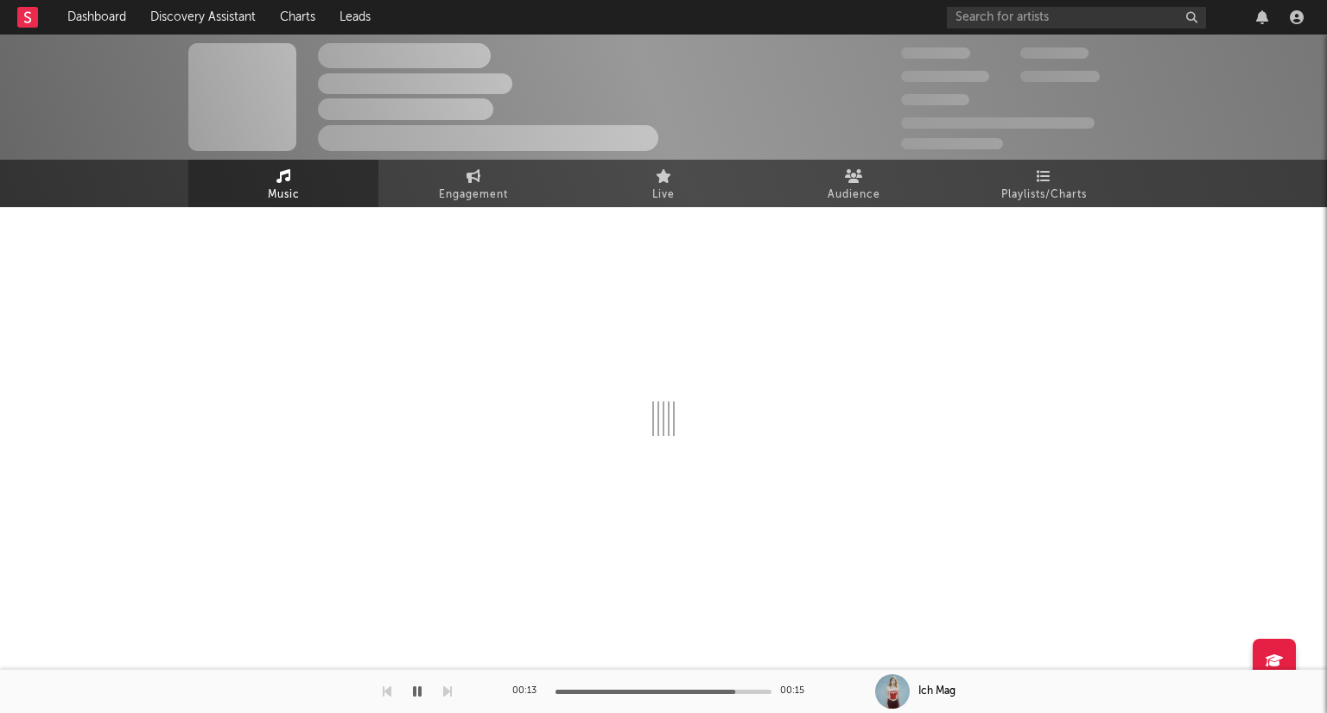
select select "1w"
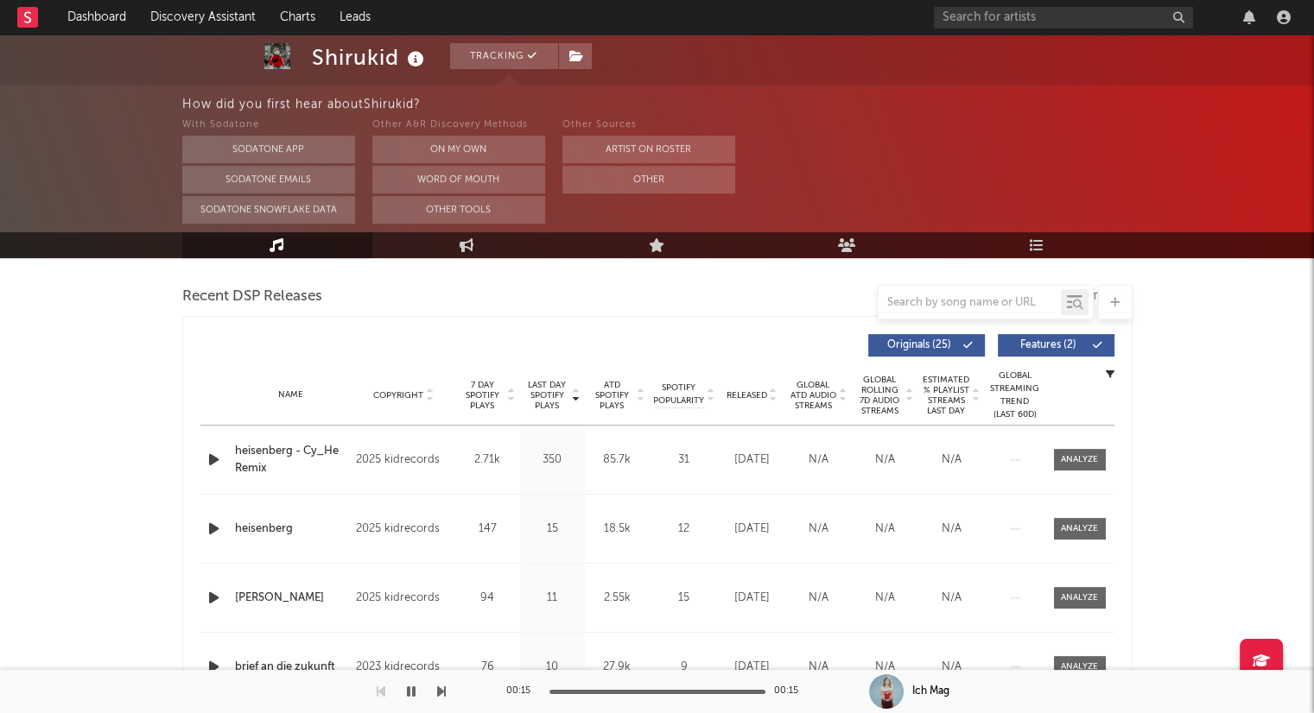
scroll to position [518, 0]
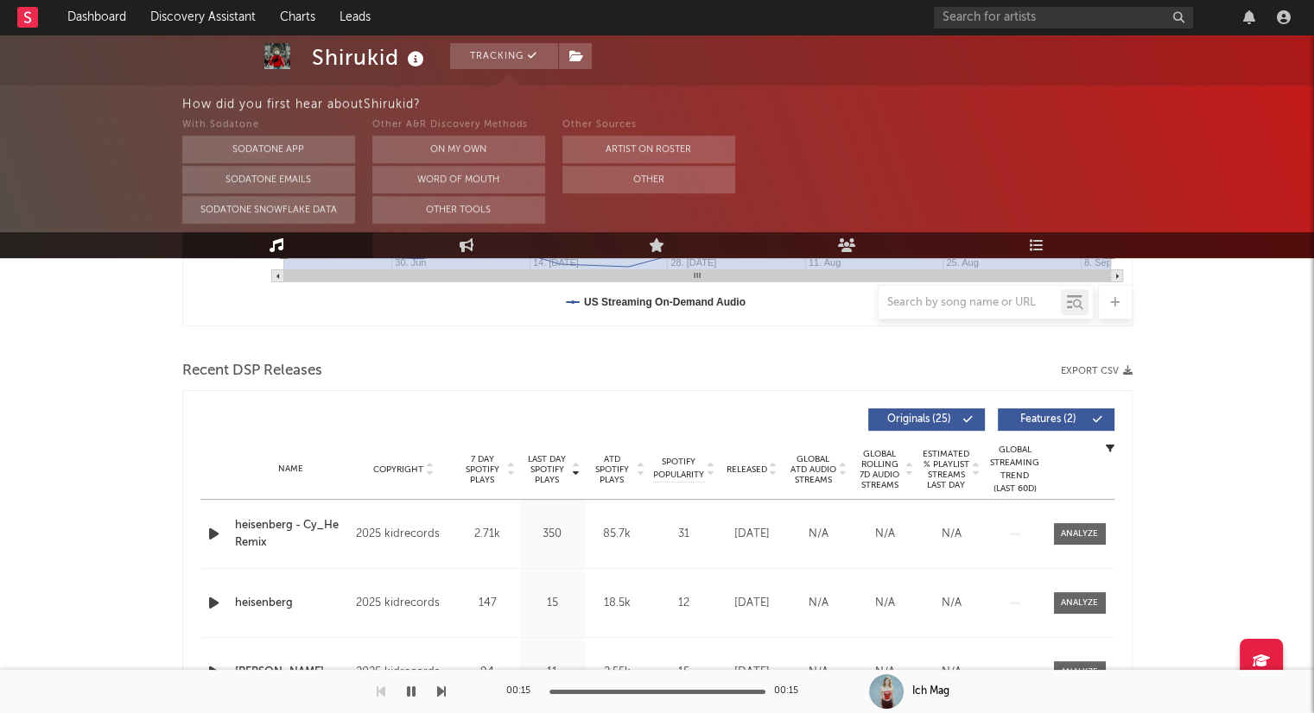
click at [773, 474] on icon at bounding box center [773, 473] width 9 height 7
click at [212, 535] on icon "button" at bounding box center [214, 534] width 18 height 22
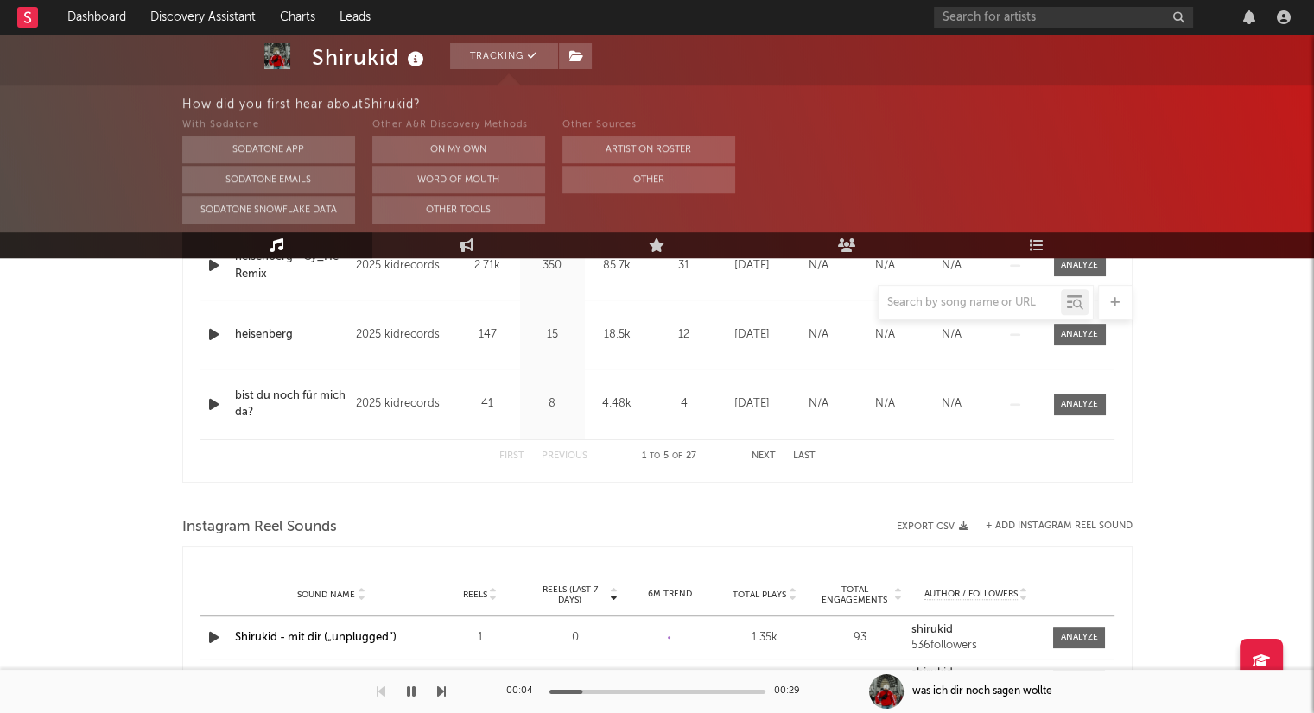
scroll to position [950, 0]
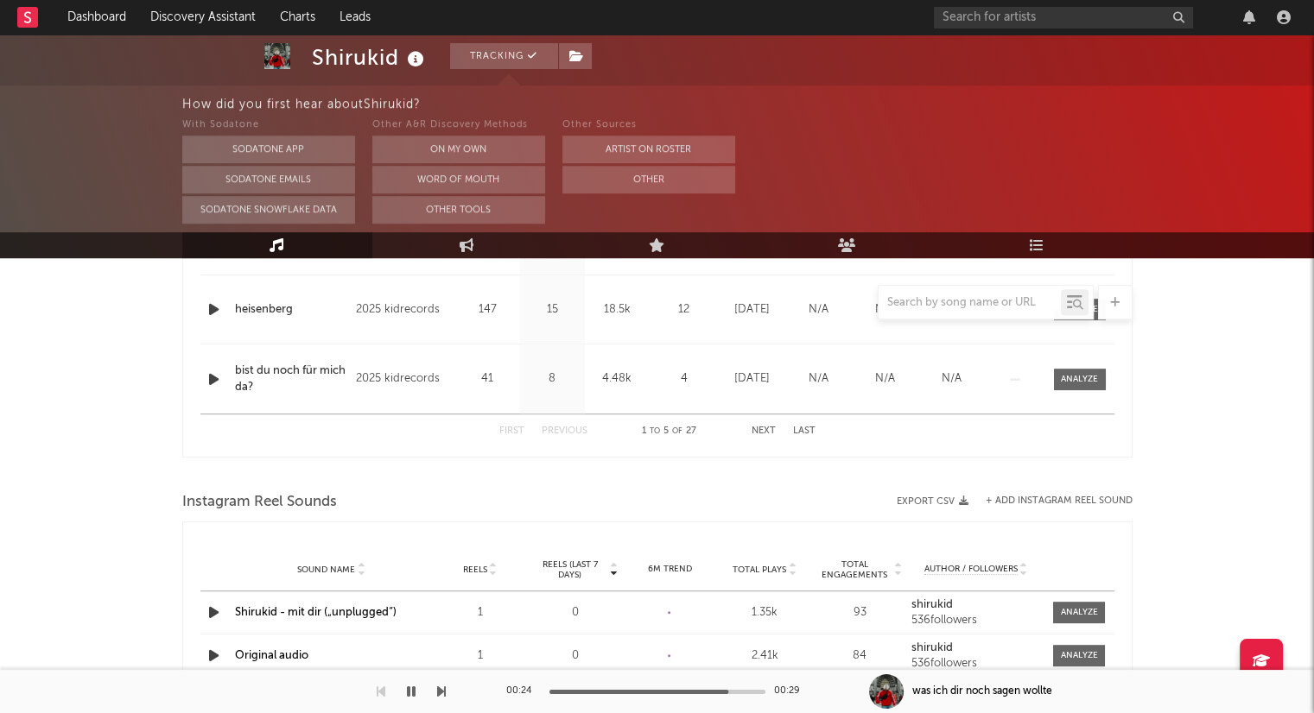
click at [410, 698] on icon "button" at bounding box center [411, 692] width 9 height 14
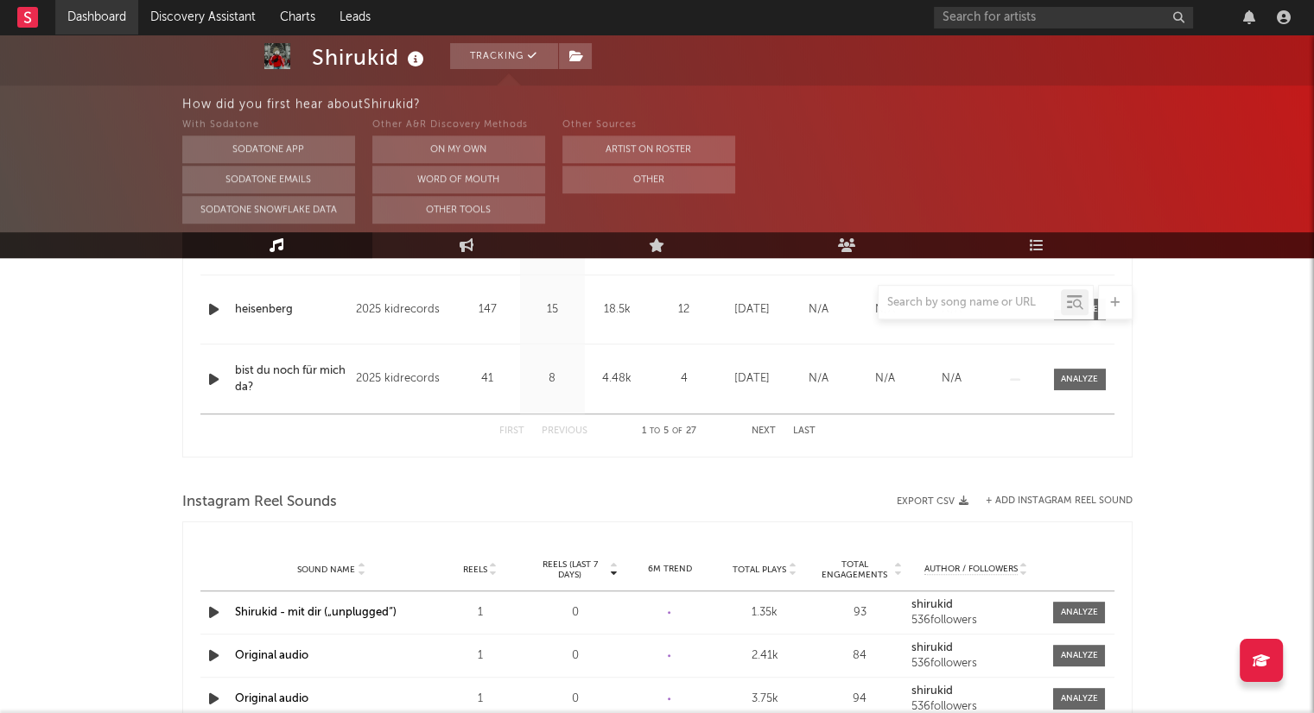
click at [123, 15] on link "Dashboard" at bounding box center [96, 17] width 83 height 35
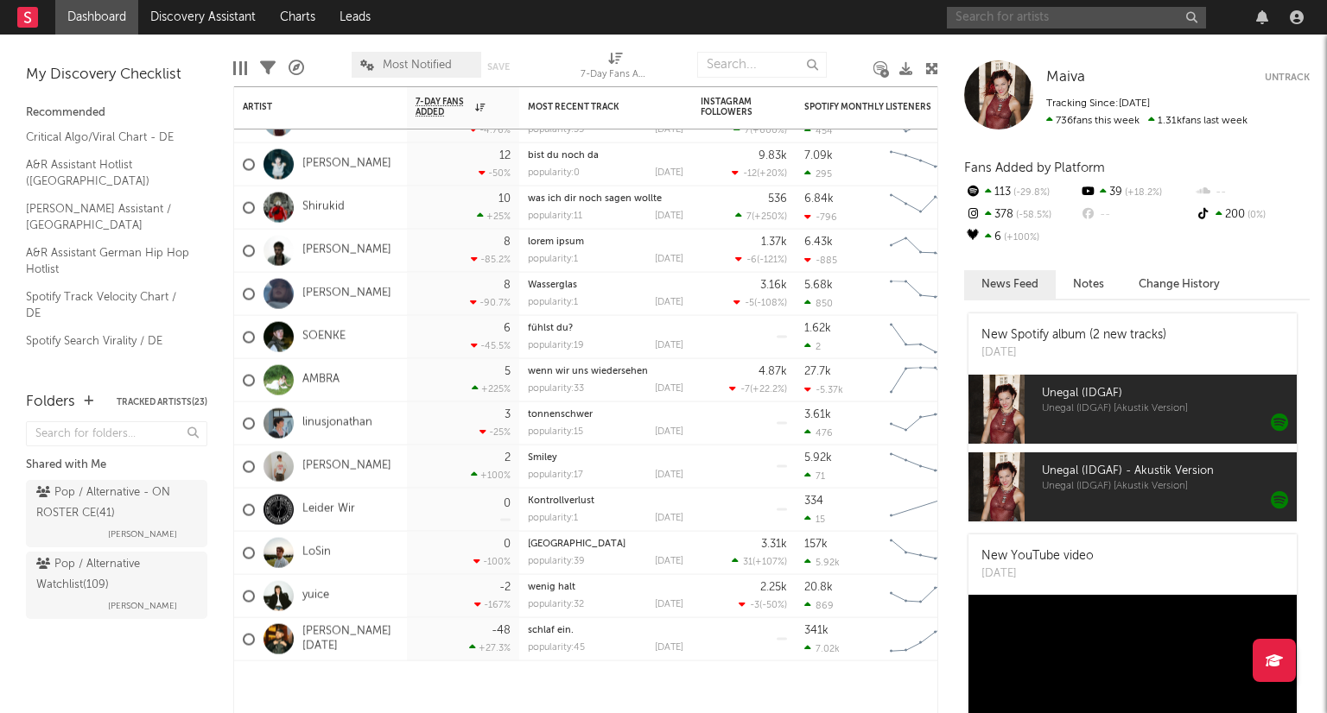
drag, startPoint x: 1031, startPoint y: 14, endPoint x: 1028, endPoint y: 23, distance: 10.1
click at [1029, 14] on input "text" at bounding box center [1076, 18] width 259 height 22
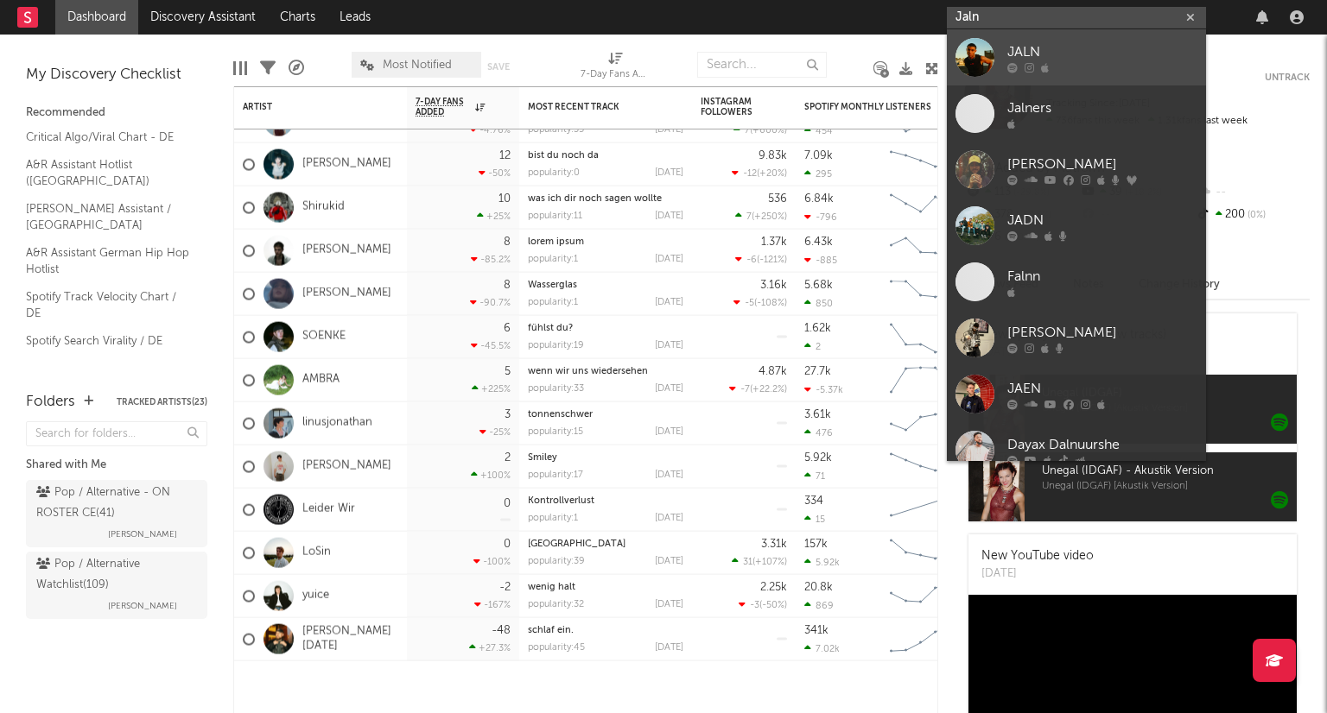
type input "Jaln"
click at [1120, 68] on div at bounding box center [1102, 67] width 190 height 10
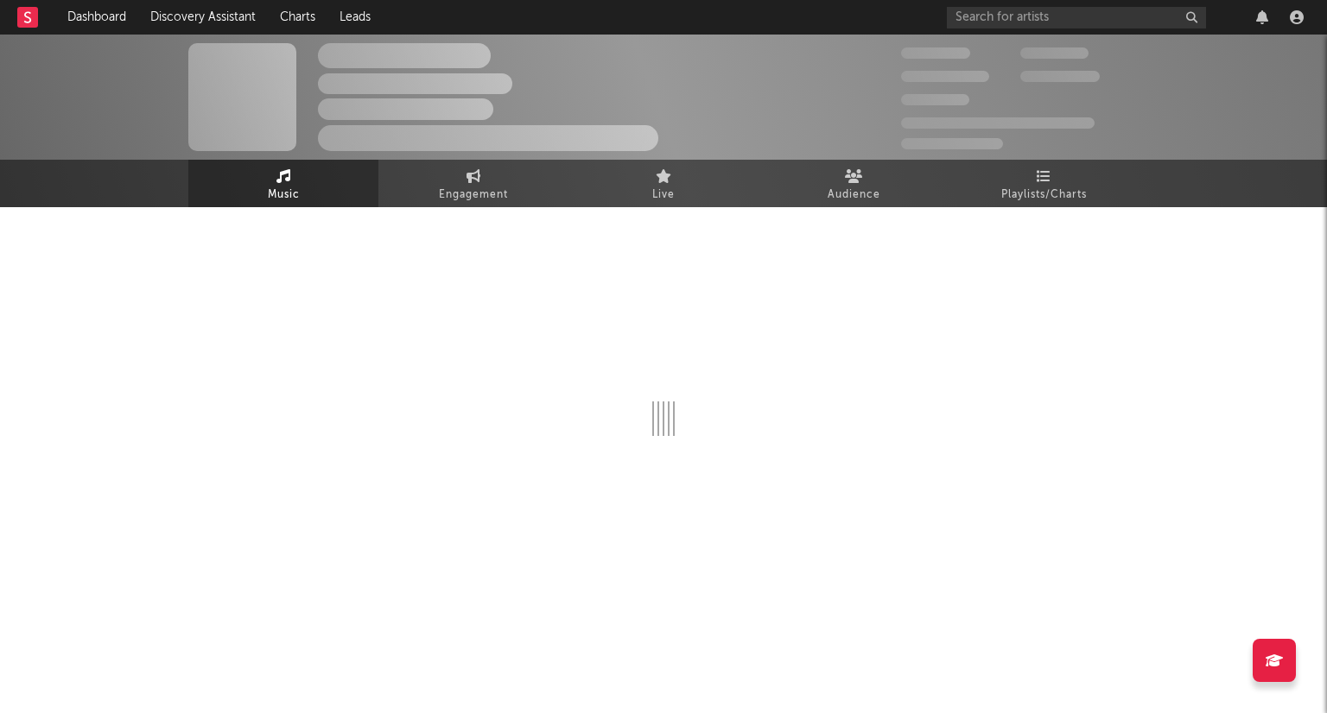
select select "1w"
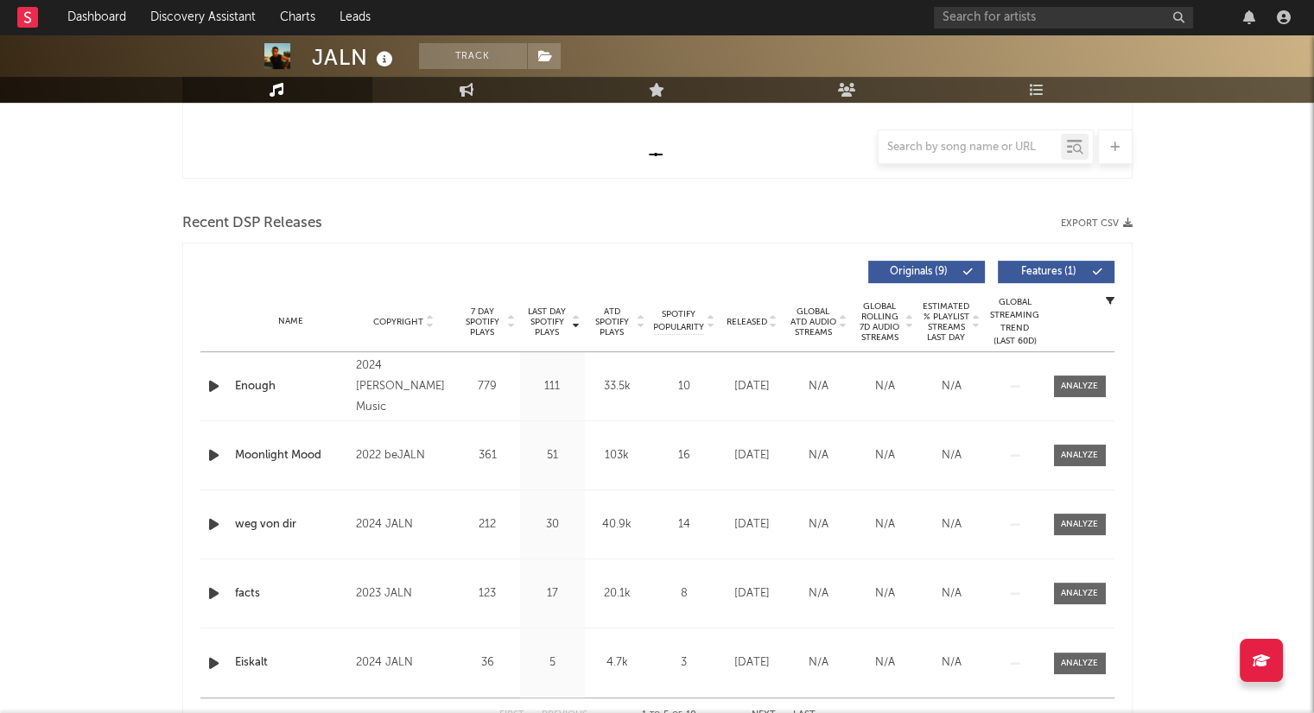
scroll to position [605, 0]
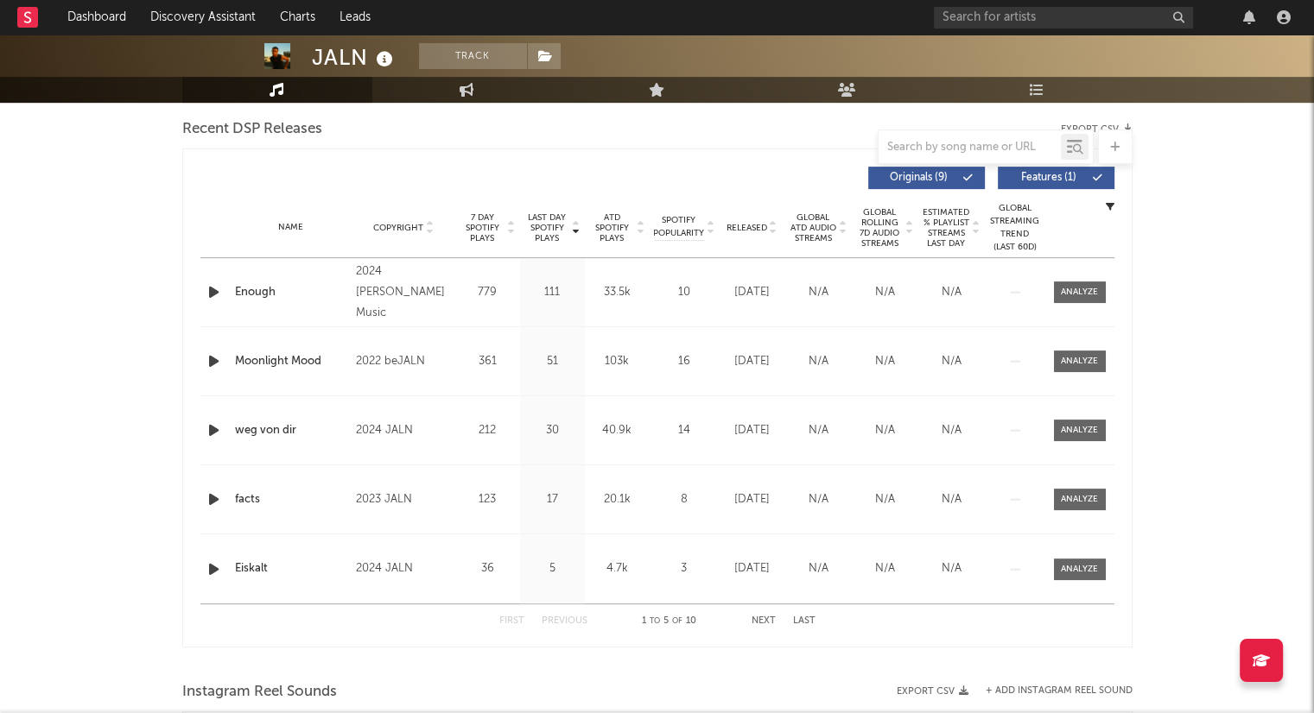
click at [773, 231] on icon at bounding box center [773, 231] width 9 height 7
click at [208, 291] on icon "button" at bounding box center [214, 293] width 18 height 22
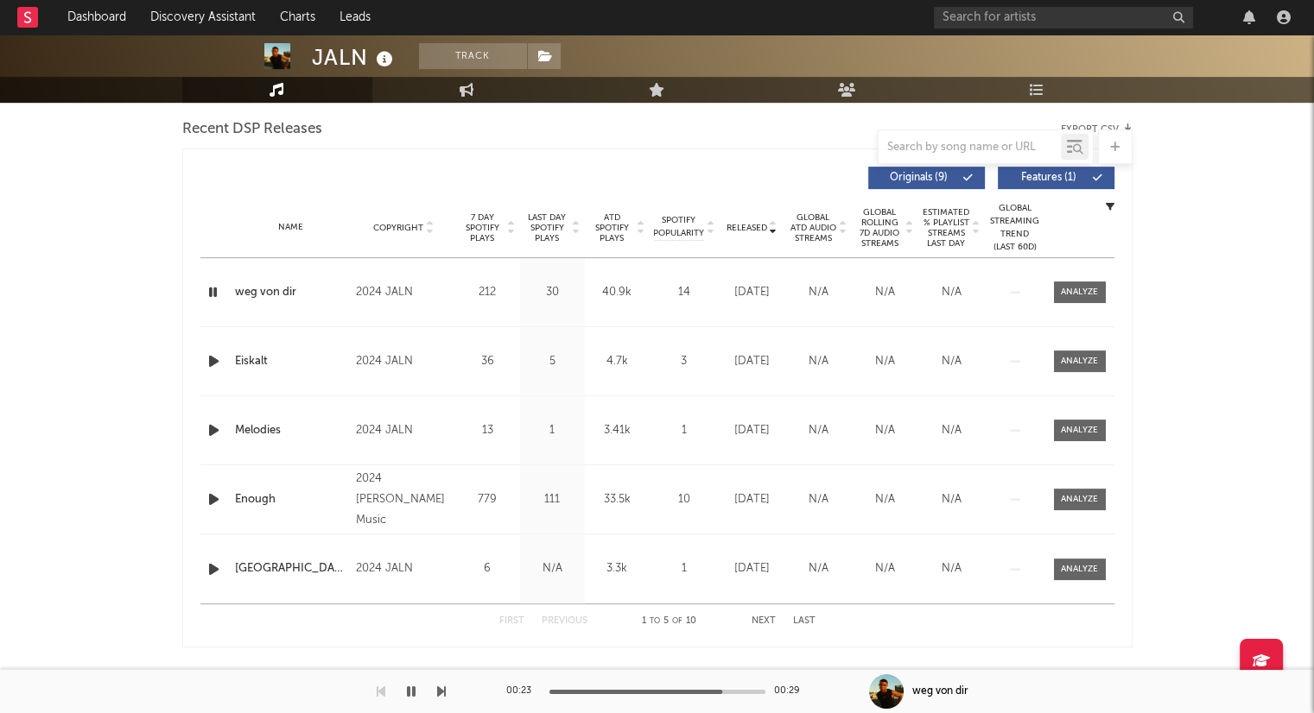
click at [766, 617] on button "Next" at bounding box center [763, 621] width 24 height 9
click at [520, 619] on button "First" at bounding box center [511, 621] width 25 height 9
click at [88, 17] on link "Dashboard" at bounding box center [96, 17] width 83 height 35
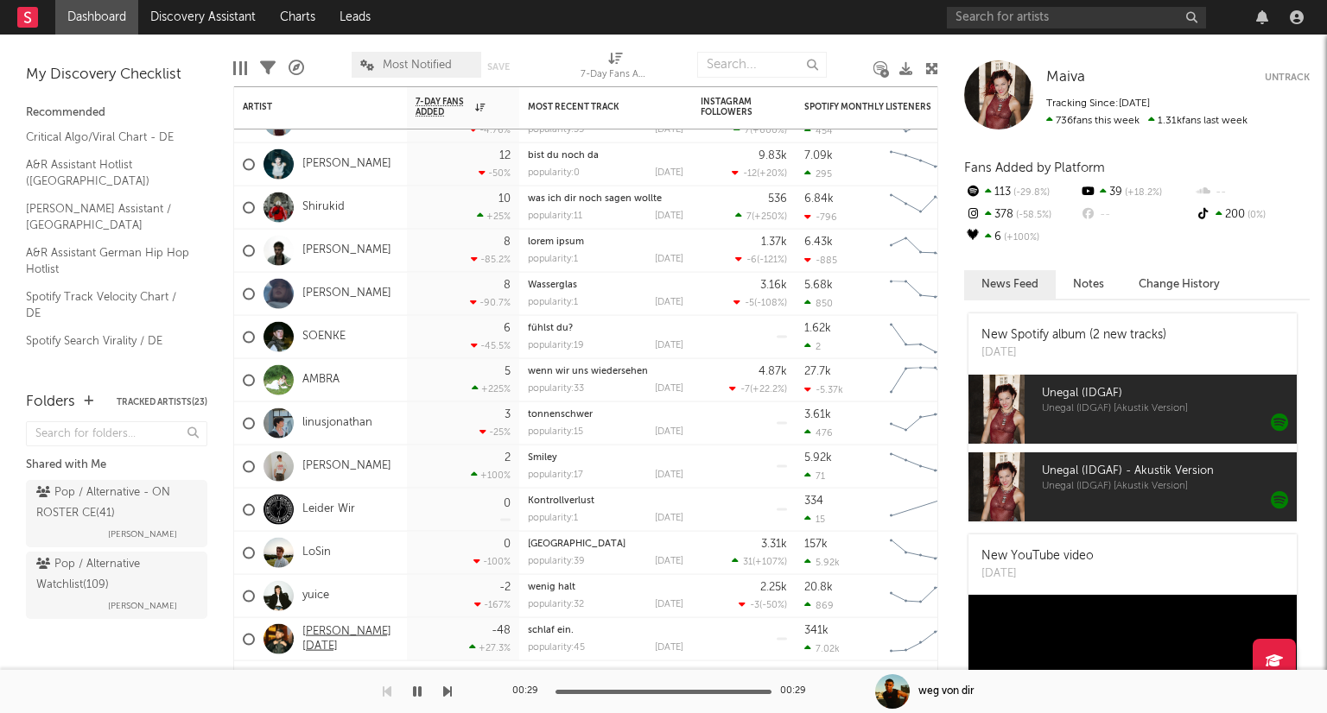
click at [339, 640] on link "[PERSON_NAME][DATE]" at bounding box center [350, 638] width 96 height 29
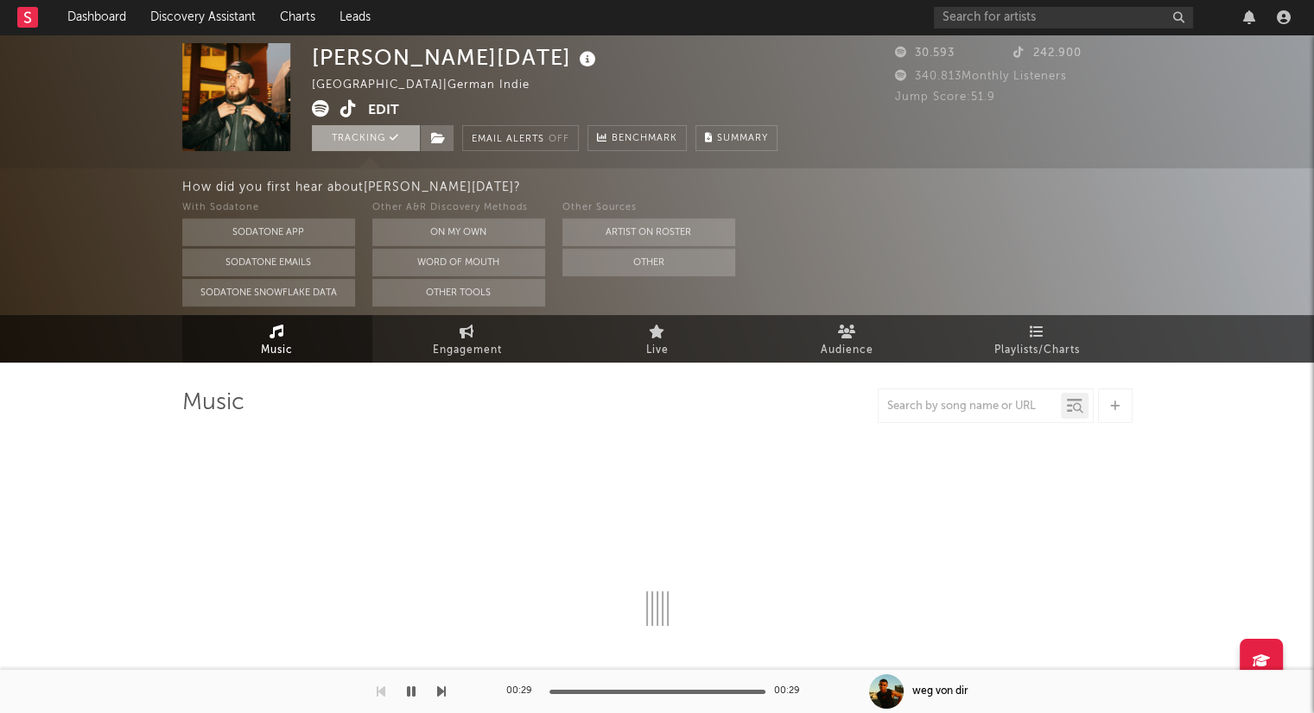
click at [377, 136] on button "Tracking" at bounding box center [366, 138] width 108 height 26
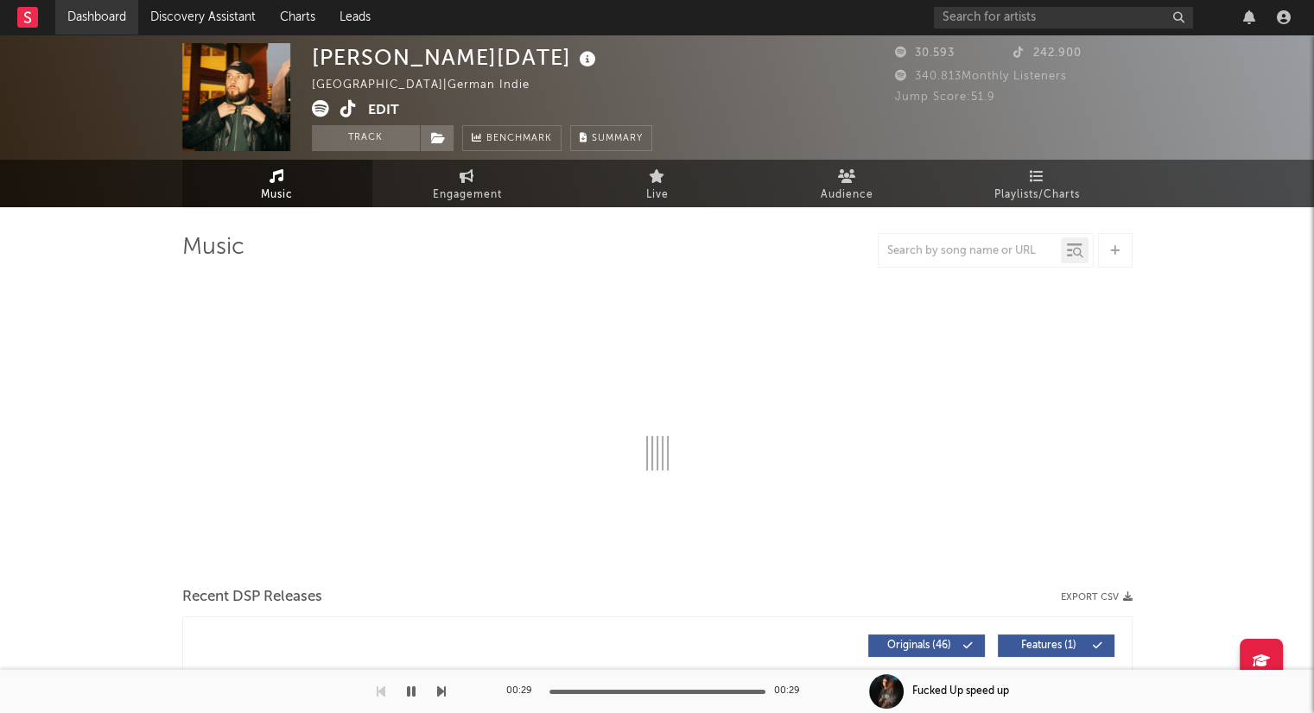
click at [111, 17] on link "Dashboard" at bounding box center [96, 17] width 83 height 35
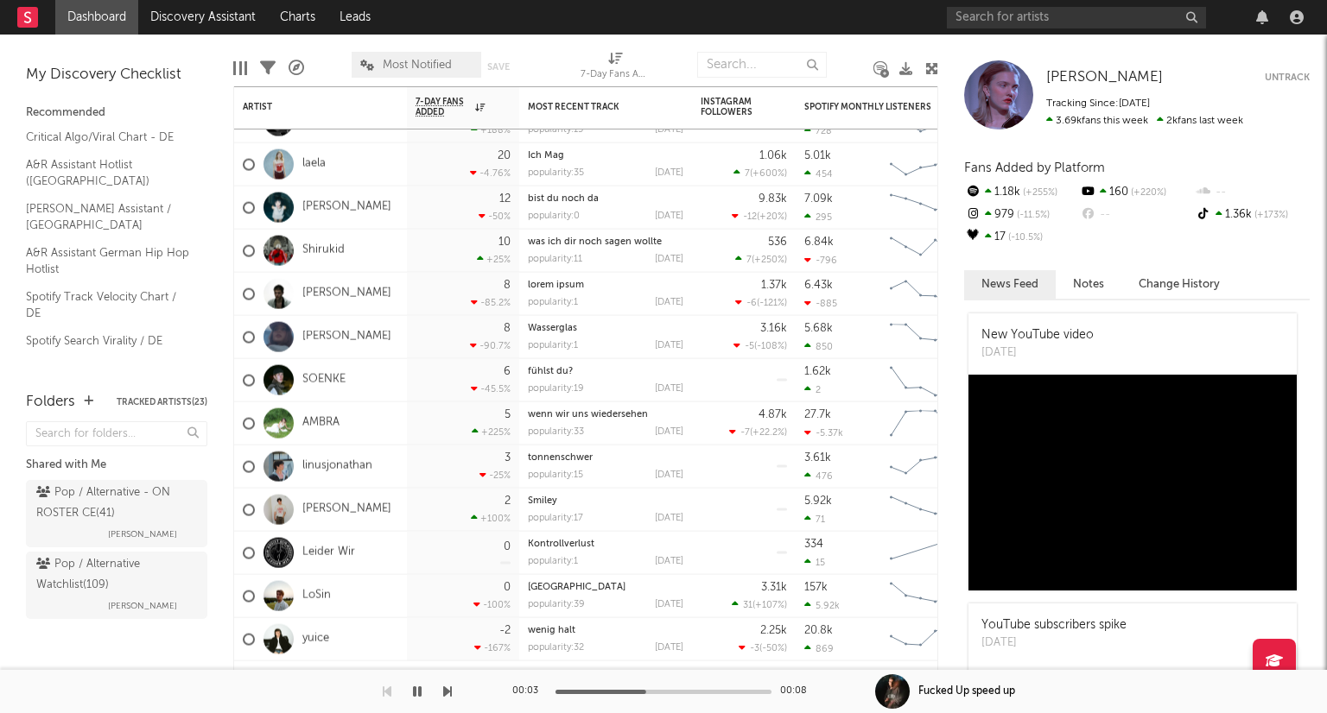
click at [408, 687] on button "button" at bounding box center [416, 691] width 17 height 43
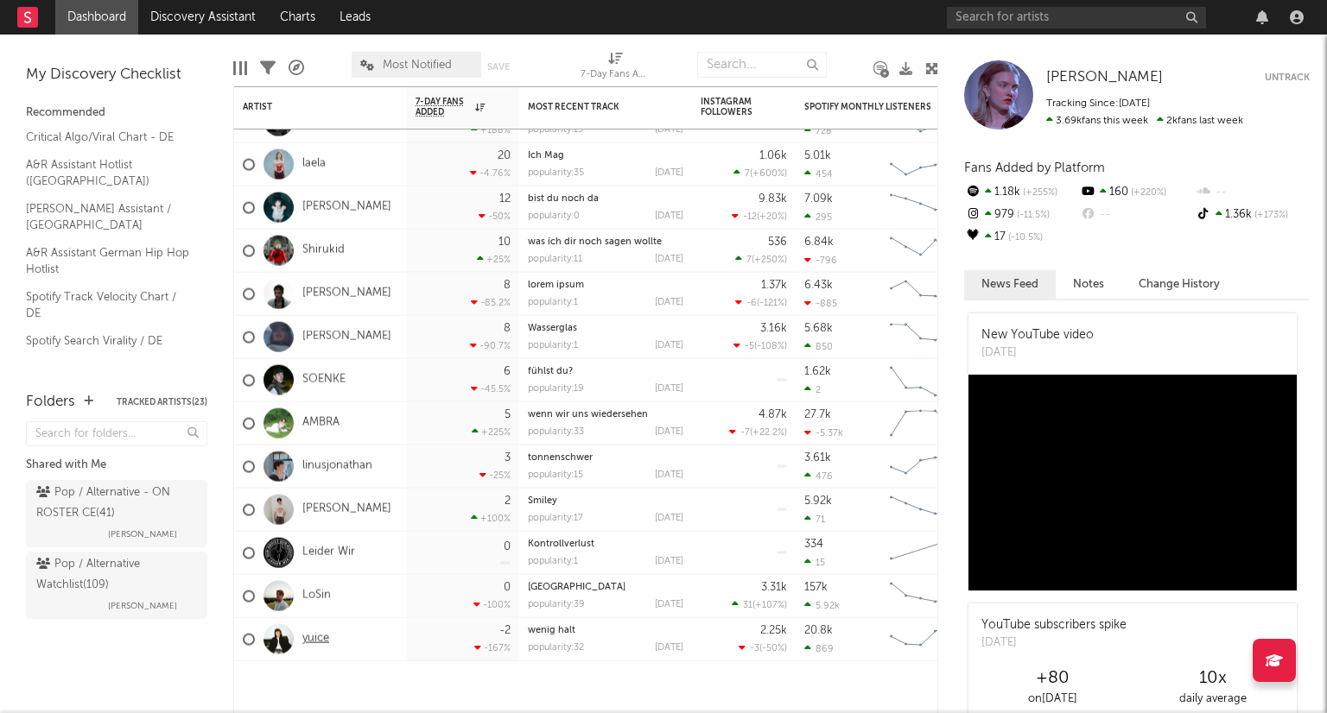
click at [319, 640] on link "yuice" at bounding box center [315, 639] width 27 height 15
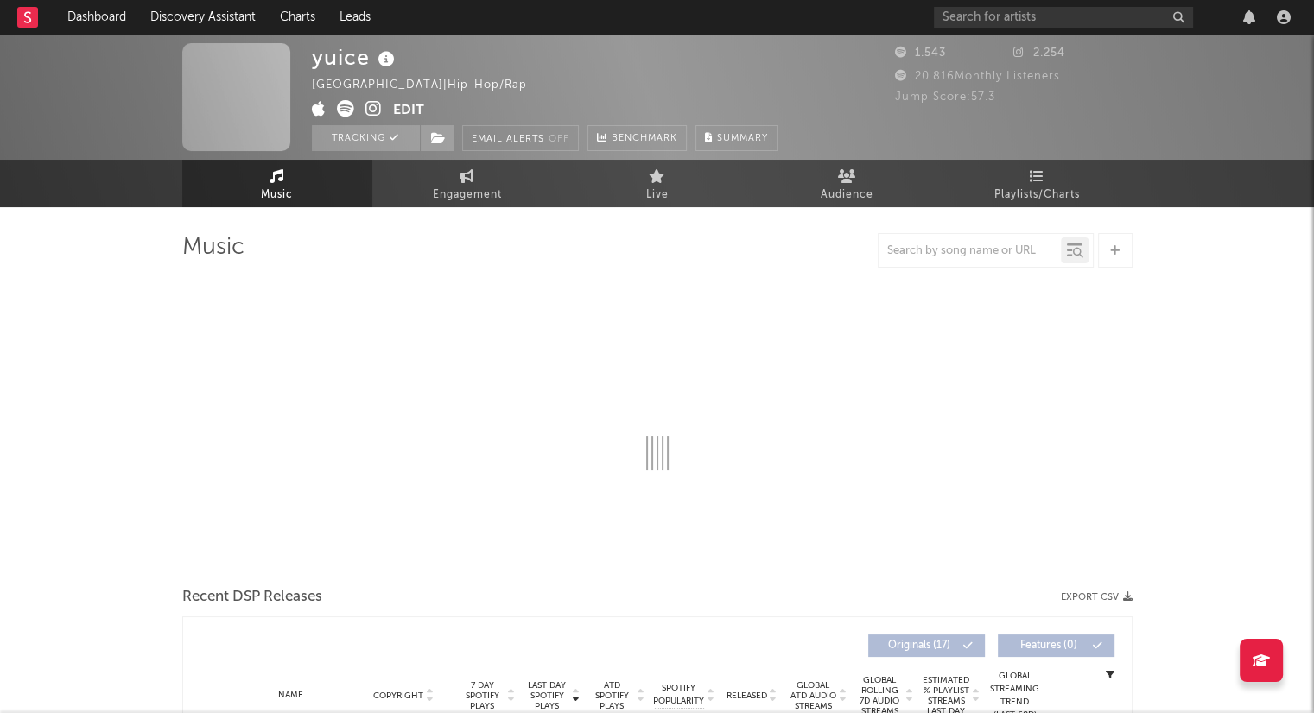
select select "6m"
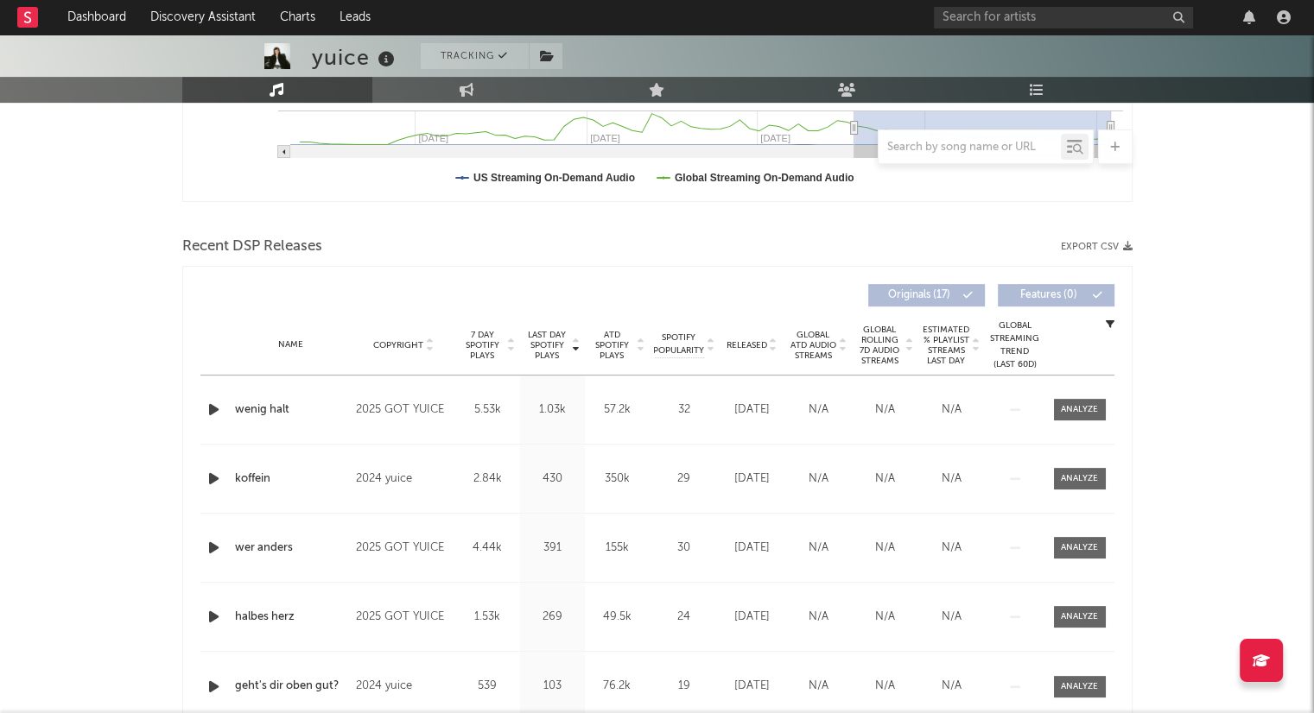
scroll to position [518, 0]
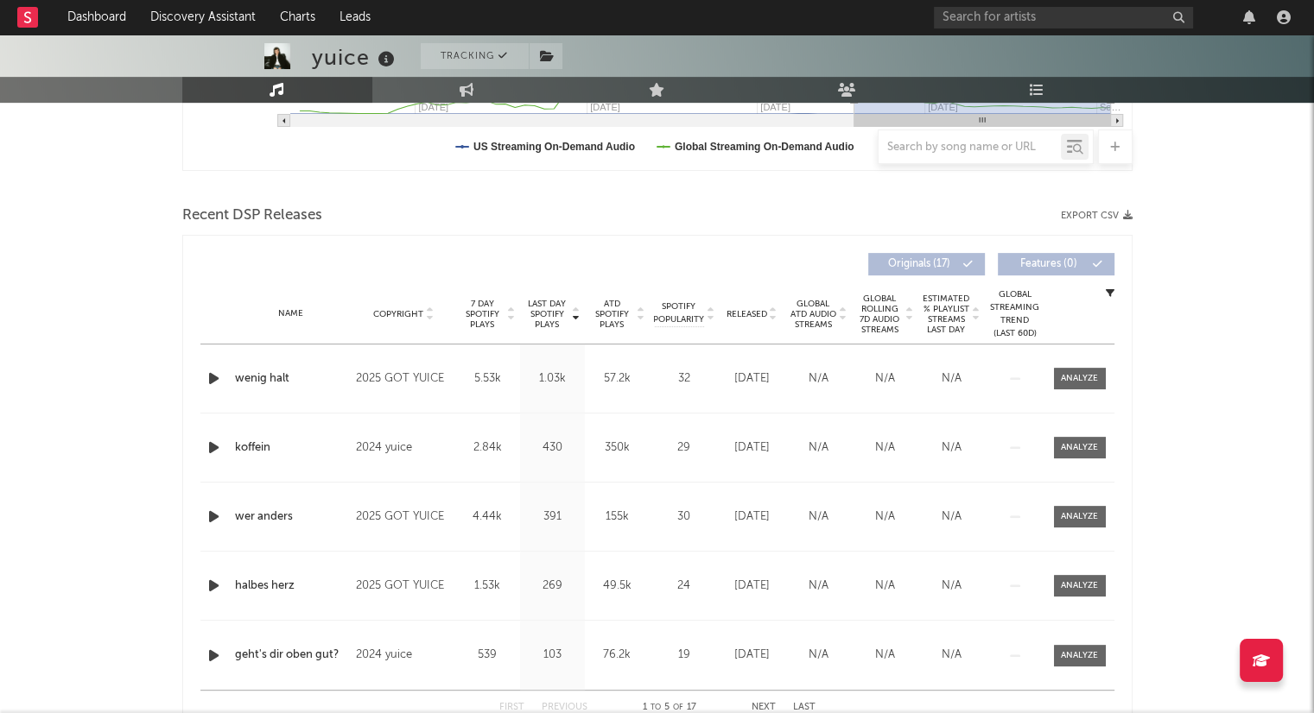
click at [770, 317] on icon at bounding box center [773, 317] width 9 height 7
click at [207, 381] on icon "button" at bounding box center [214, 379] width 18 height 22
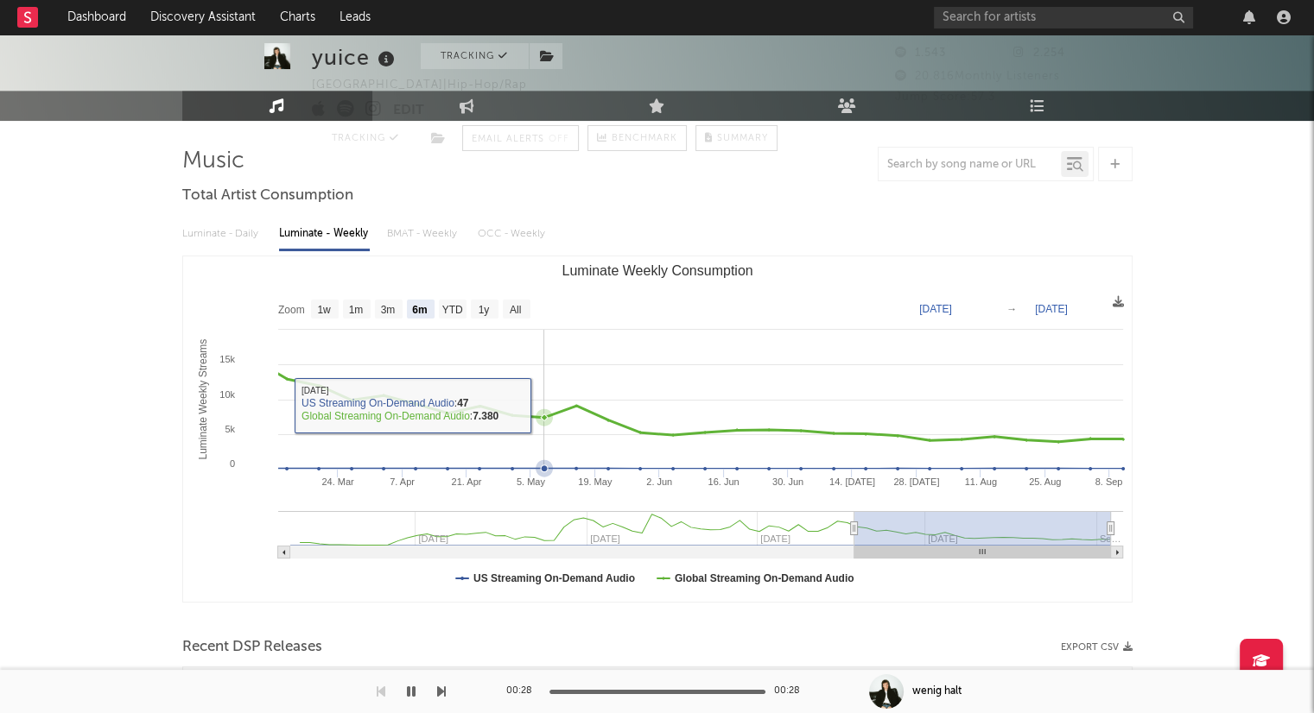
scroll to position [0, 0]
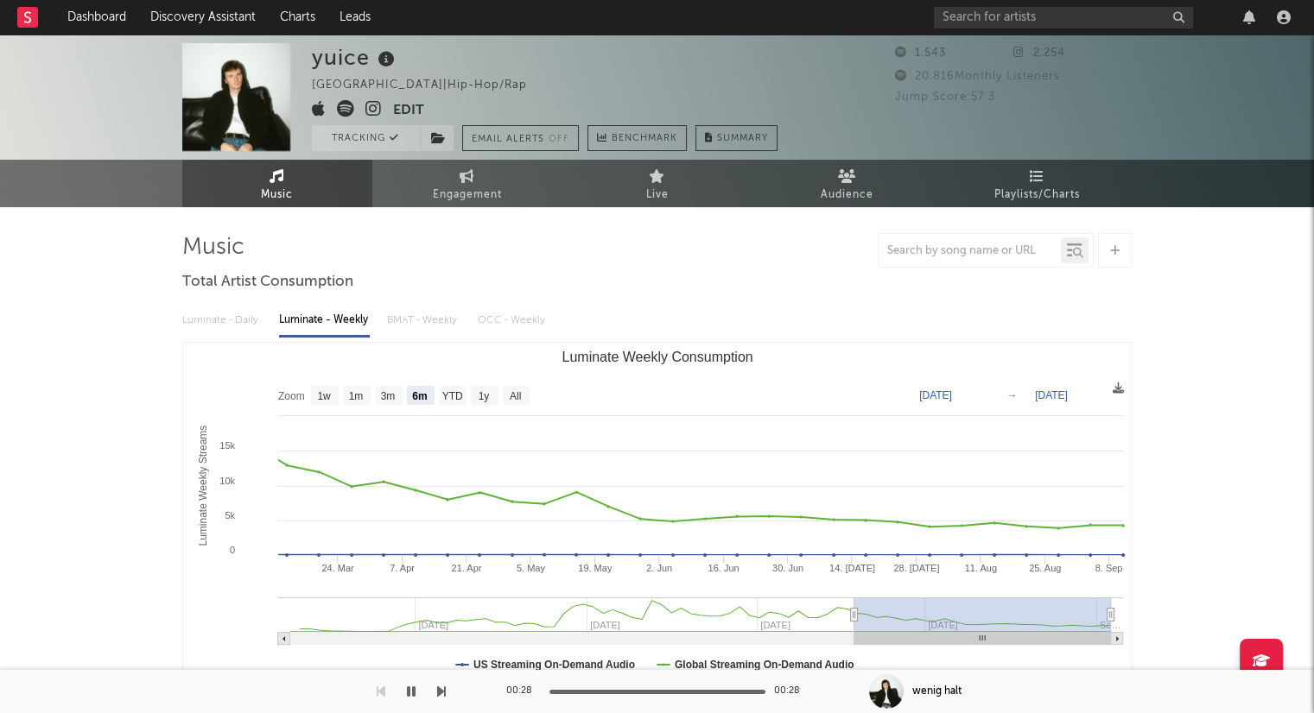
click at [373, 108] on icon at bounding box center [373, 108] width 16 height 17
click at [91, 15] on link "Dashboard" at bounding box center [96, 17] width 83 height 35
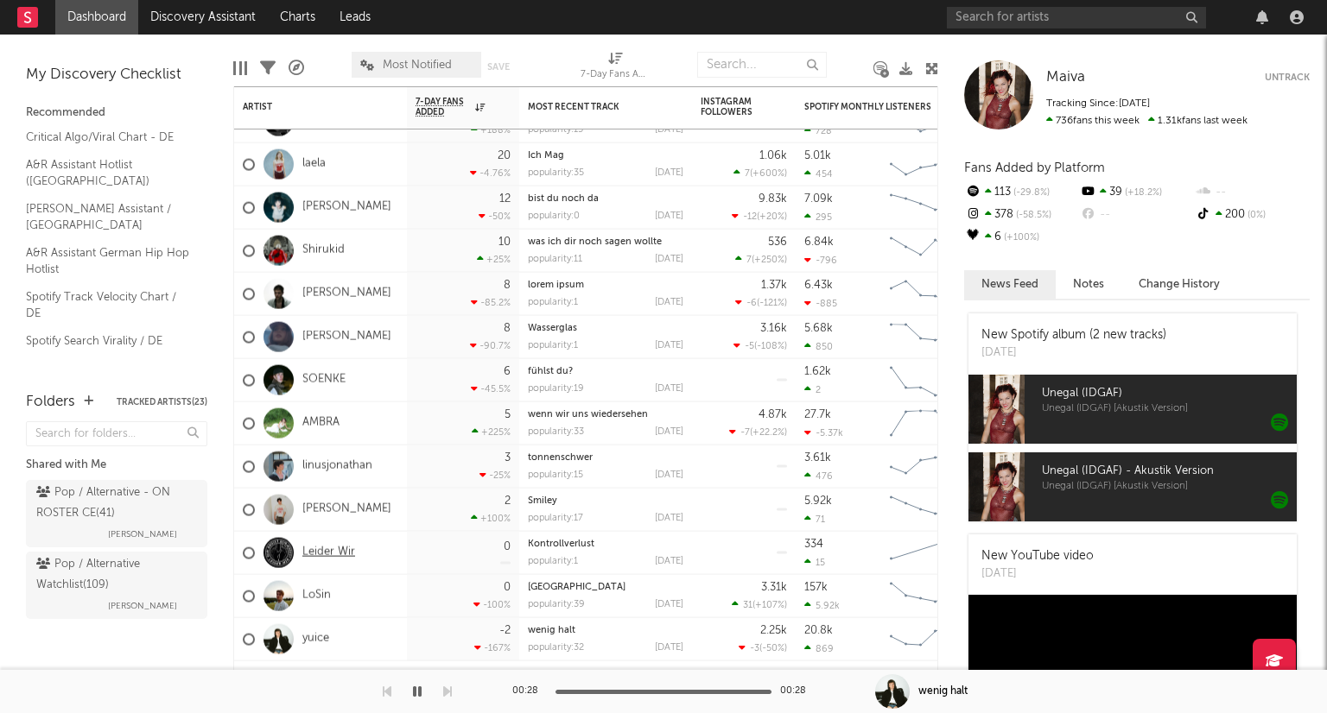
click at [337, 548] on link "Leider Wir" at bounding box center [328, 553] width 53 height 15
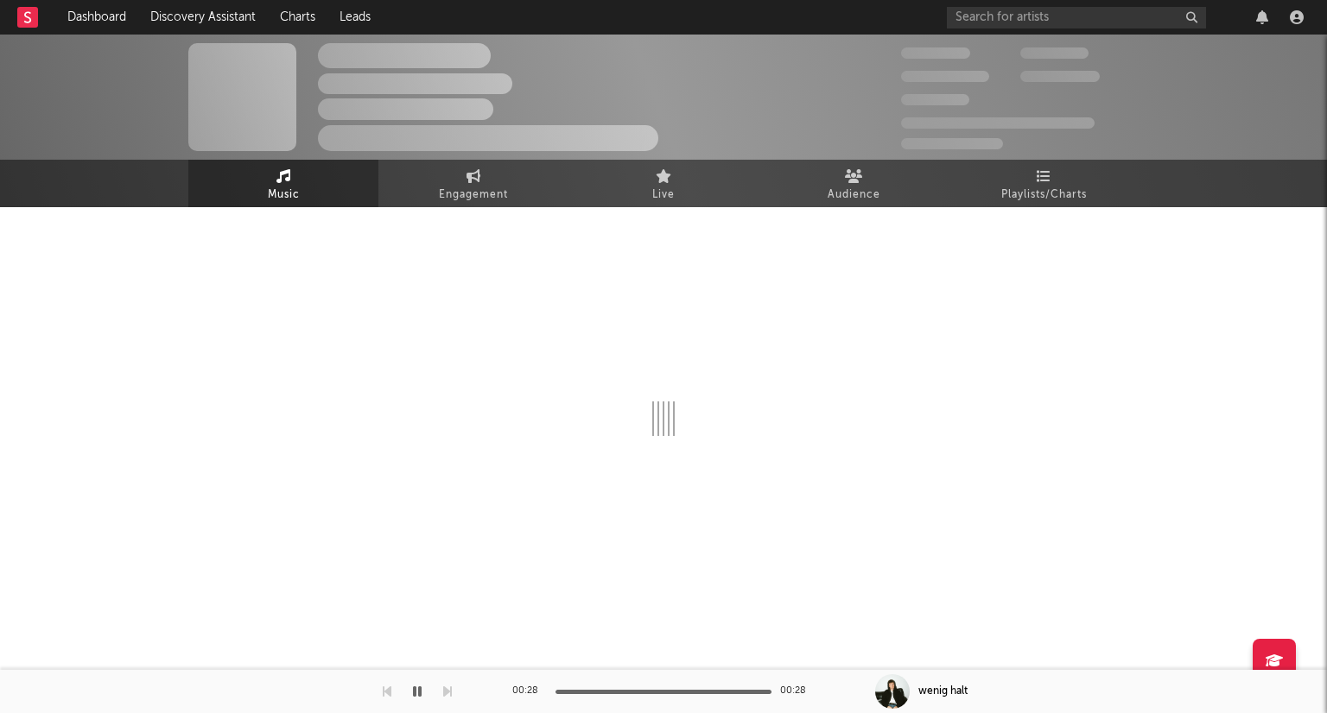
select select "1w"
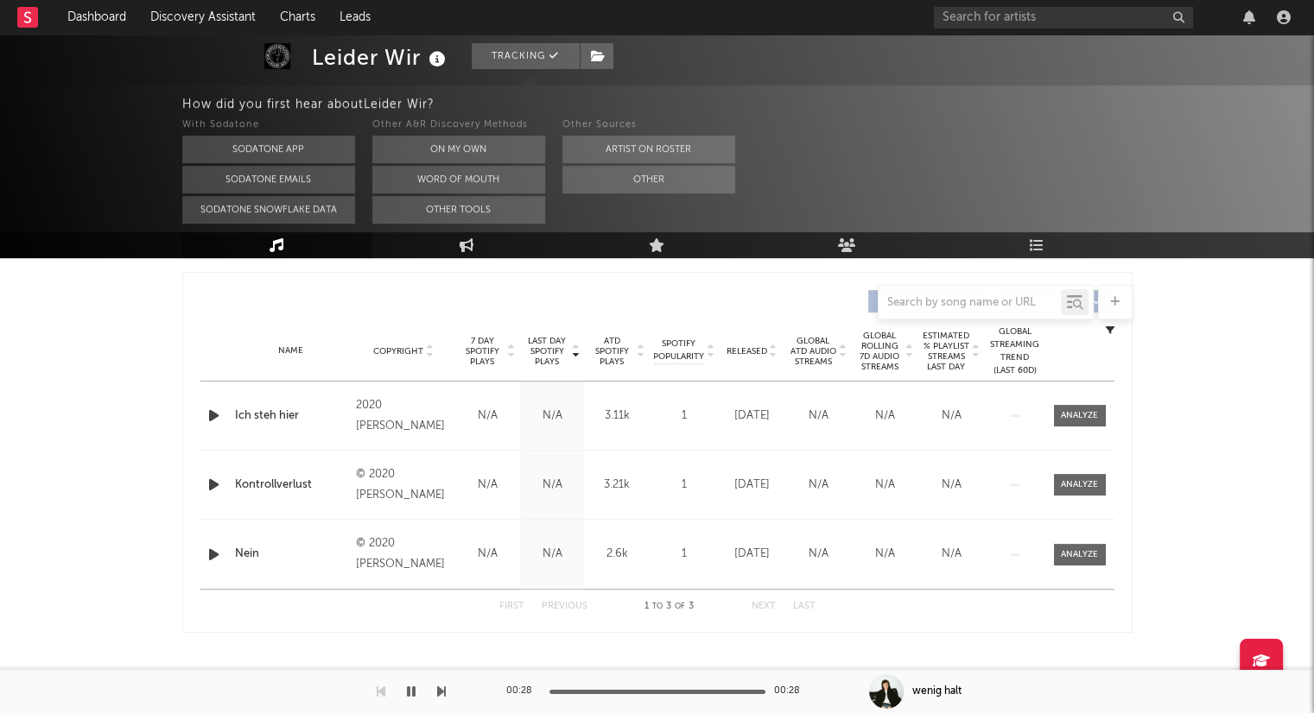
scroll to position [637, 0]
click at [206, 415] on icon "button" at bounding box center [214, 415] width 18 height 22
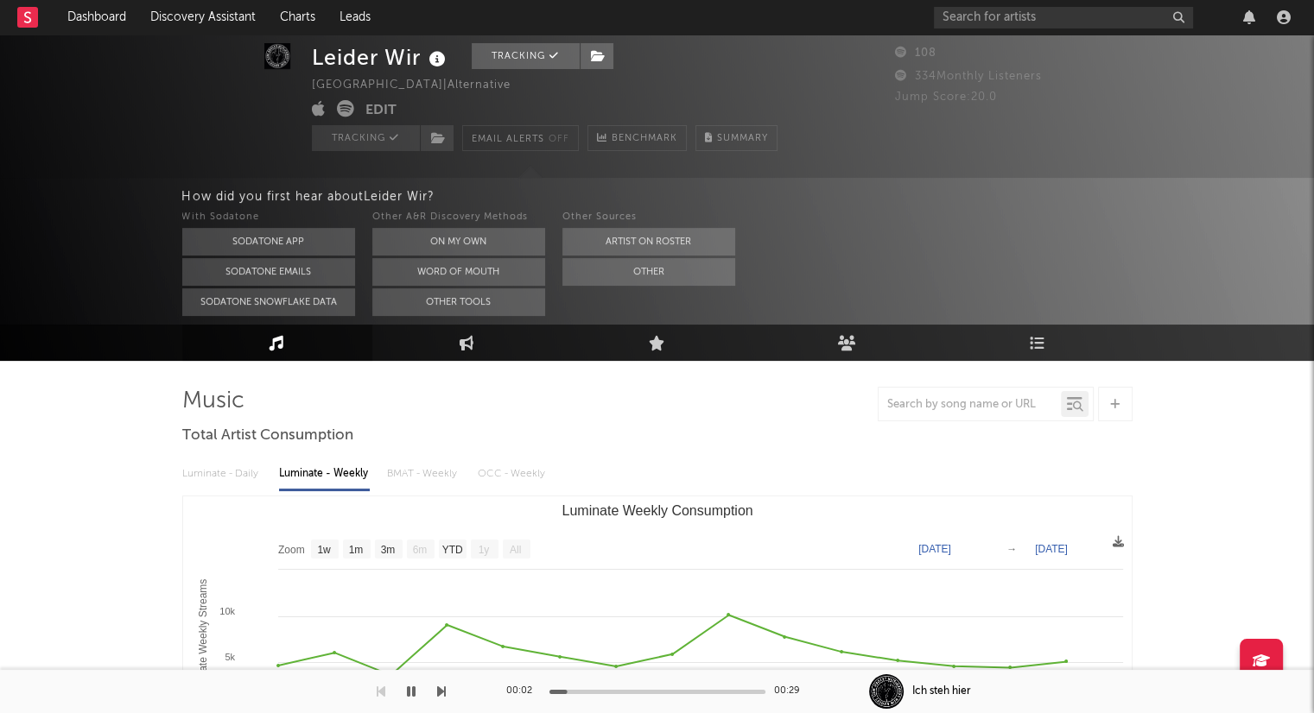
scroll to position [0, 0]
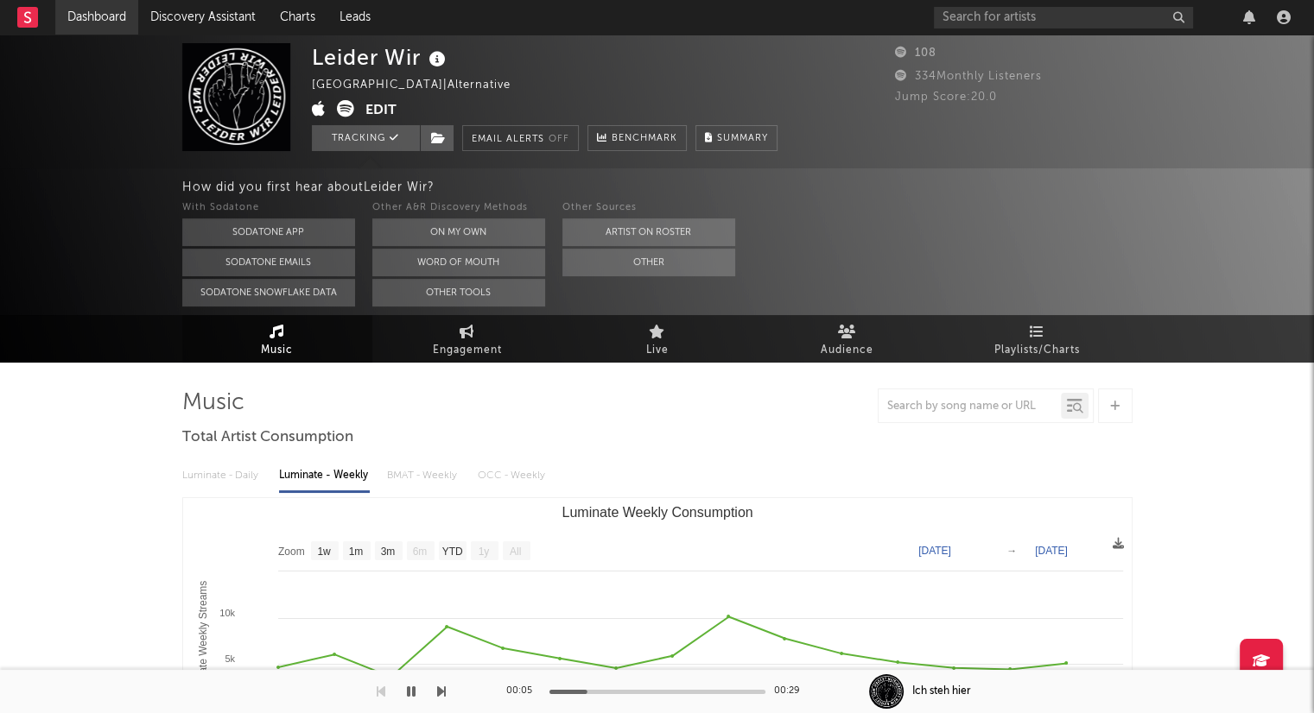
click at [112, 16] on link "Dashboard" at bounding box center [96, 17] width 83 height 35
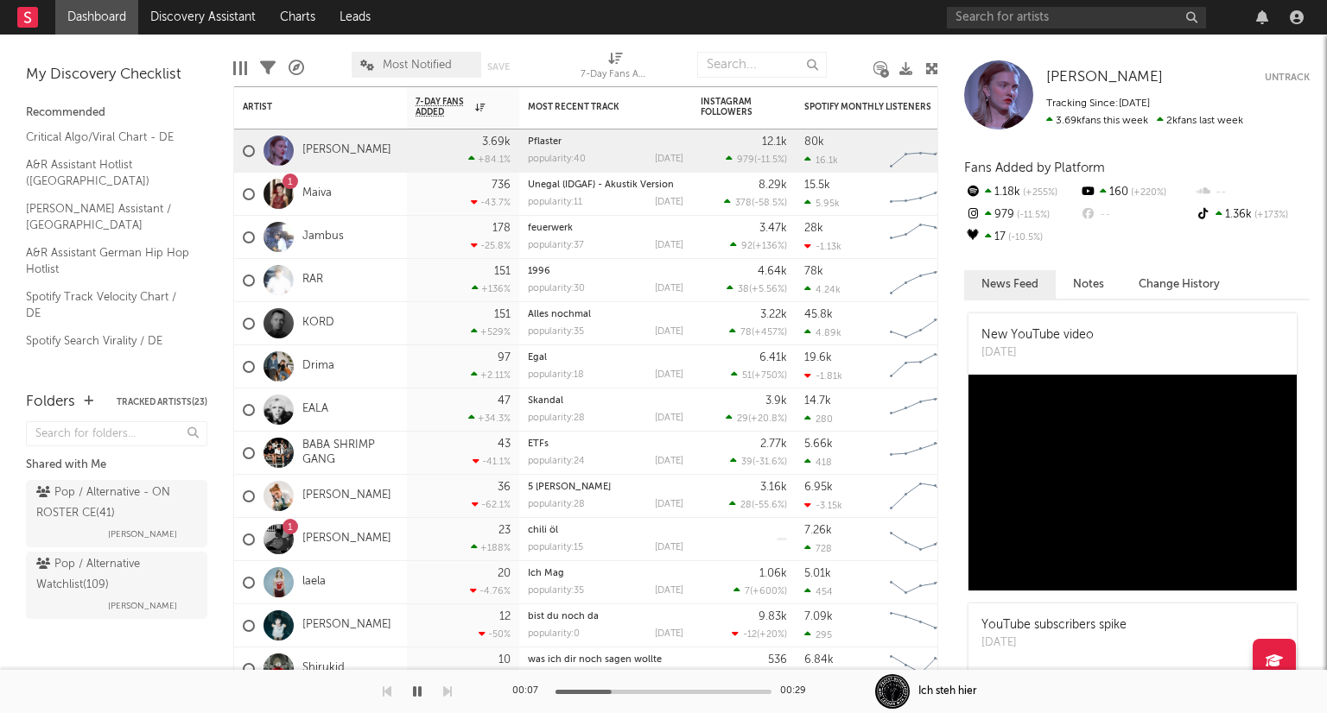
click at [416, 693] on icon "button" at bounding box center [417, 692] width 9 height 14
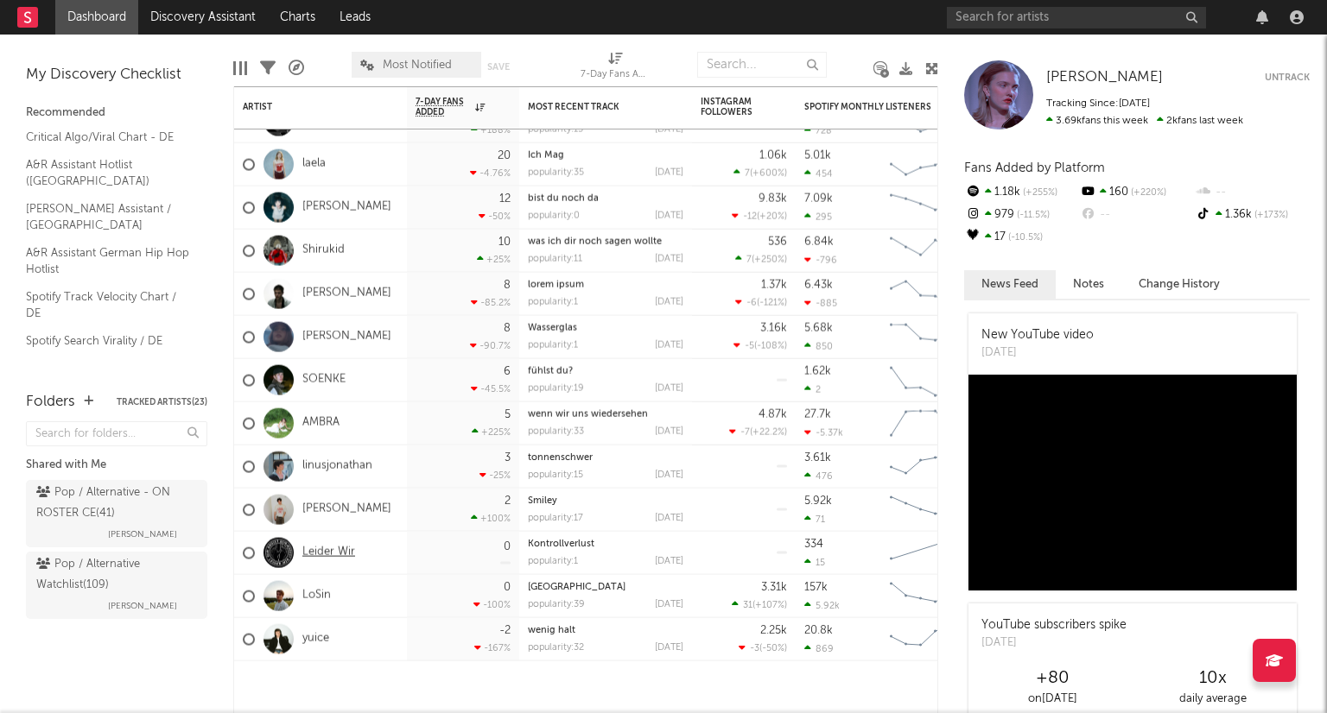
click at [333, 550] on link "Leider Wir" at bounding box center [328, 553] width 53 height 15
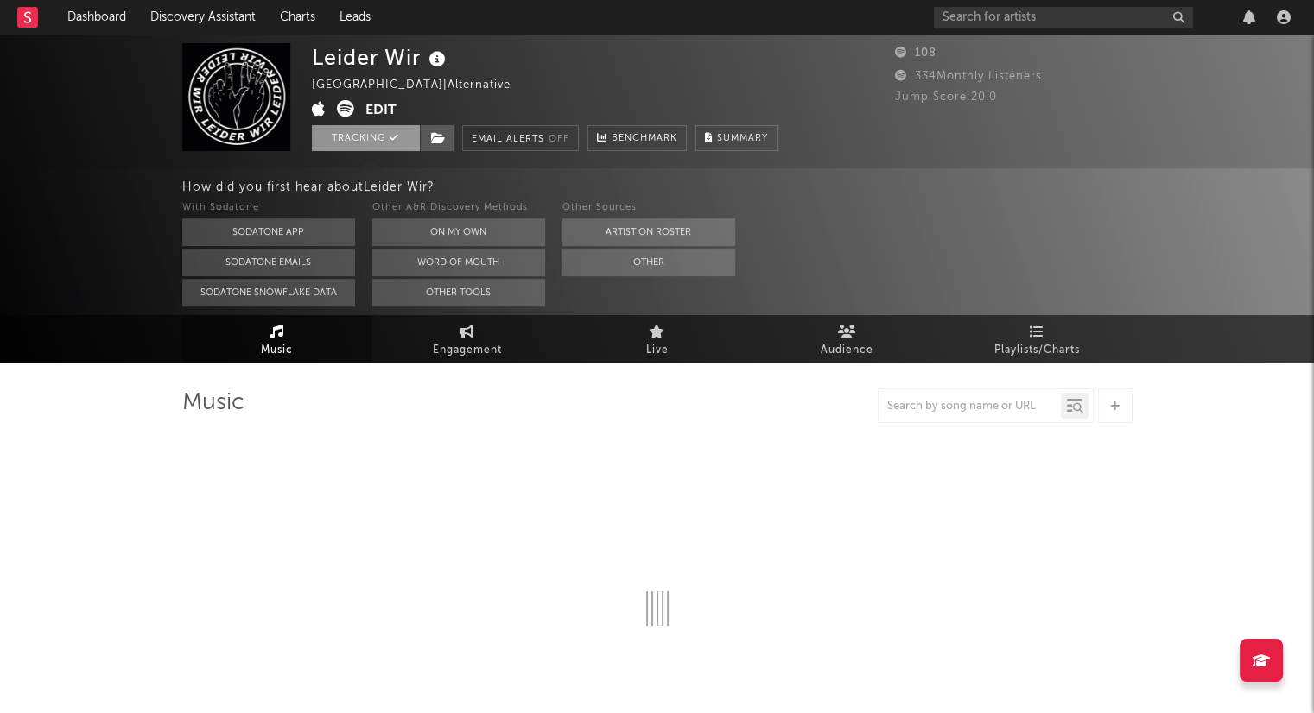
click at [378, 142] on button "Tracking" at bounding box center [366, 138] width 108 height 26
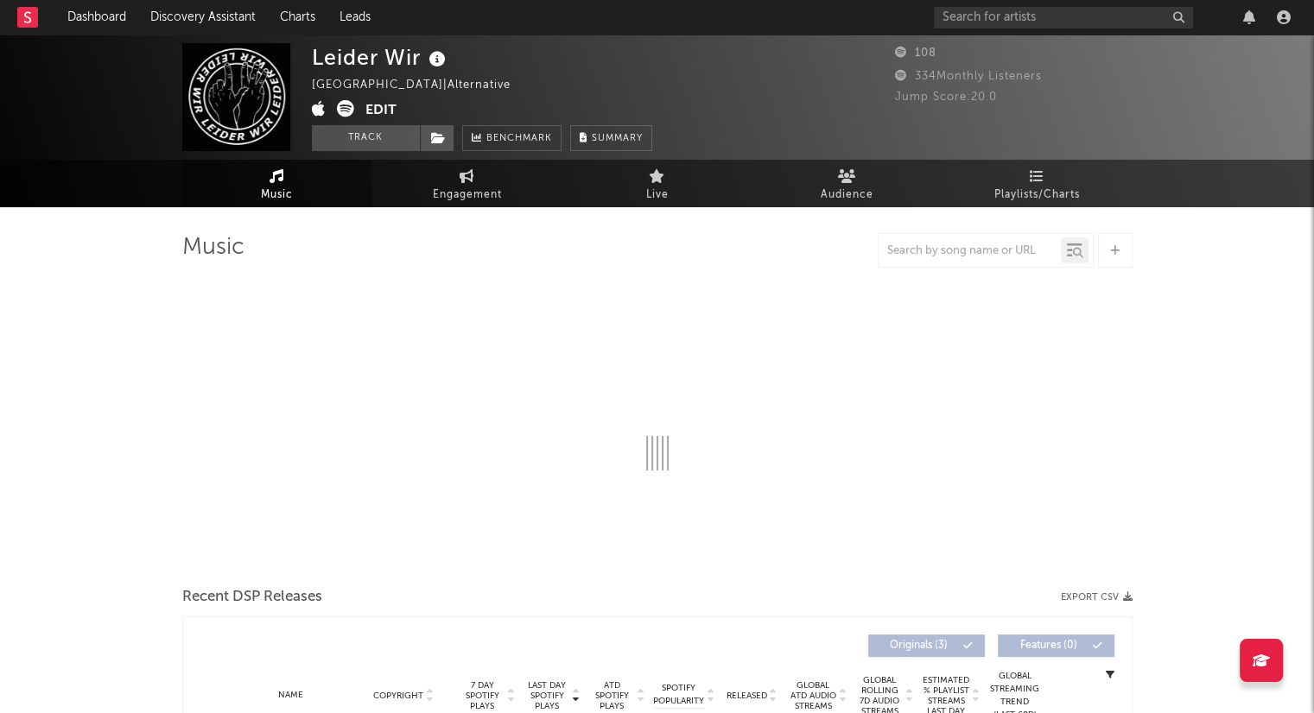
select select "1w"
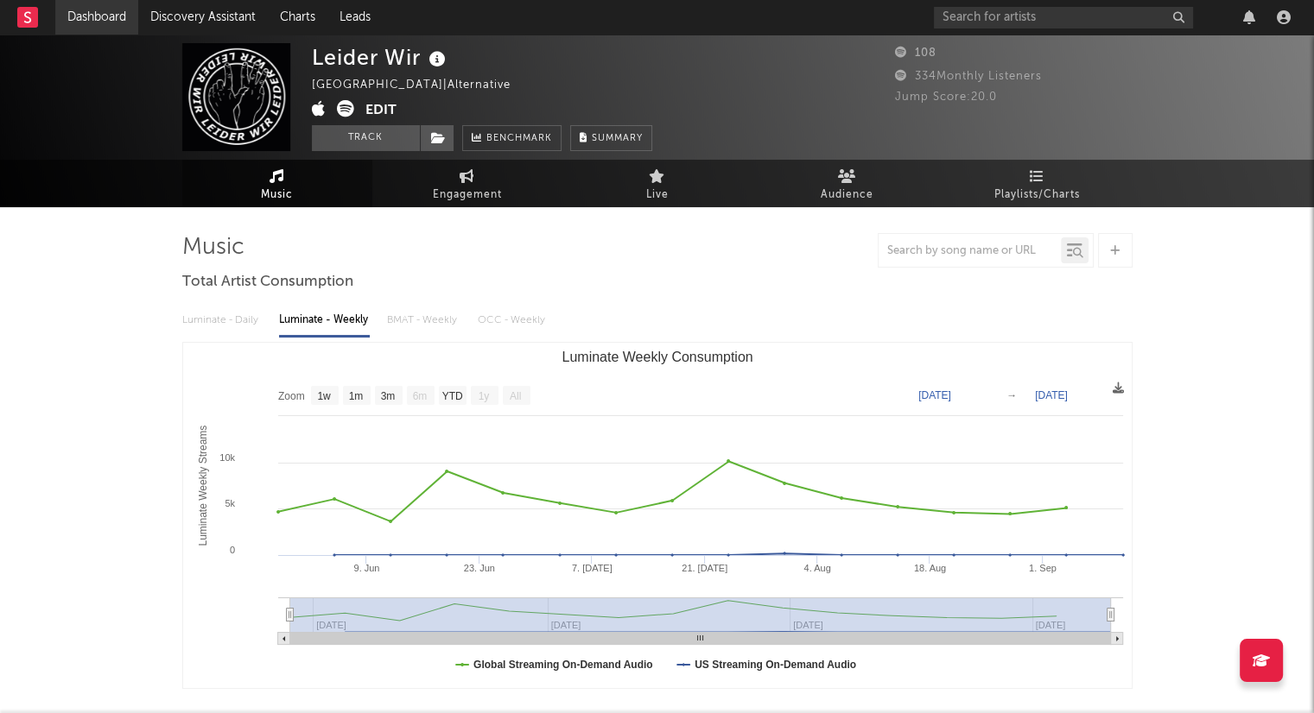
click at [105, 20] on link "Dashboard" at bounding box center [96, 17] width 83 height 35
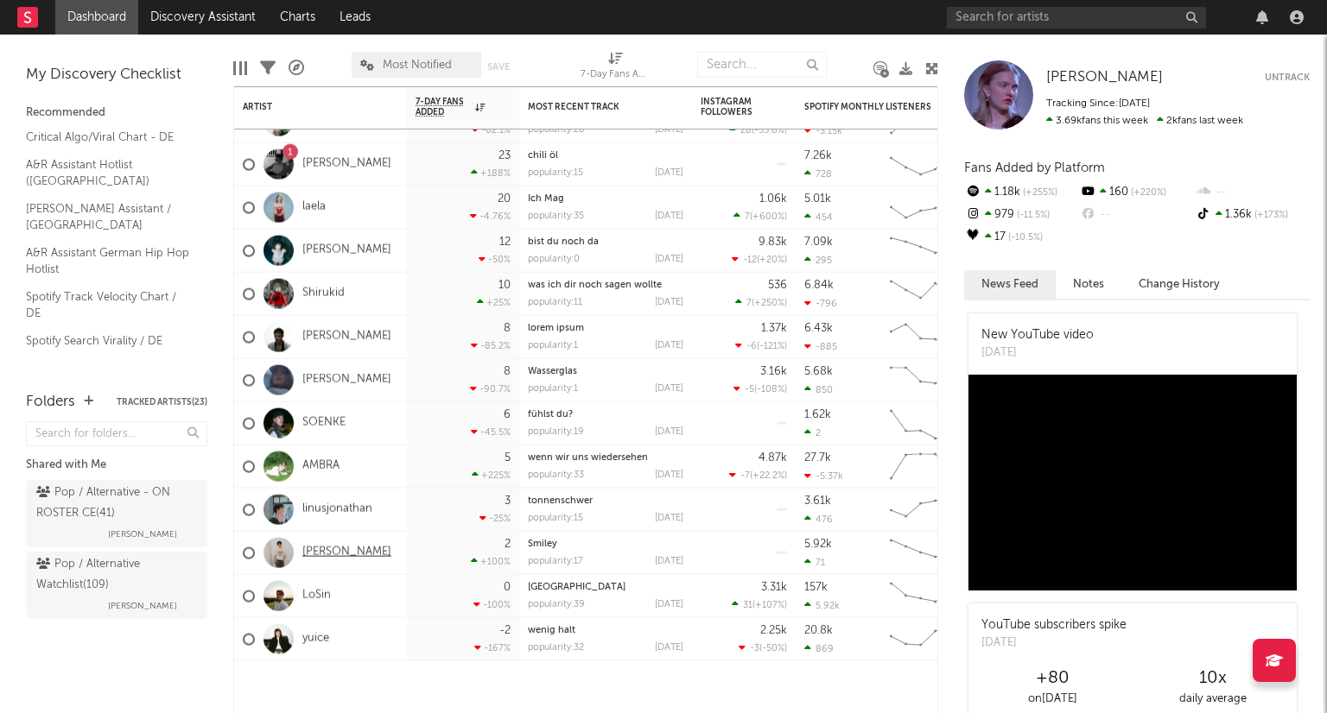
click at [313, 554] on link "[PERSON_NAME]" at bounding box center [346, 553] width 89 height 15
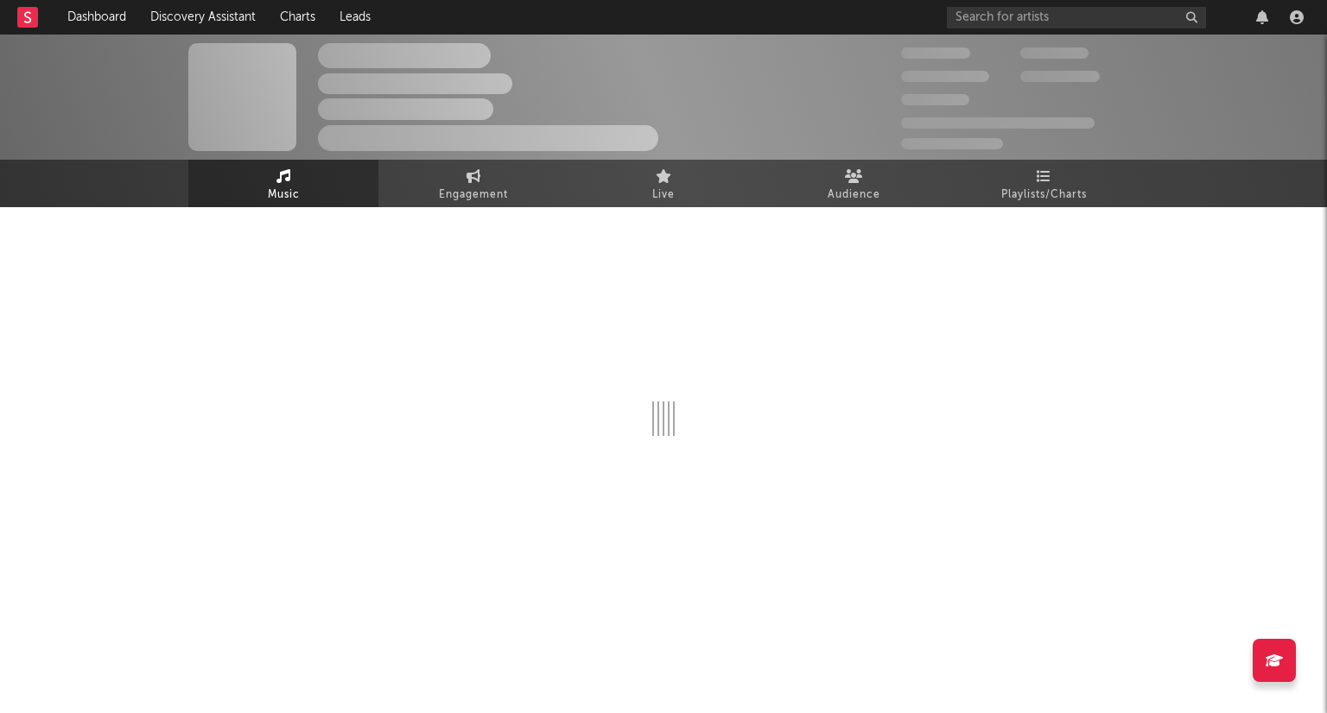
select select "1w"
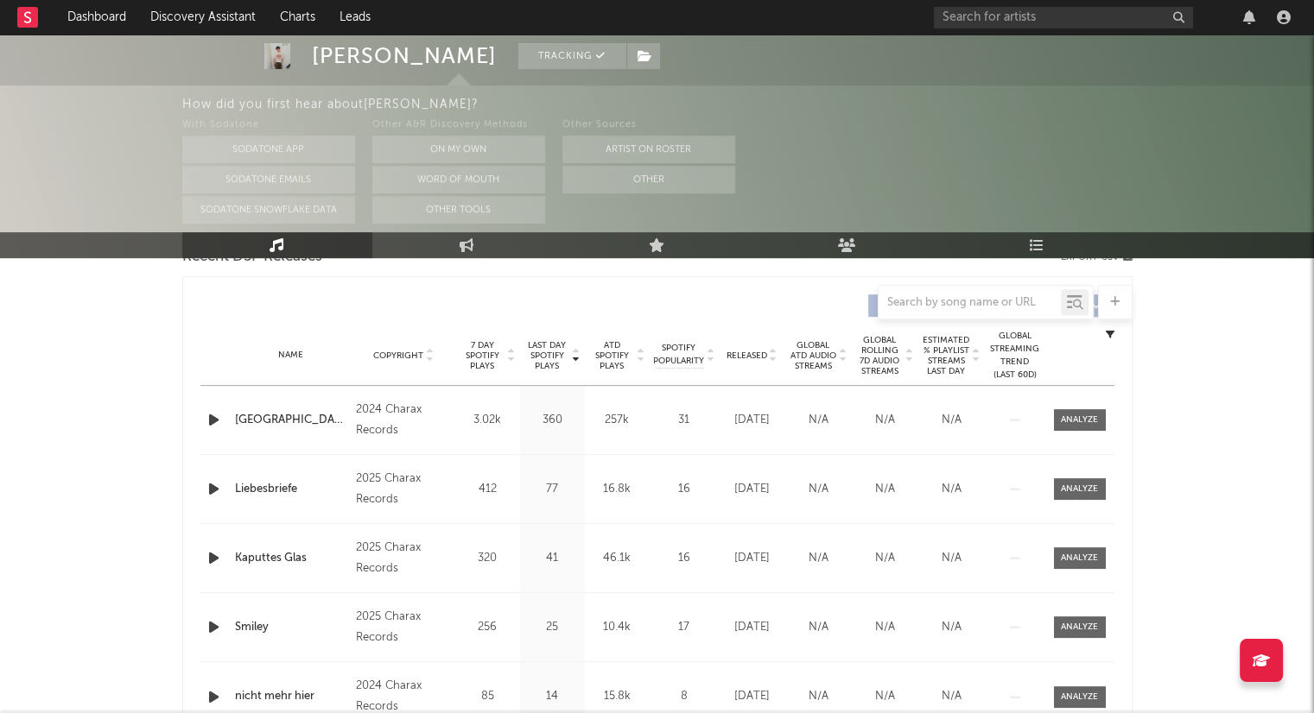
scroll to position [430, 0]
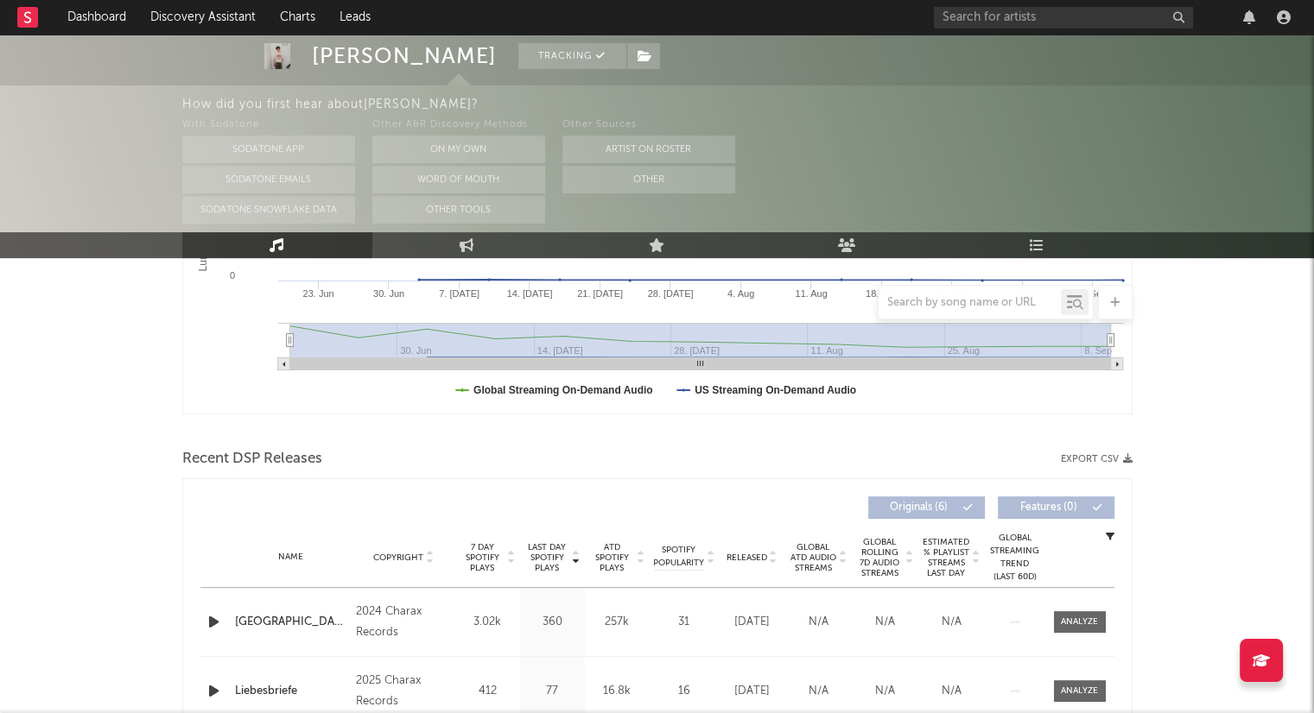
click at [774, 561] on icon at bounding box center [773, 561] width 9 height 7
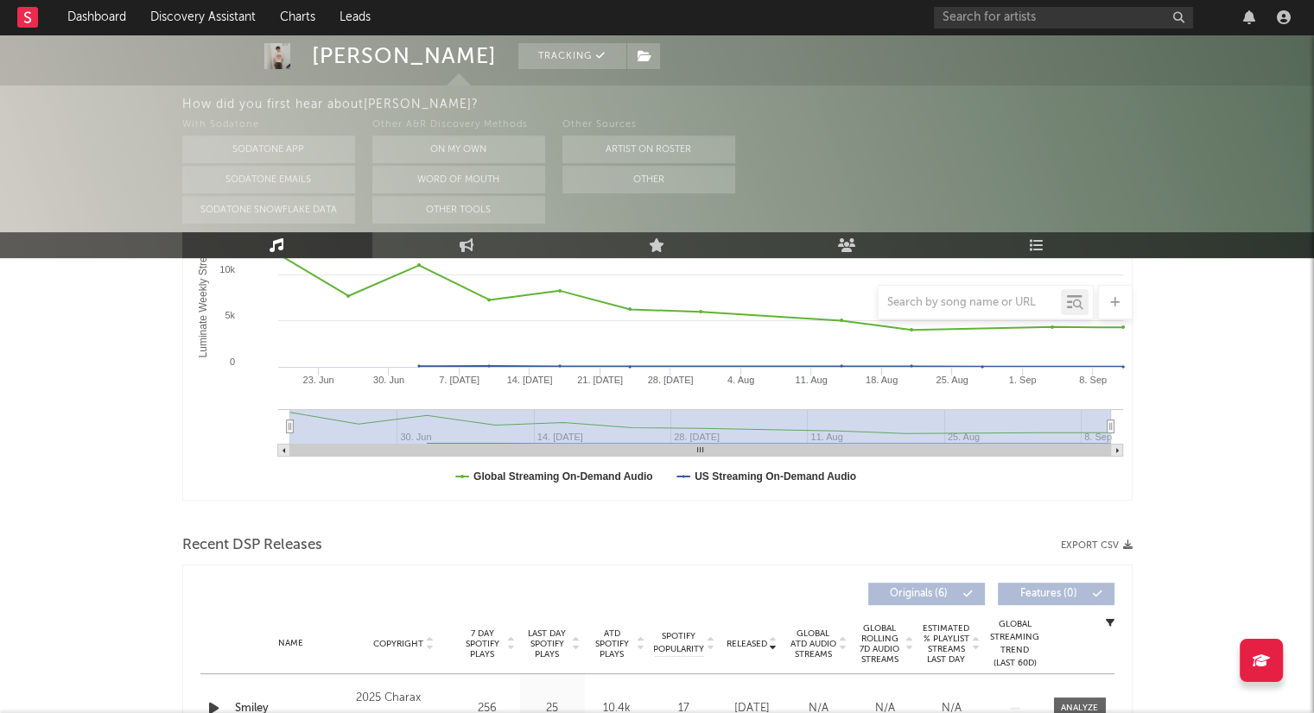
scroll to position [603, 0]
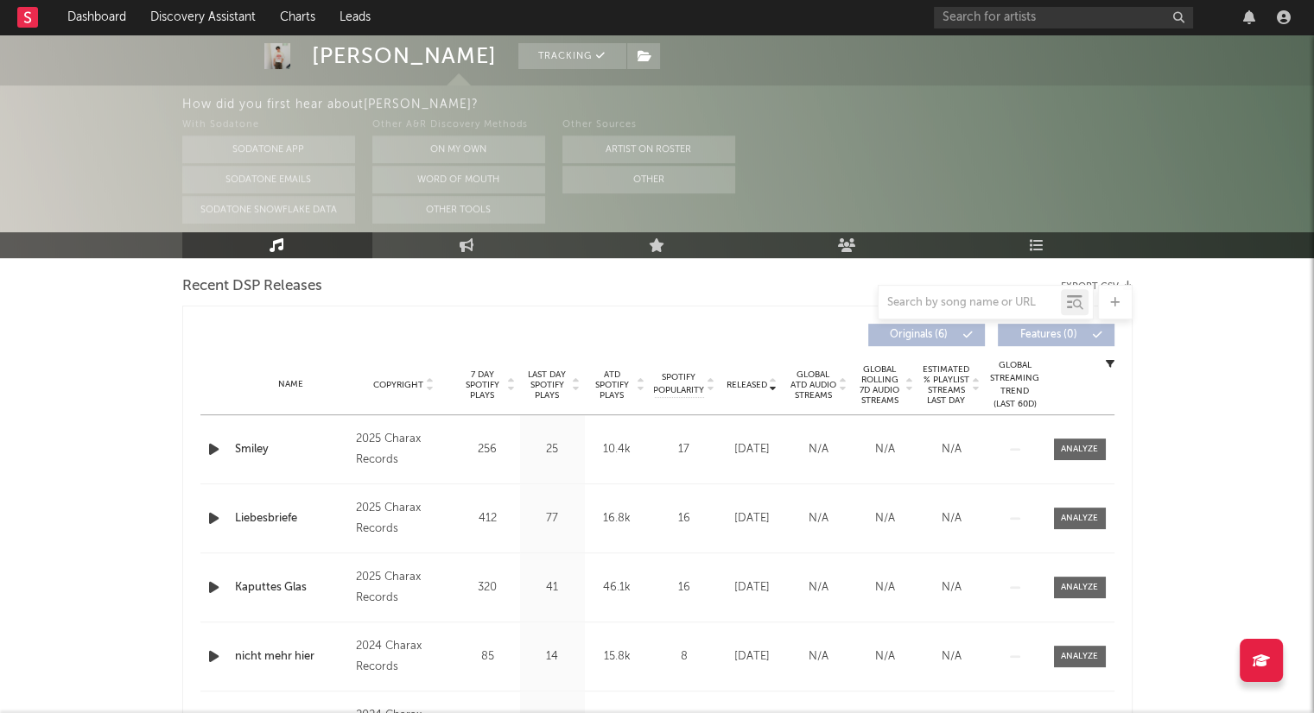
click at [209, 443] on icon "button" at bounding box center [214, 450] width 18 height 22
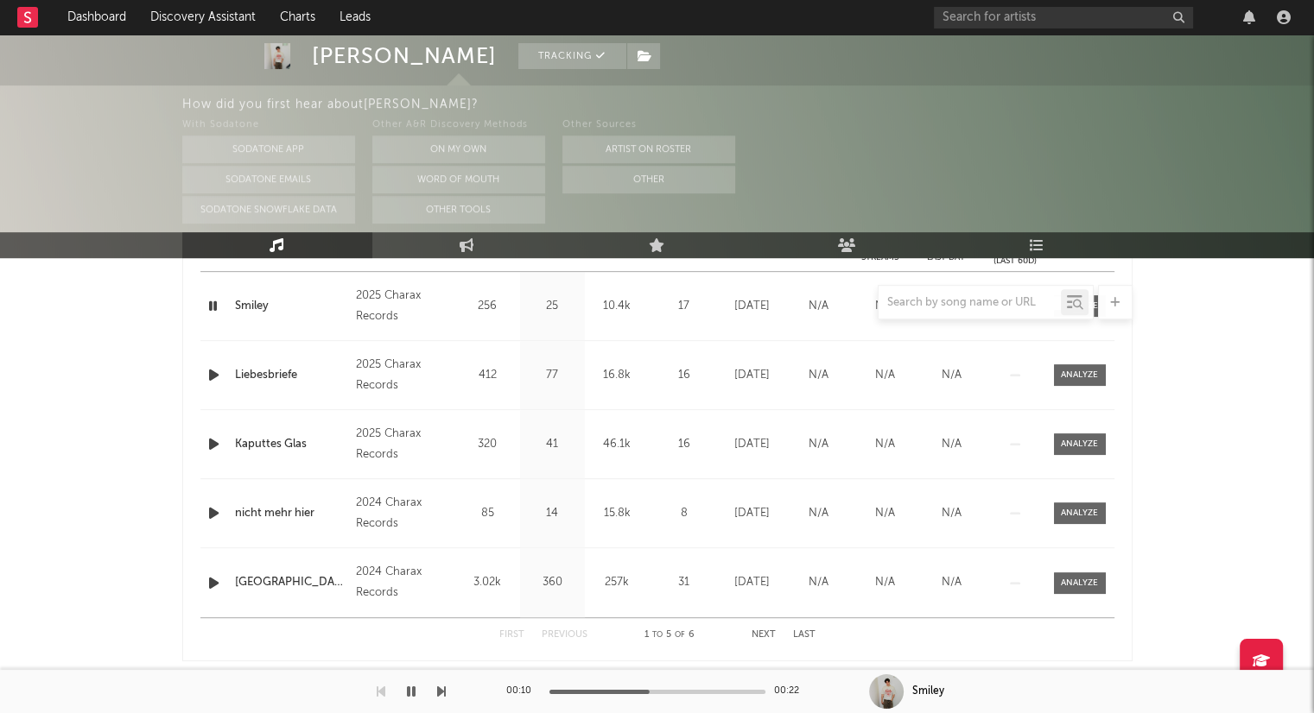
scroll to position [776, 0]
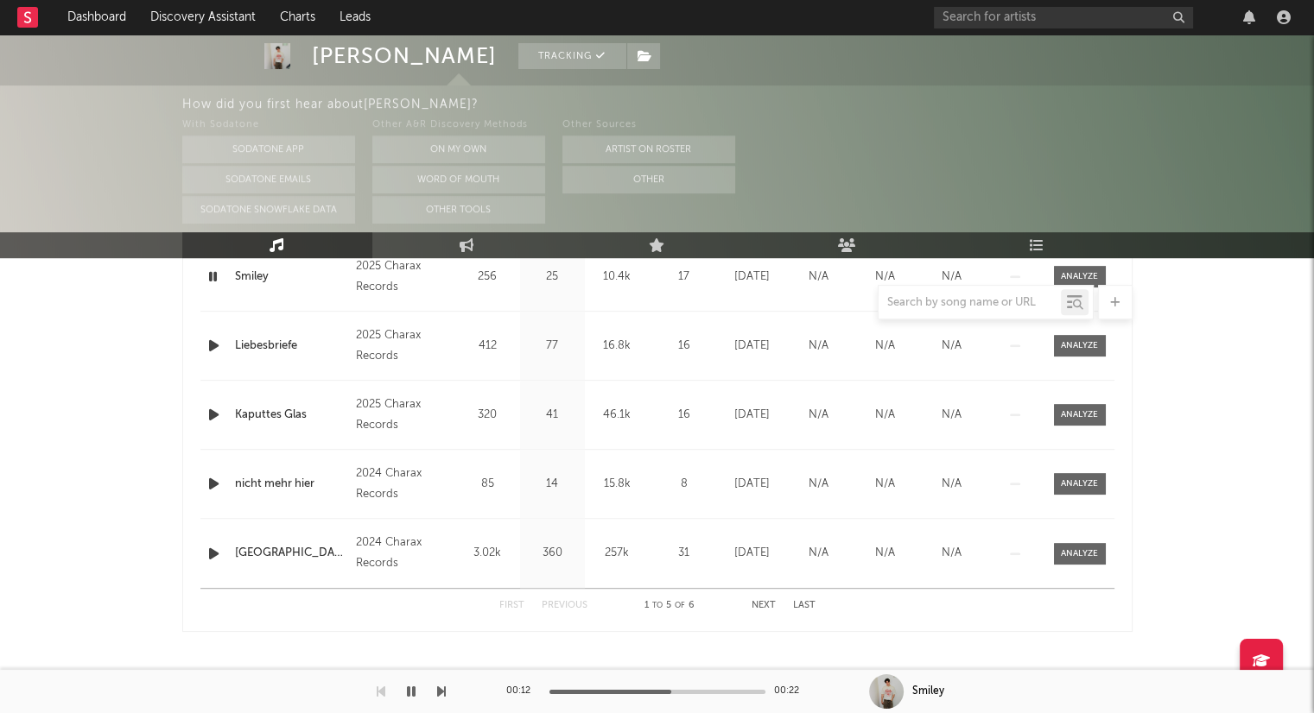
click at [209, 554] on icon "button" at bounding box center [214, 554] width 18 height 22
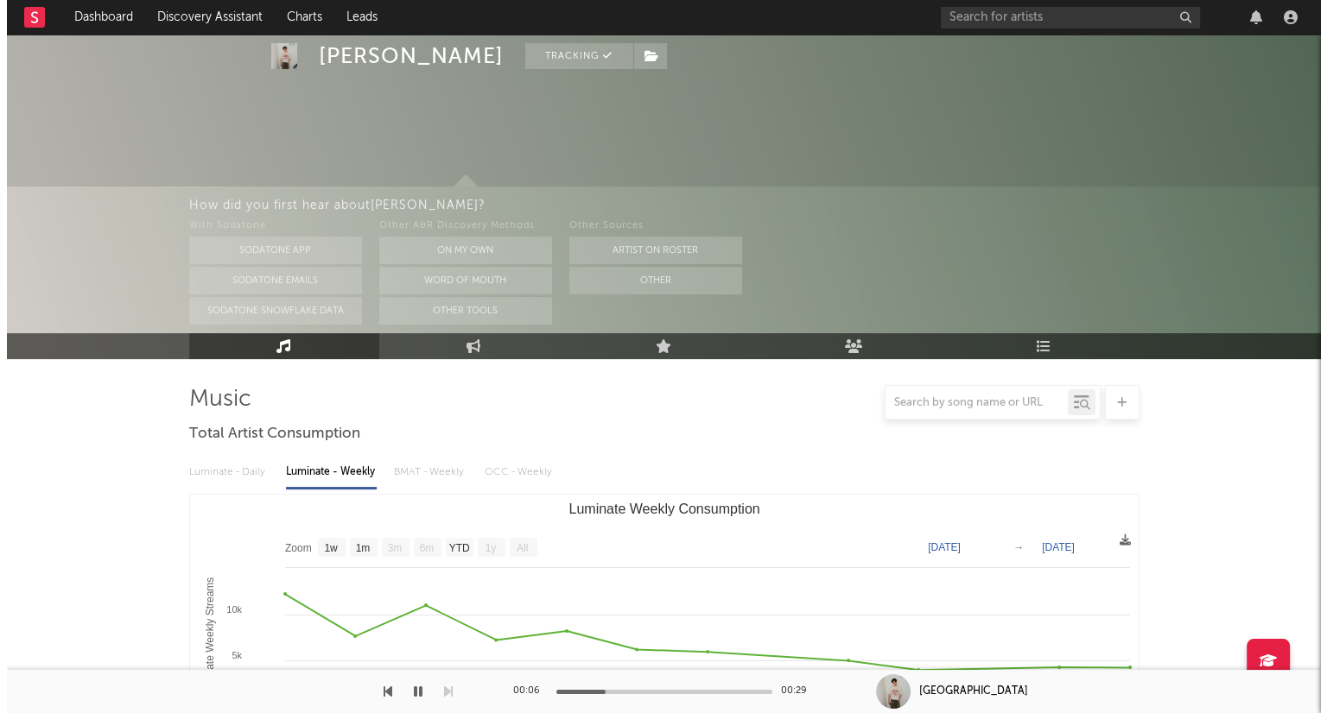
scroll to position [0, 0]
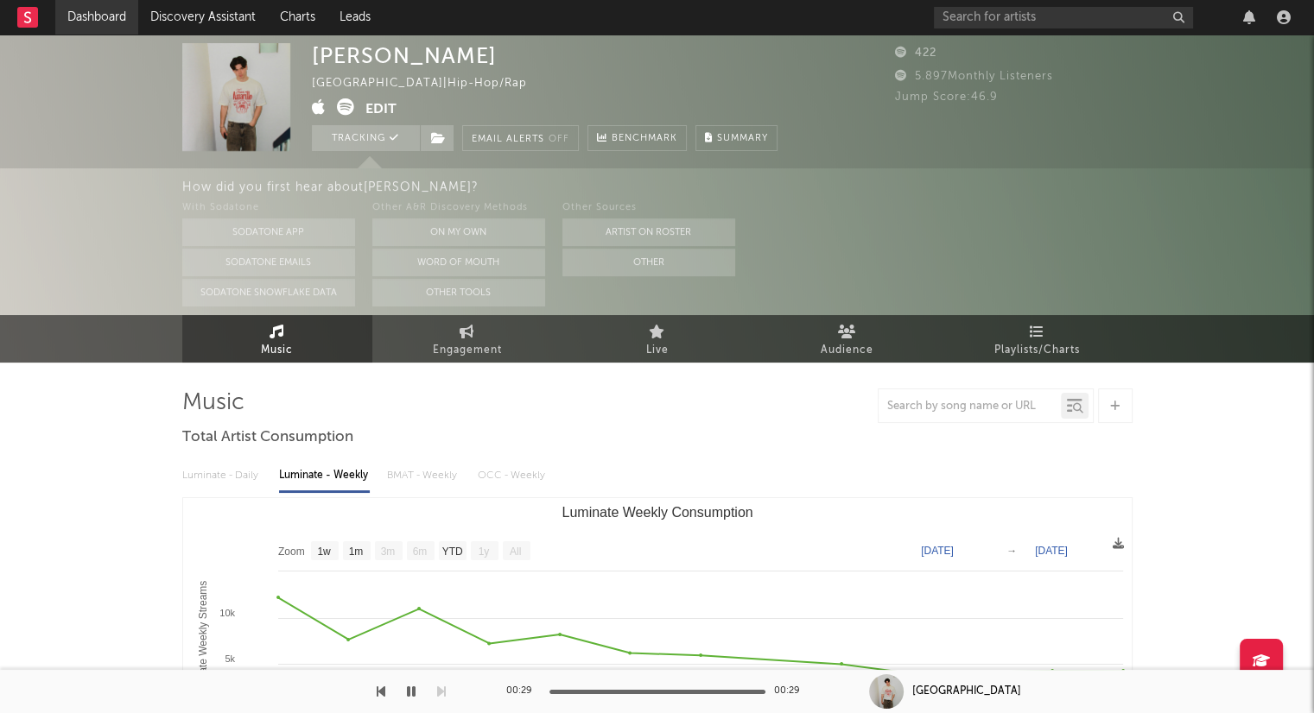
click at [82, 24] on link "Dashboard" at bounding box center [96, 17] width 83 height 35
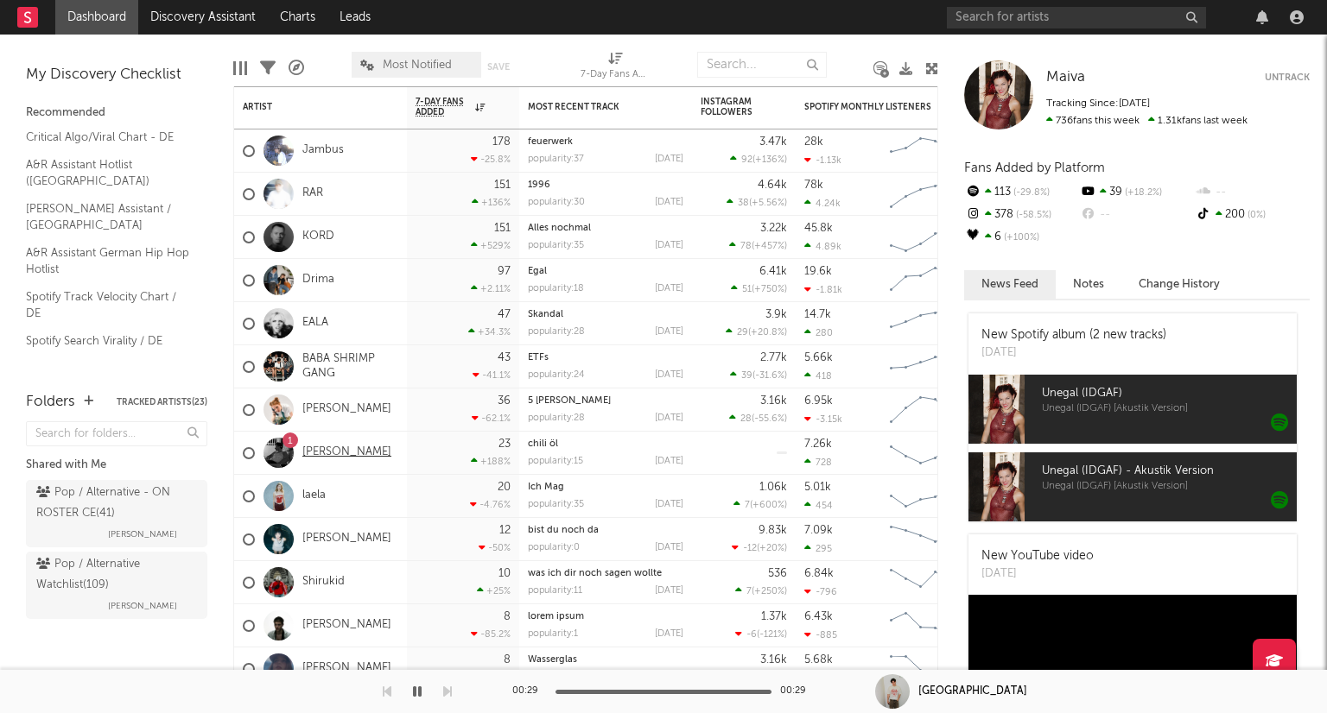
click at [348, 457] on link "[PERSON_NAME]" at bounding box center [346, 453] width 89 height 15
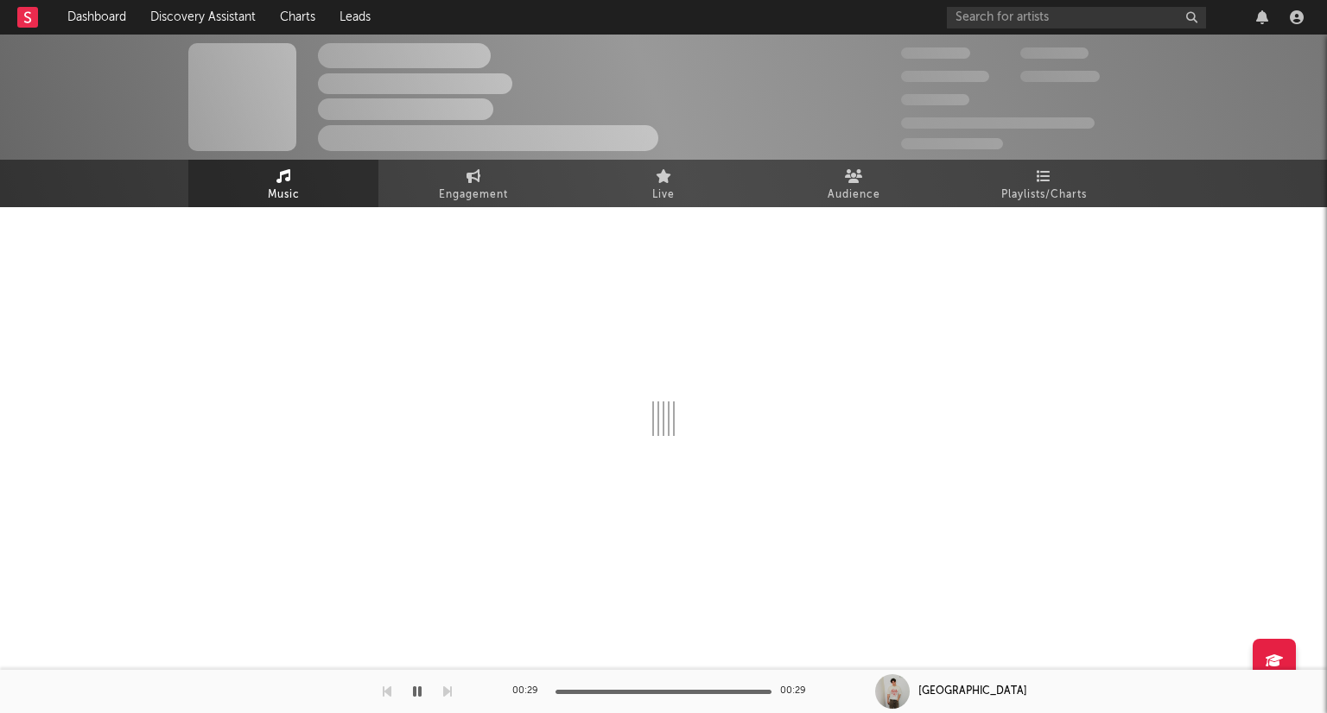
select select "1w"
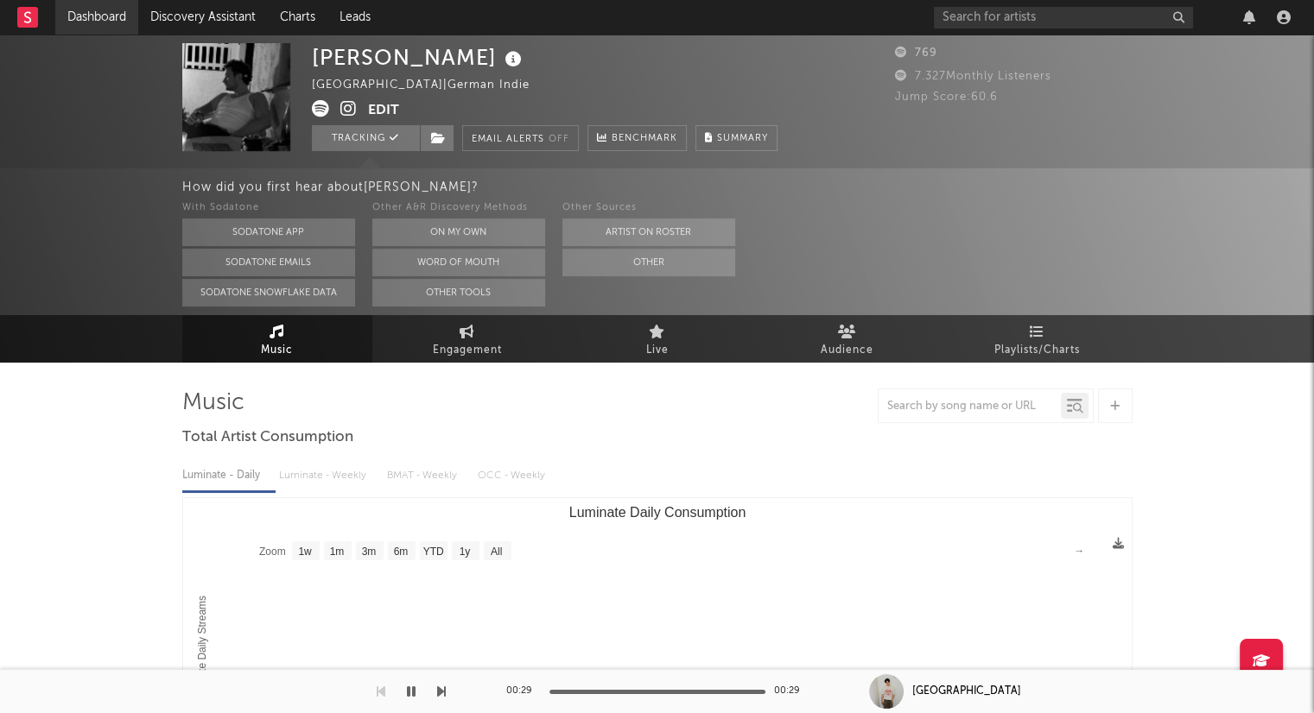
click at [86, 15] on link "Dashboard" at bounding box center [96, 17] width 83 height 35
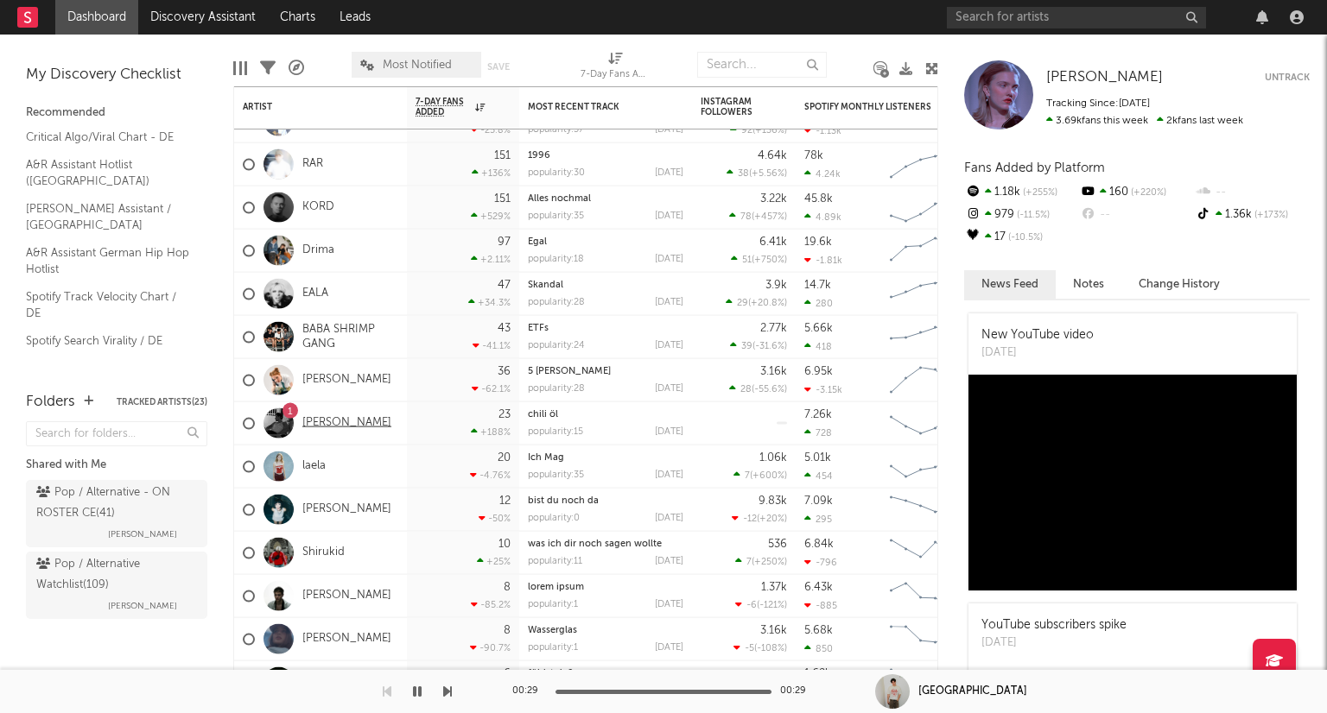
click at [345, 421] on link "[PERSON_NAME]" at bounding box center [346, 423] width 89 height 15
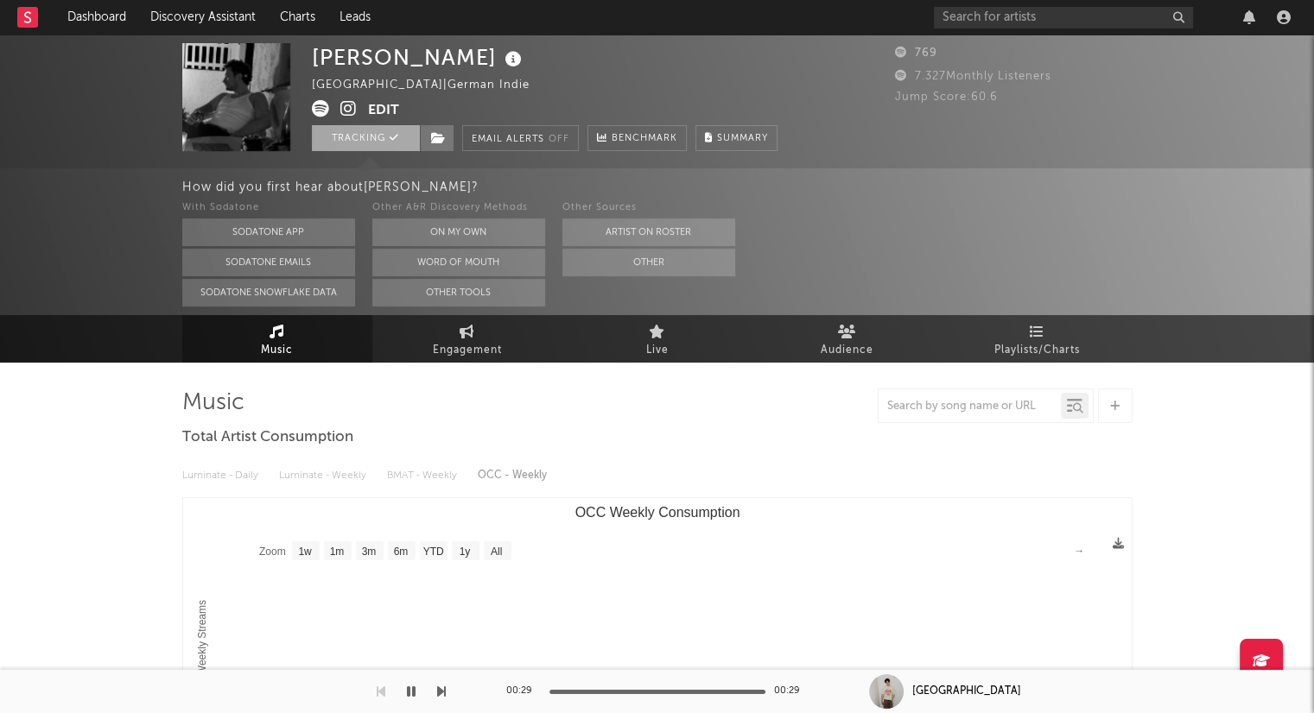
click at [349, 136] on button "Tracking" at bounding box center [366, 138] width 108 height 26
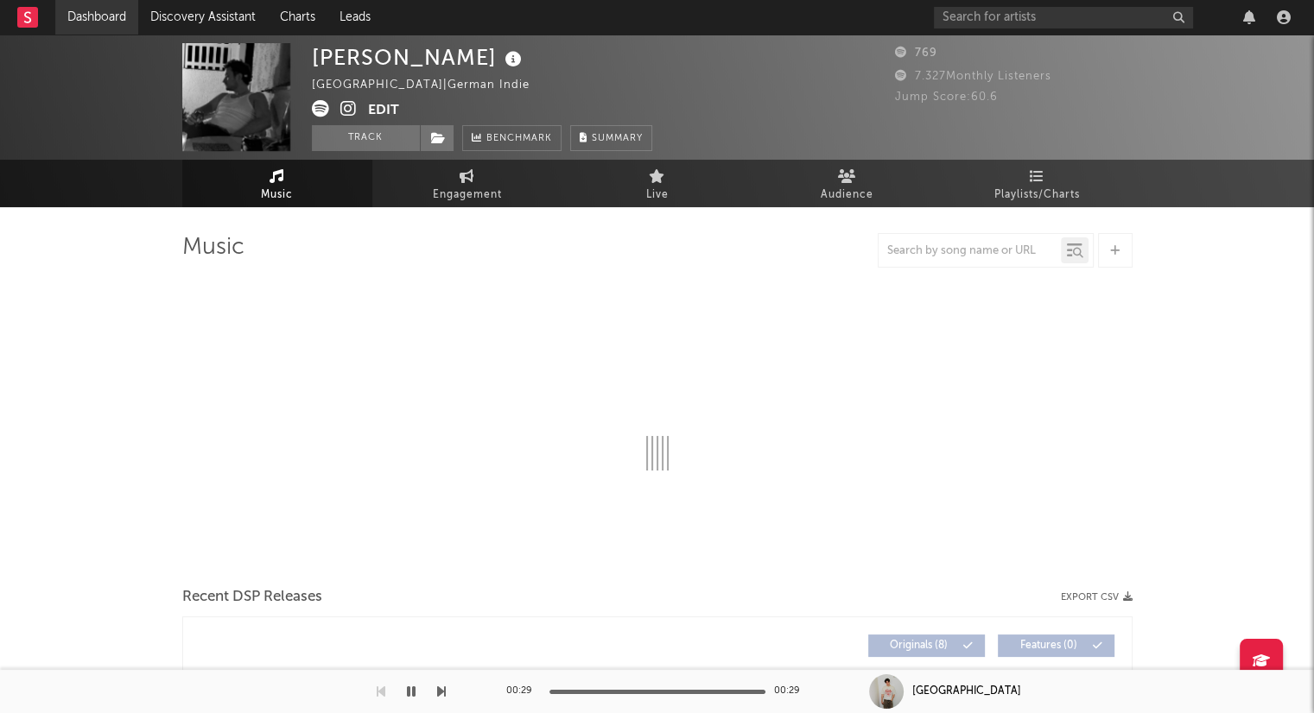
select select "1w"
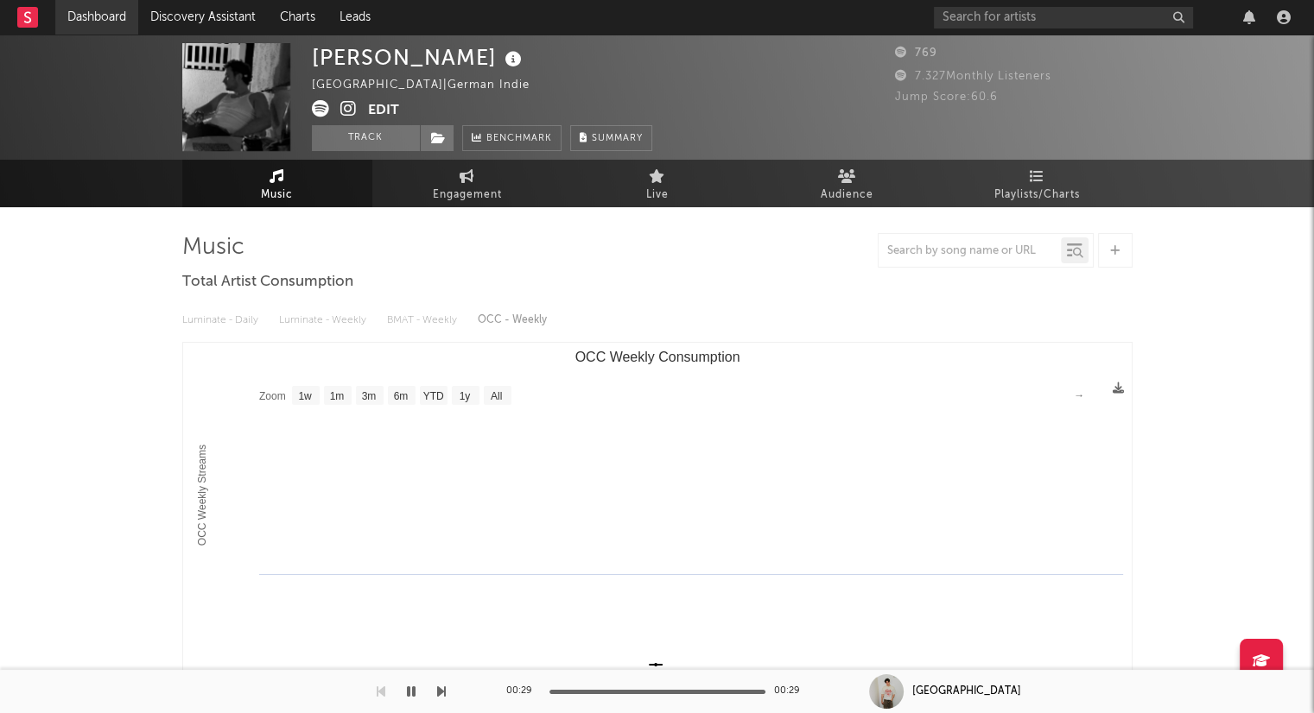
click at [99, 1] on link "Dashboard" at bounding box center [96, 17] width 83 height 35
